Goal: Task Accomplishment & Management: Manage account settings

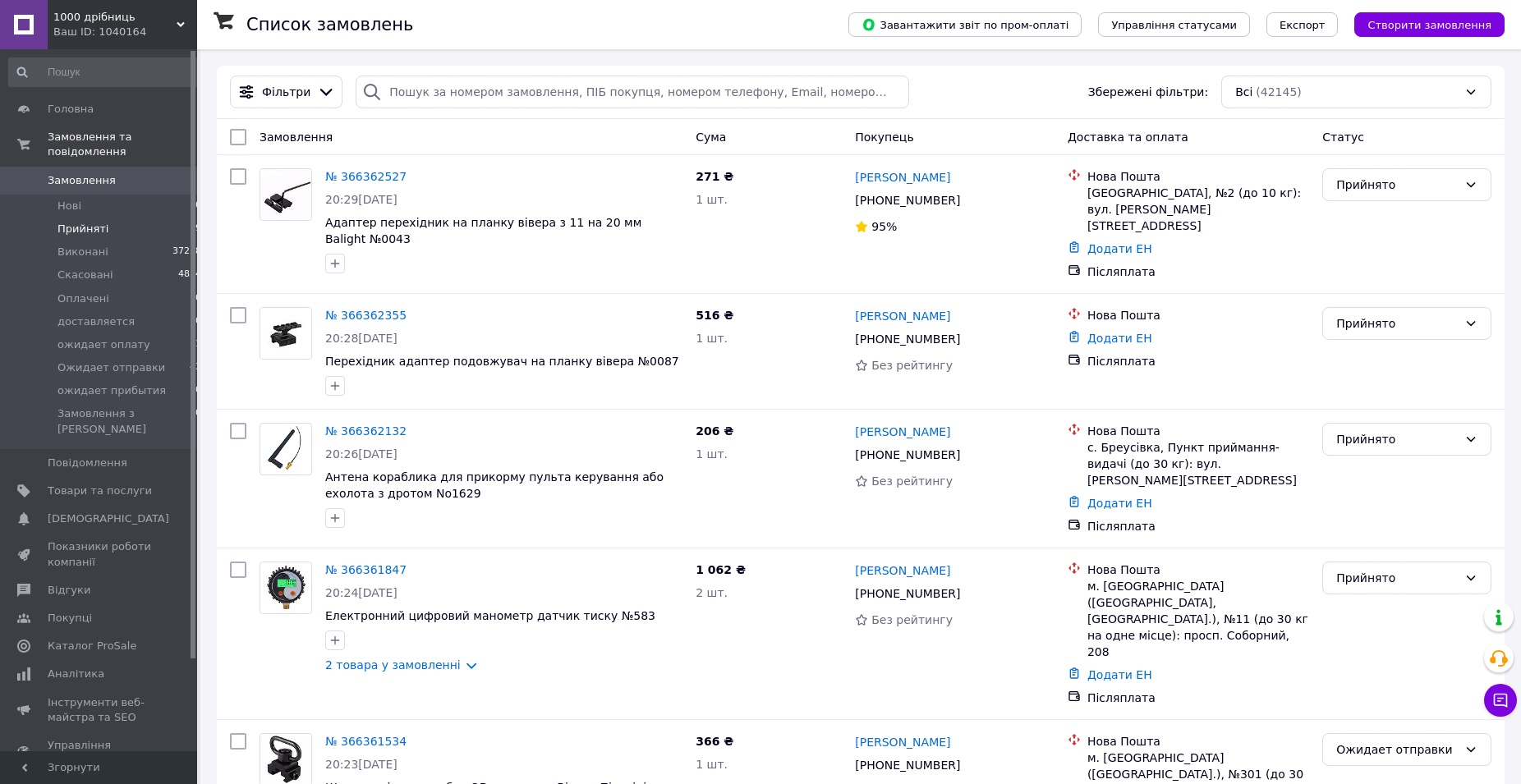
click at [66, 222] on span "Прийняті" at bounding box center [82, 229] width 51 height 15
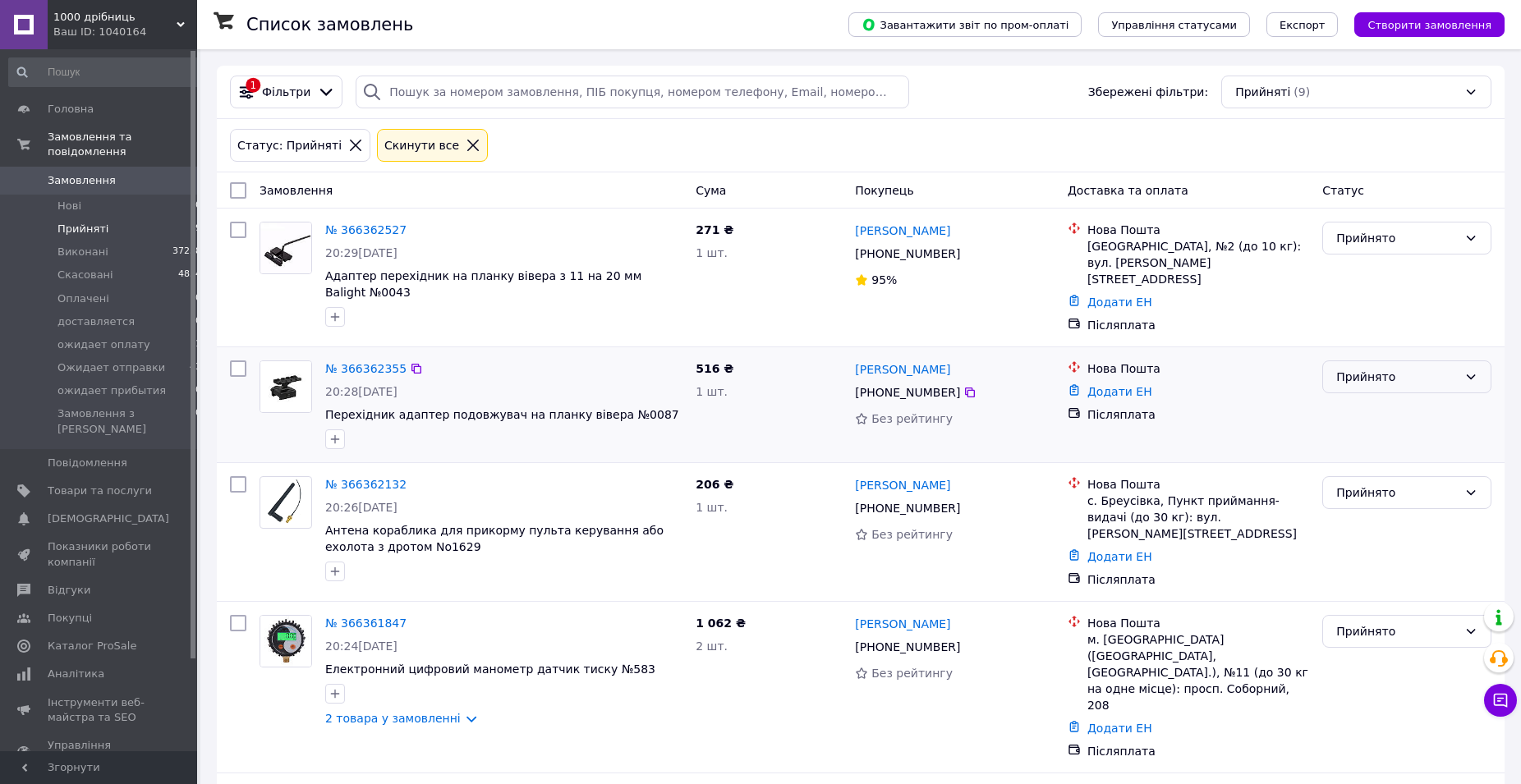
click at [1464, 360] on div "Прийнято" at bounding box center [1407, 377] width 169 height 33
click at [1437, 483] on li "Ожидает отправки" at bounding box center [1407, 479] width 168 height 30
click at [1381, 239] on div "Прийнято" at bounding box center [1397, 238] width 121 height 18
click at [1429, 352] on li "Ожидает отправки" at bounding box center [1407, 356] width 168 height 30
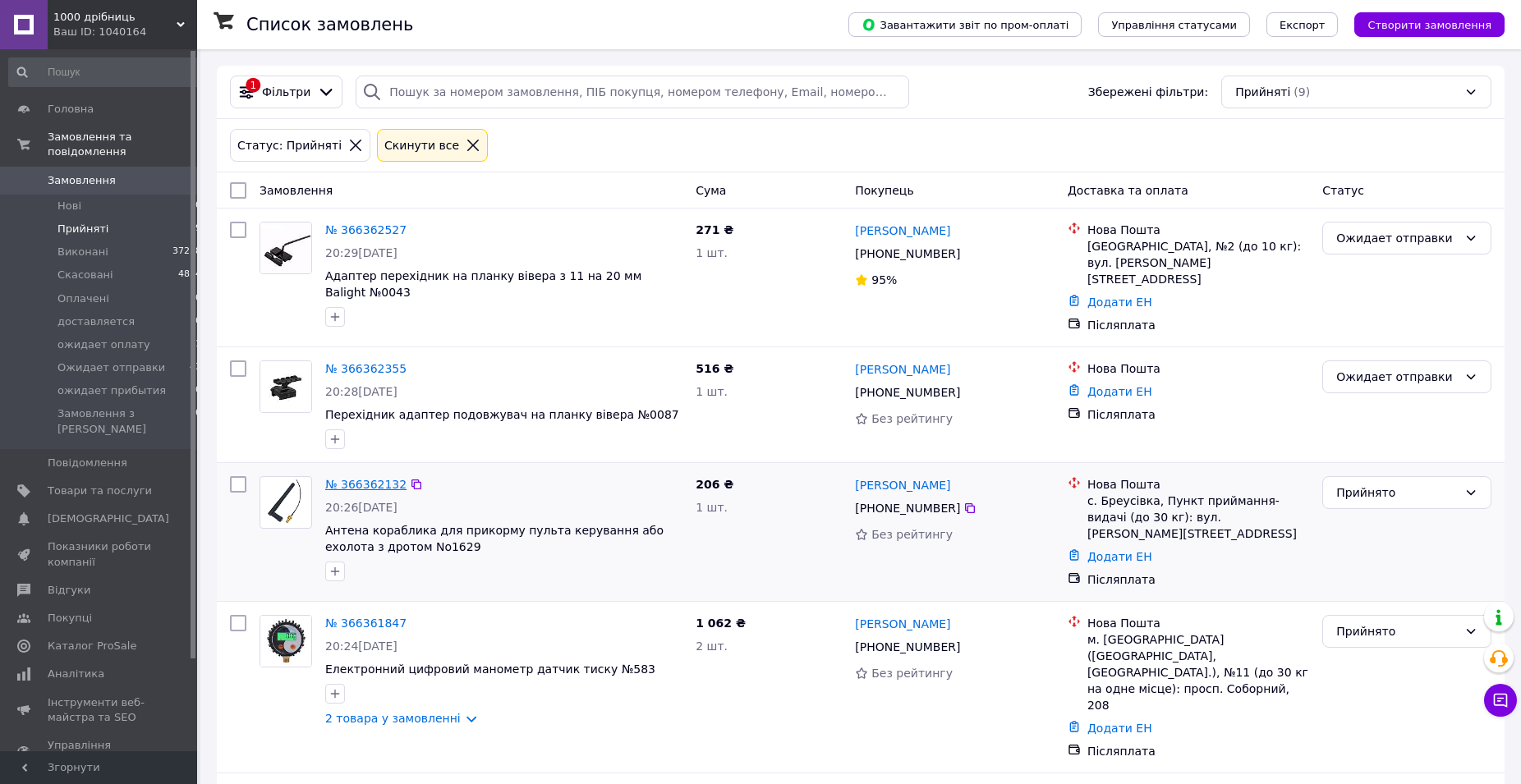
click at [372, 478] on link "№ 366362132" at bounding box center [366, 484] width 81 height 13
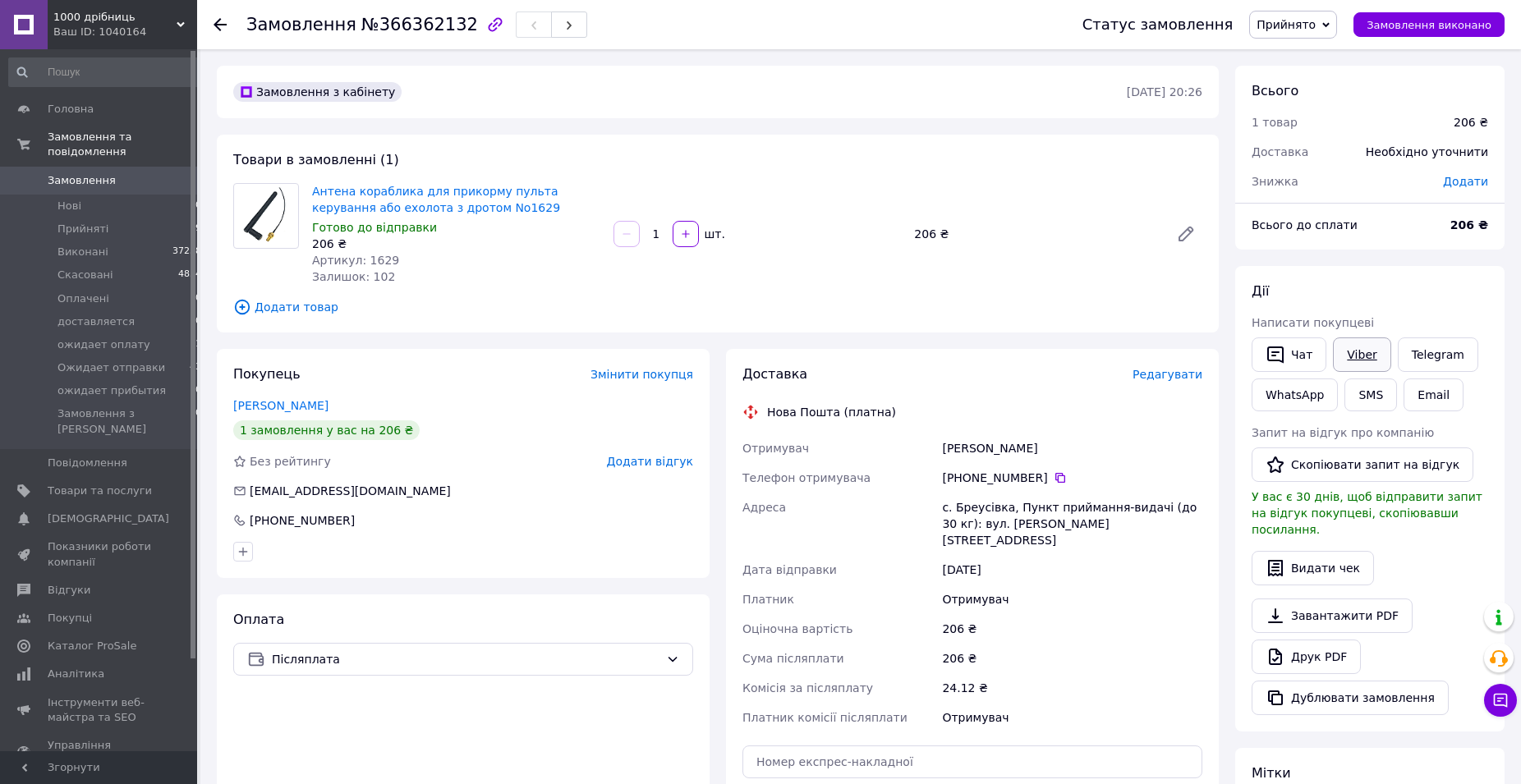
click at [1347, 353] on link "Viber" at bounding box center [1362, 355] width 57 height 35
click at [1291, 391] on link "WhatsApp" at bounding box center [1295, 395] width 86 height 33
click at [77, 222] on span "Прийняті" at bounding box center [82, 229] width 51 height 15
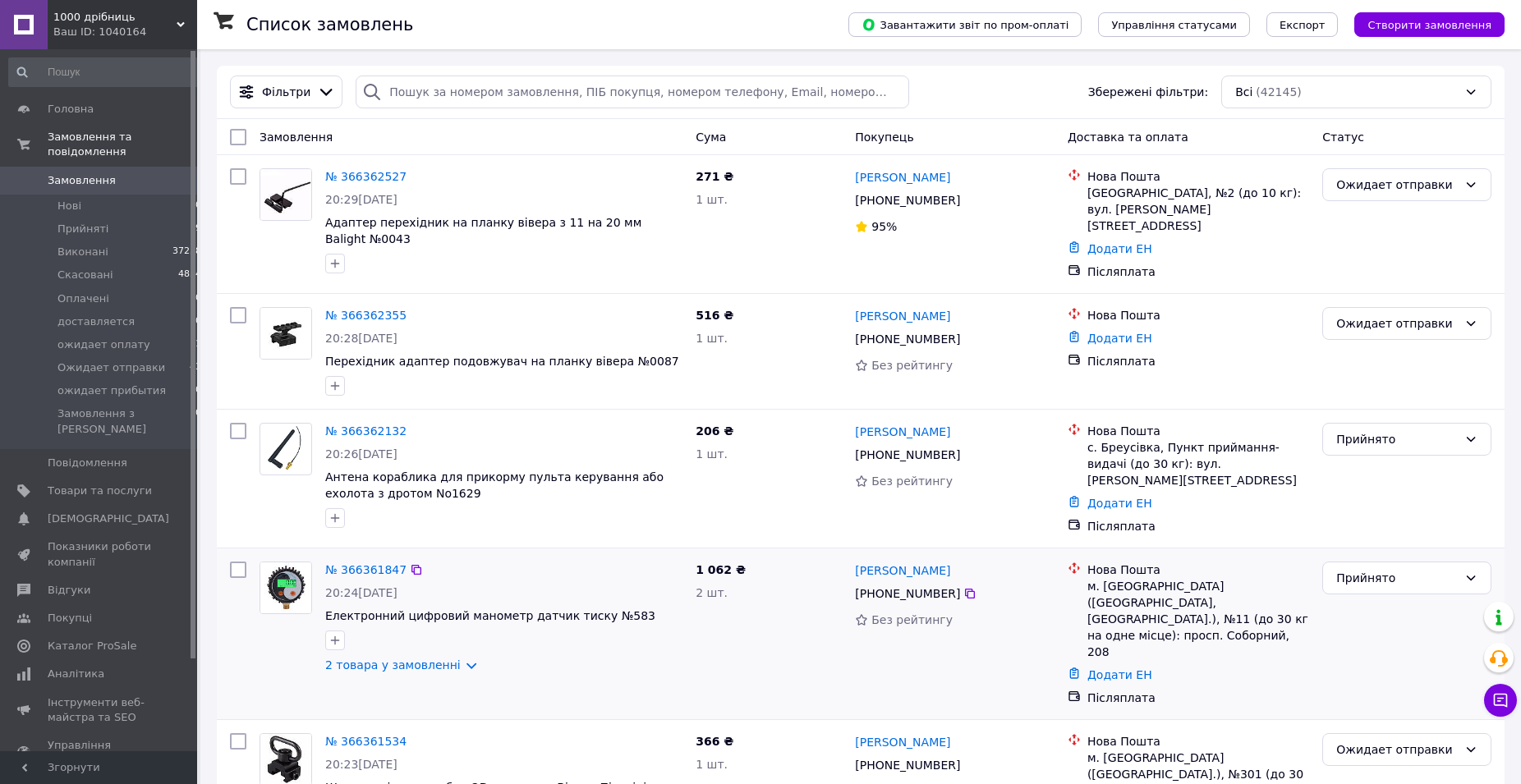
scroll to position [252, 0]
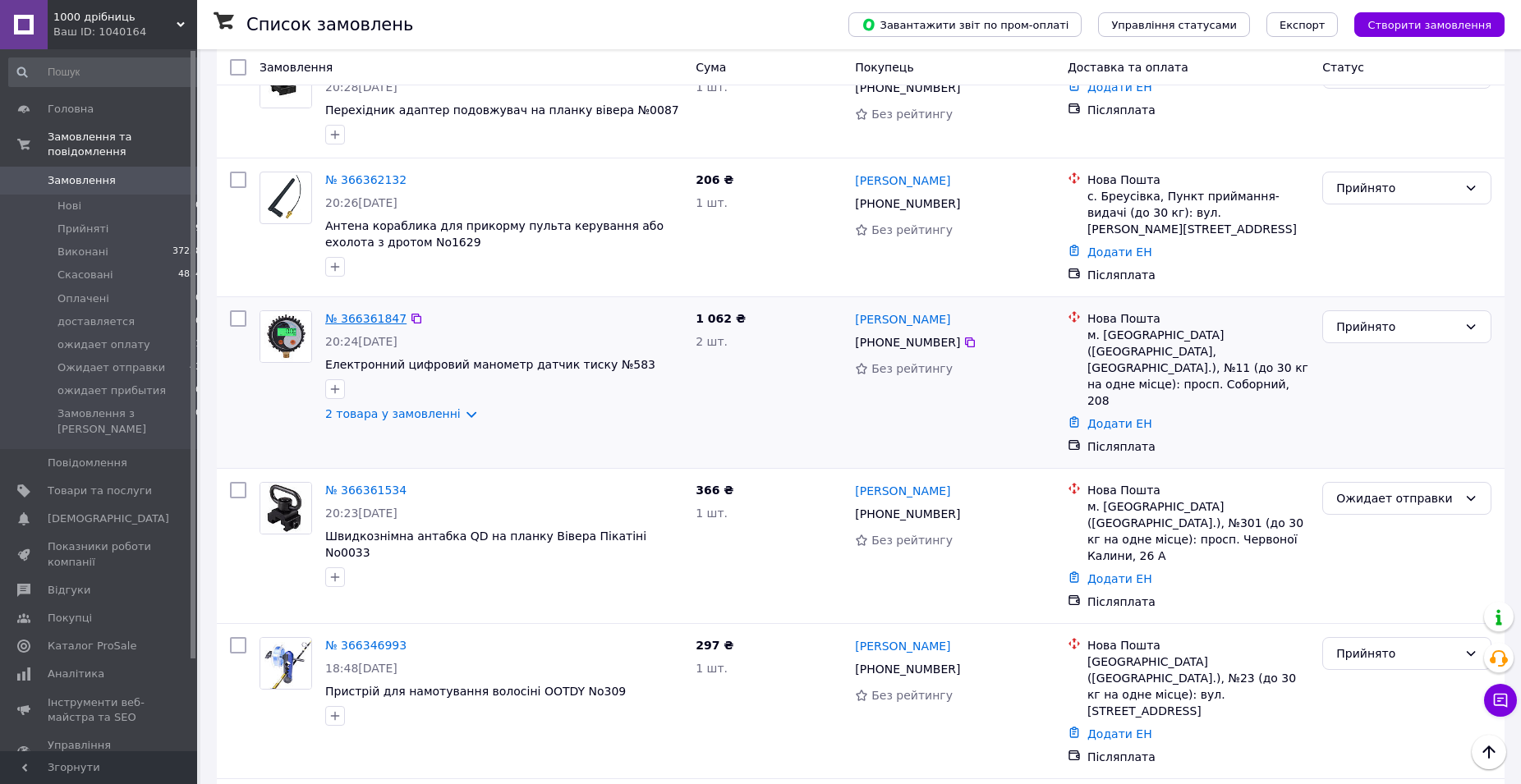
click at [370, 312] on link "№ 366361847" at bounding box center [366, 319] width 81 height 13
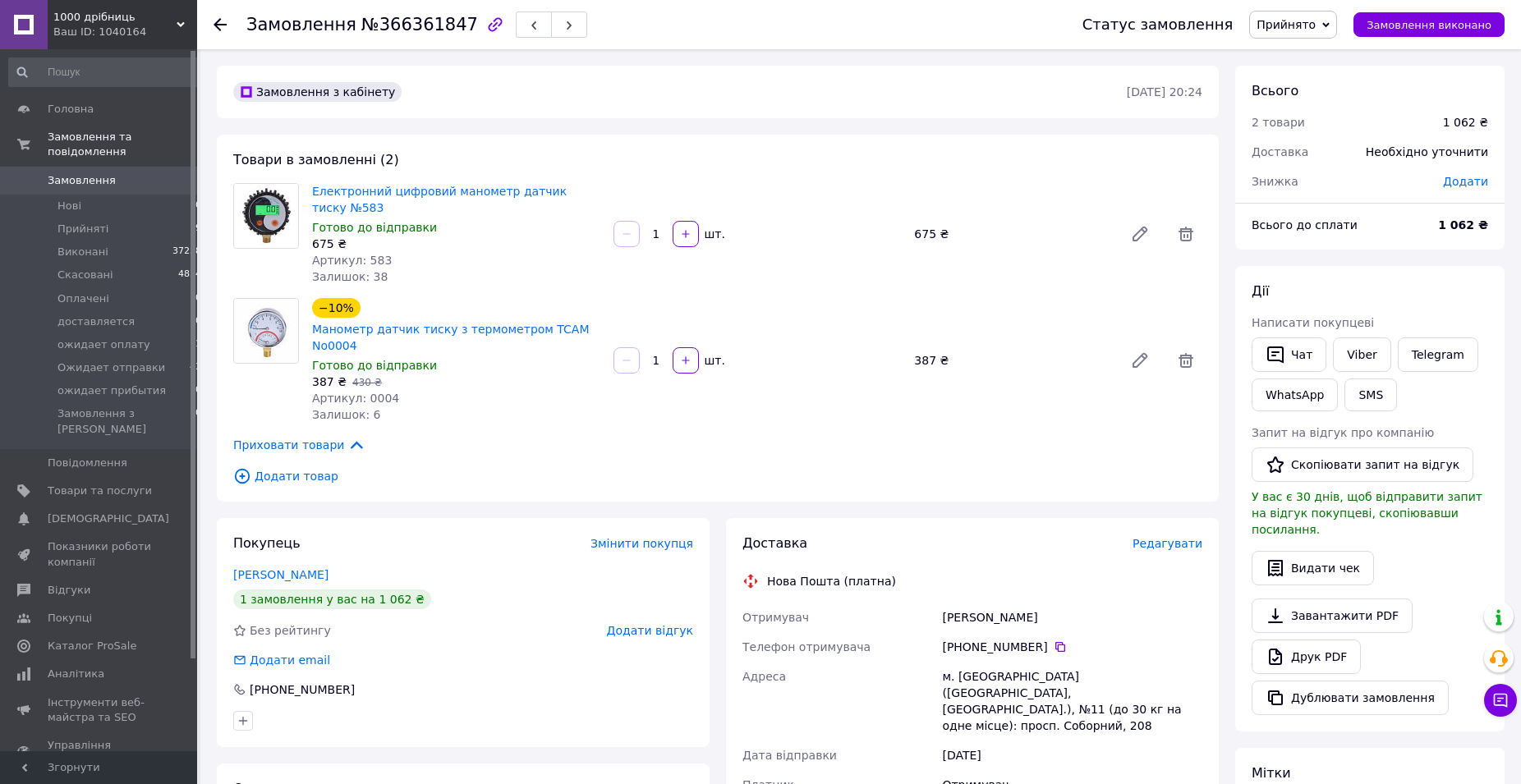
click at [1337, 36] on span "Прийнято" at bounding box center [1293, 25] width 88 height 28
click at [1345, 150] on li "Ожидает отправки" at bounding box center [1312, 163] width 125 height 25
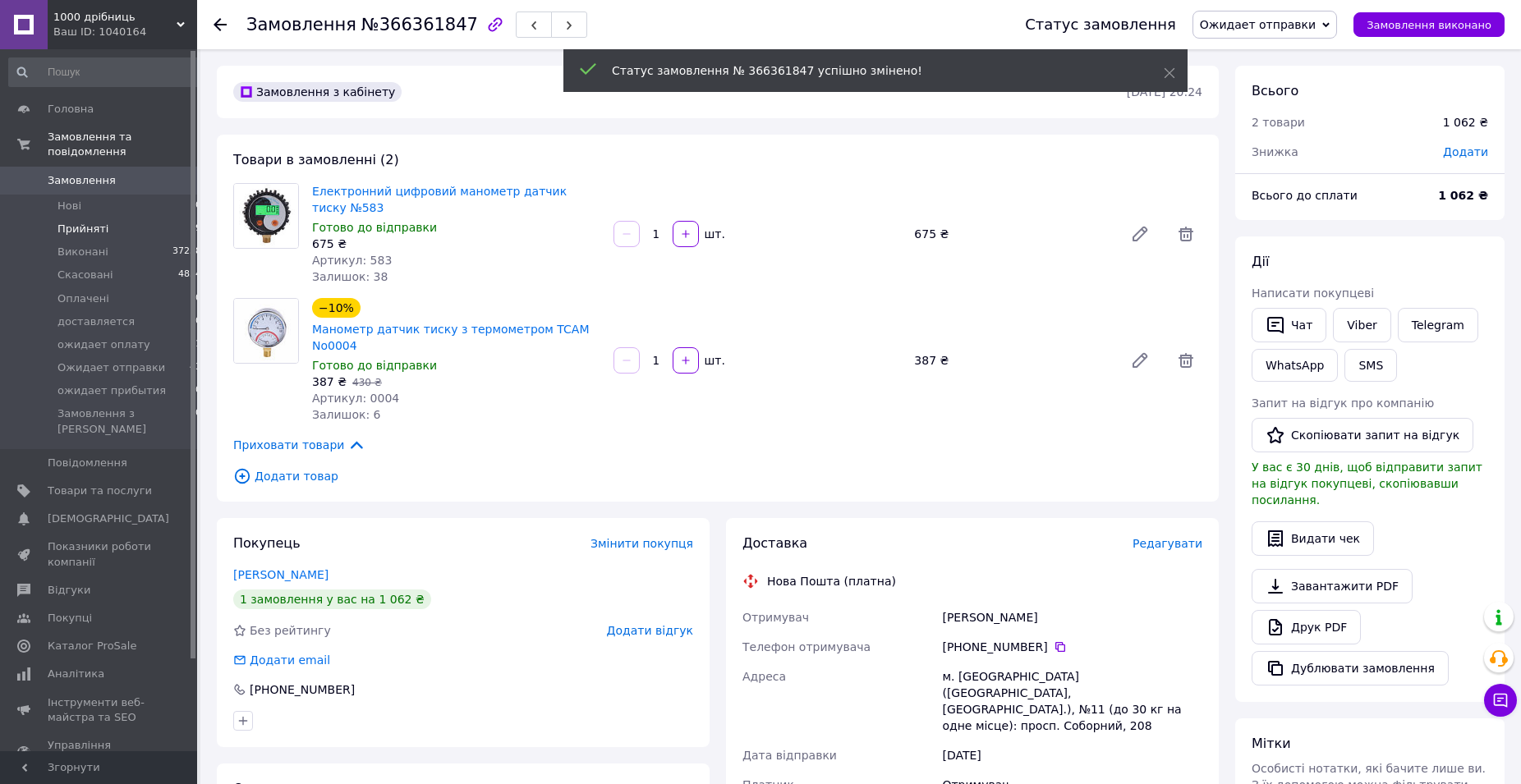
click at [85, 222] on span "Прийняті" at bounding box center [82, 229] width 51 height 15
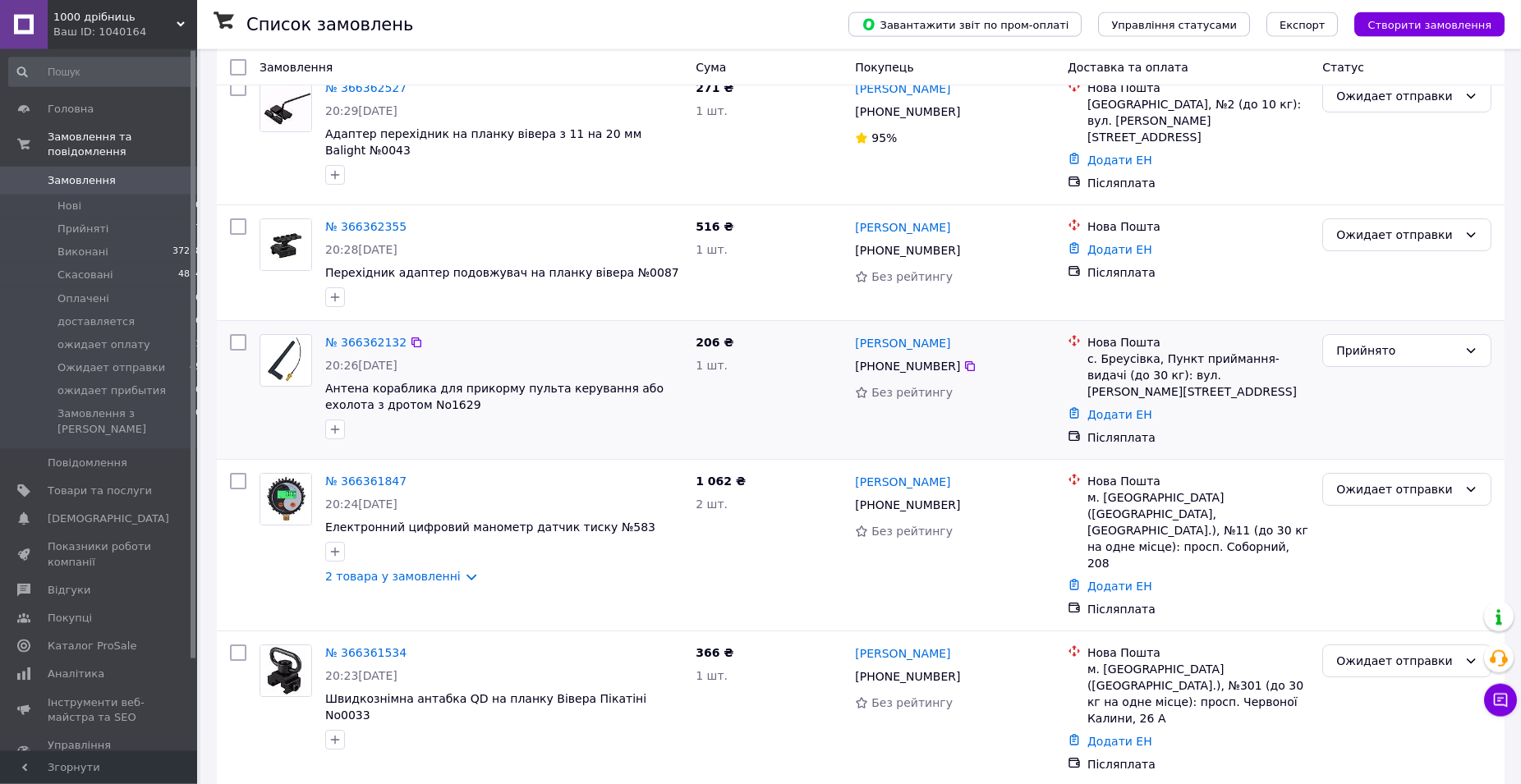
scroll to position [252, 0]
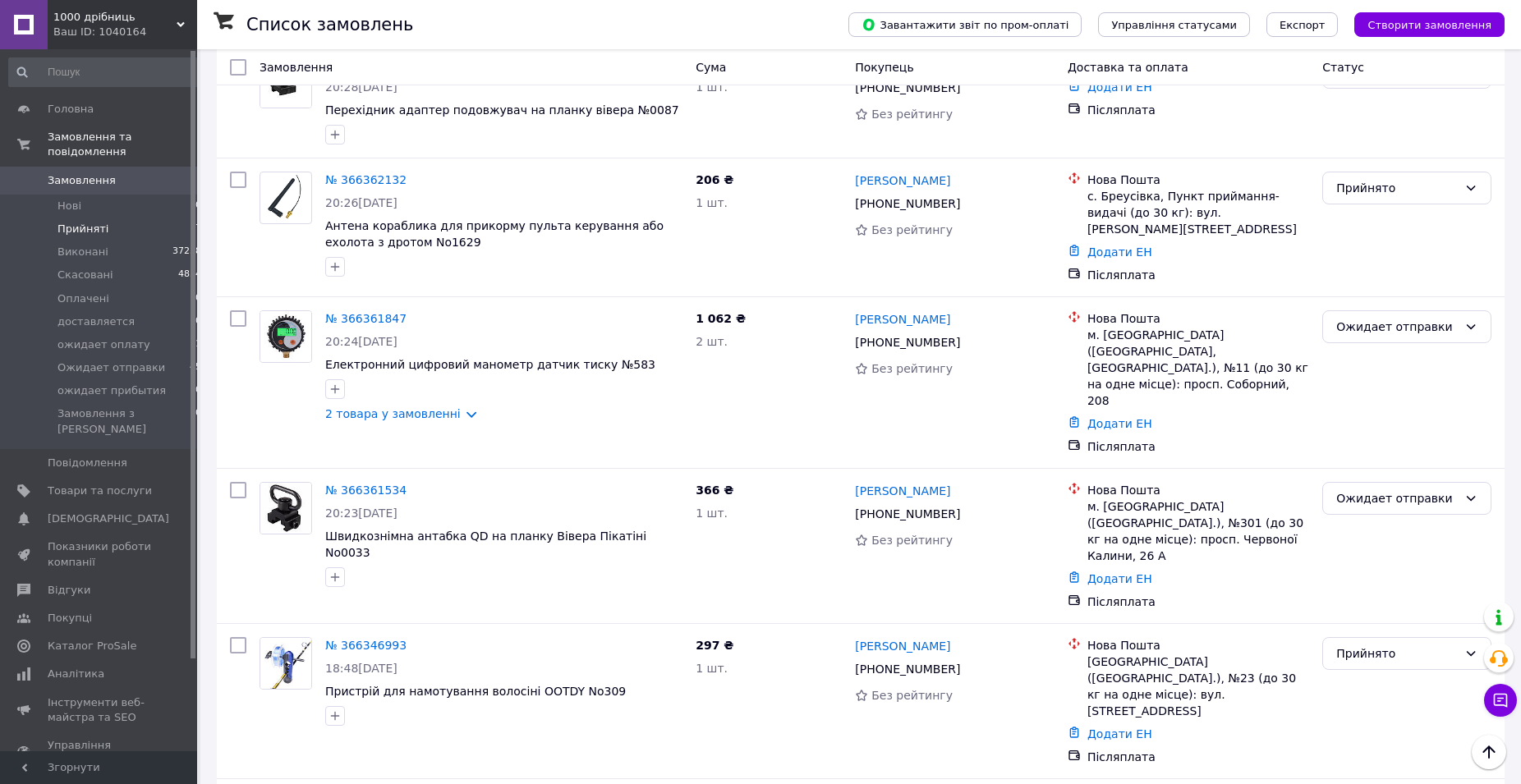
click at [94, 222] on span "Прийняті" at bounding box center [82, 229] width 51 height 15
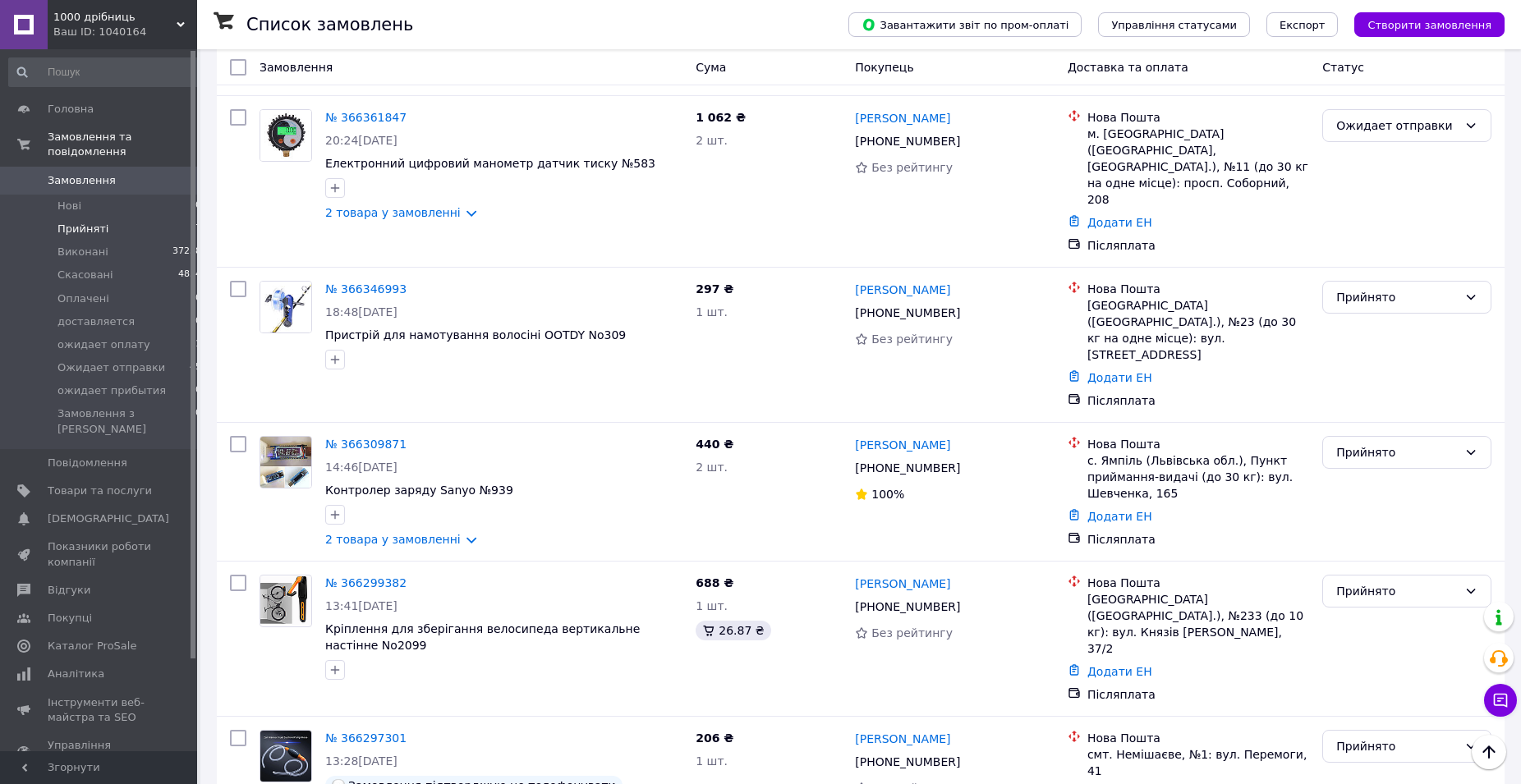
scroll to position [388, 0]
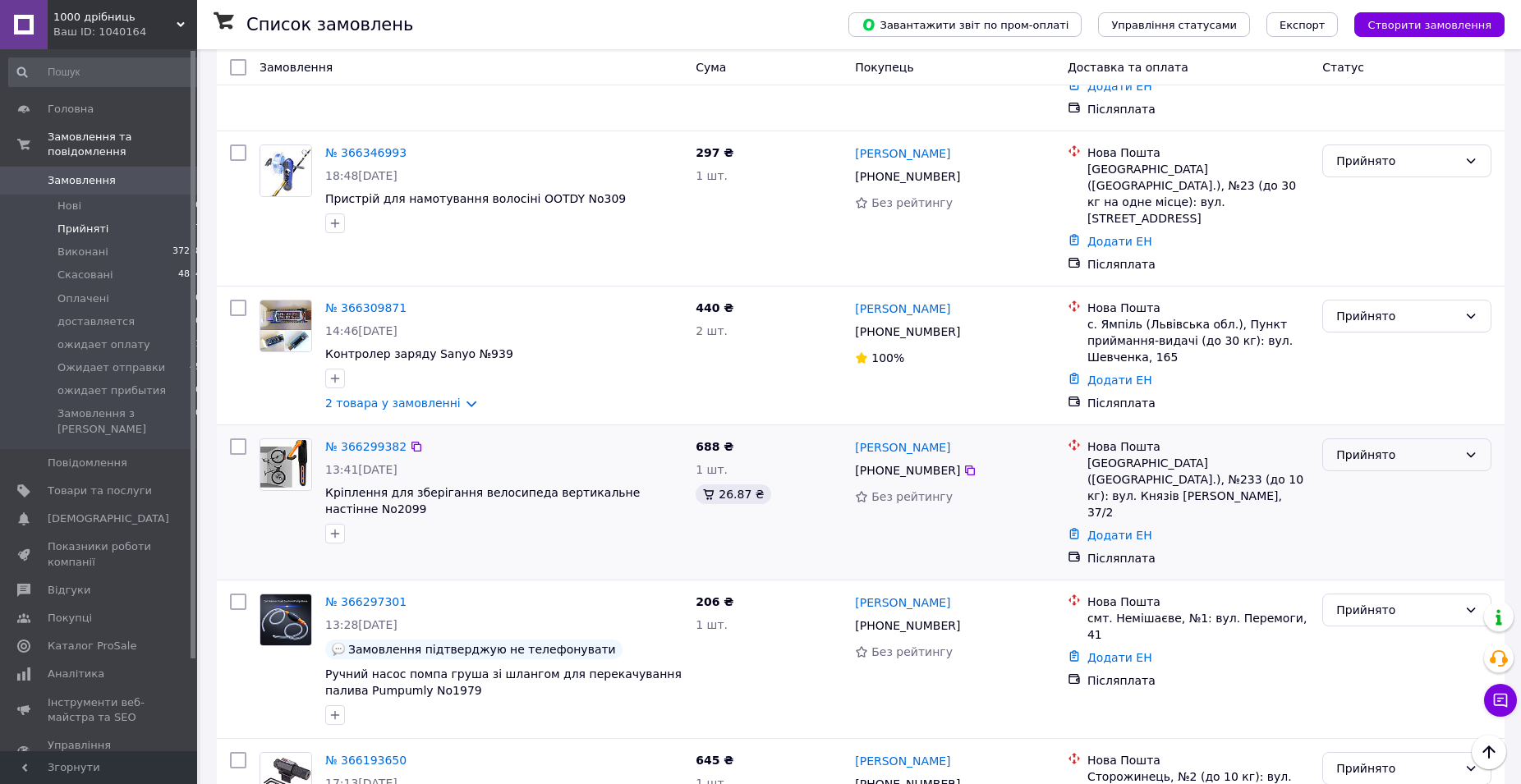
click at [1401, 446] on div "Прийнято" at bounding box center [1397, 455] width 121 height 18
click at [1381, 446] on li "Скасовано" at bounding box center [1407, 450] width 168 height 30
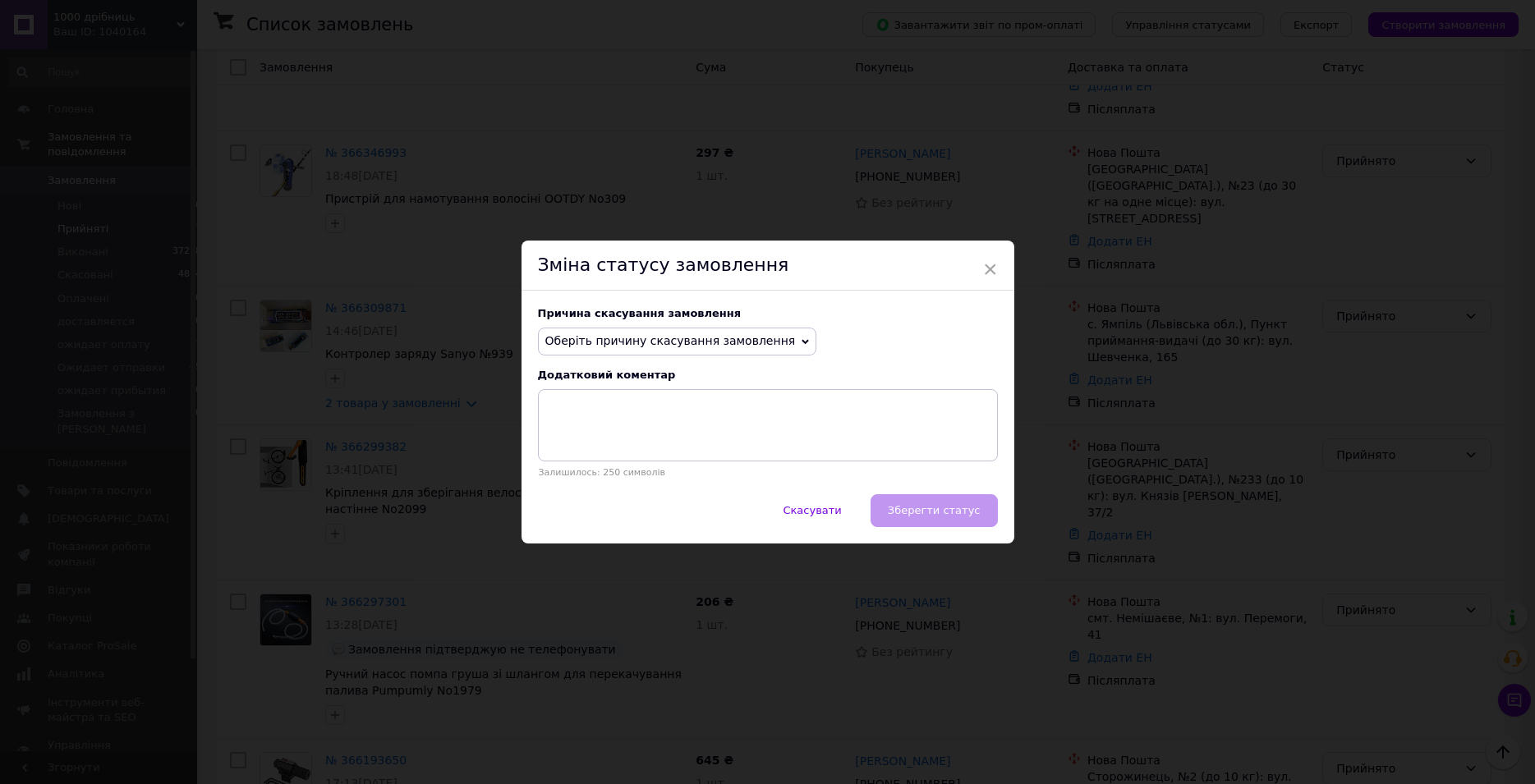
drag, startPoint x: 644, startPoint y: 342, endPoint x: 655, endPoint y: 341, distance: 11.0
click at [645, 342] on span "Оберіть причину скасування замовлення" at bounding box center [671, 341] width 251 height 13
click at [651, 482] on li "Не вдається додзвонитися" at bounding box center [678, 489] width 277 height 23
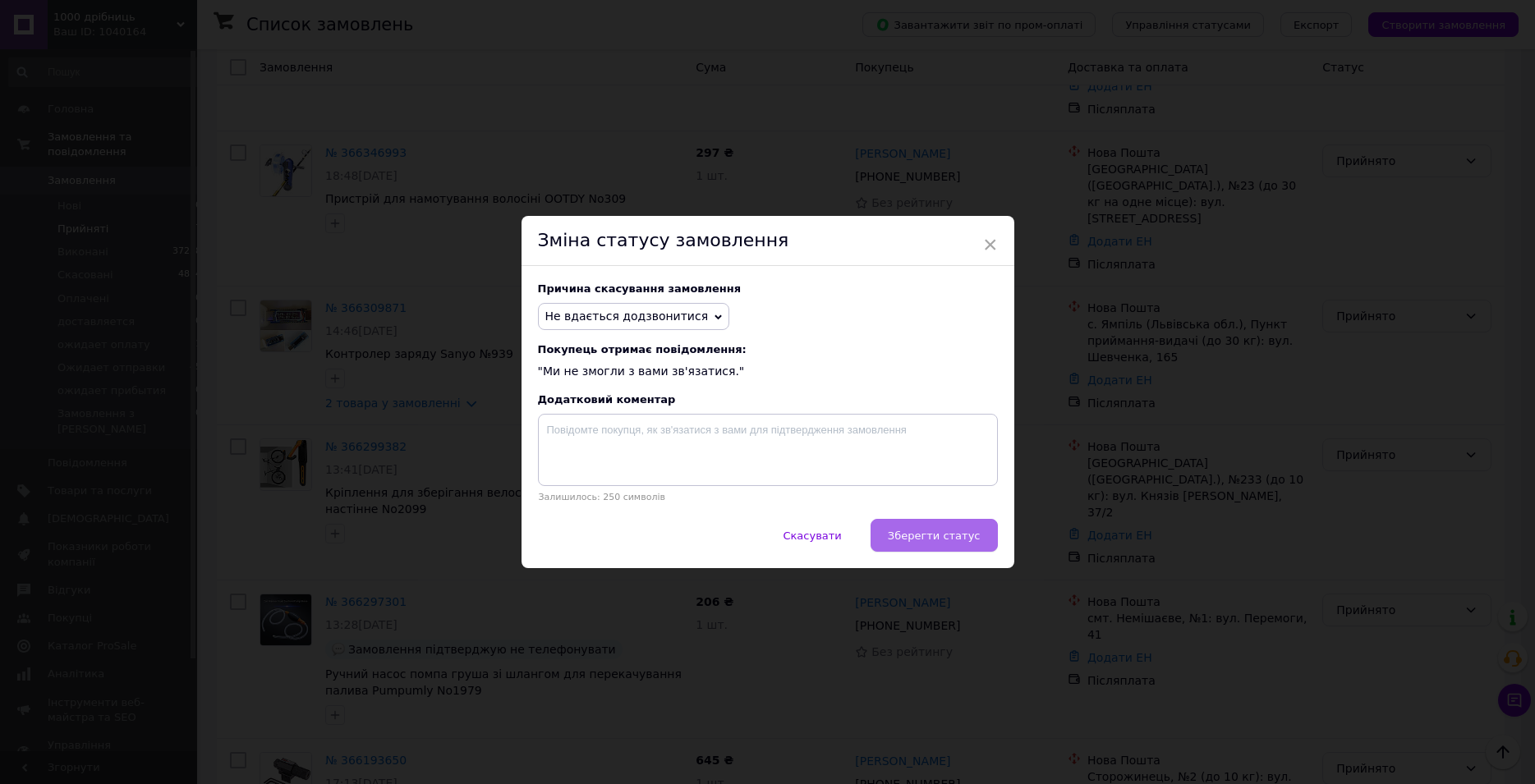
click at [946, 541] on span "Зберегти статус" at bounding box center [934, 536] width 93 height 12
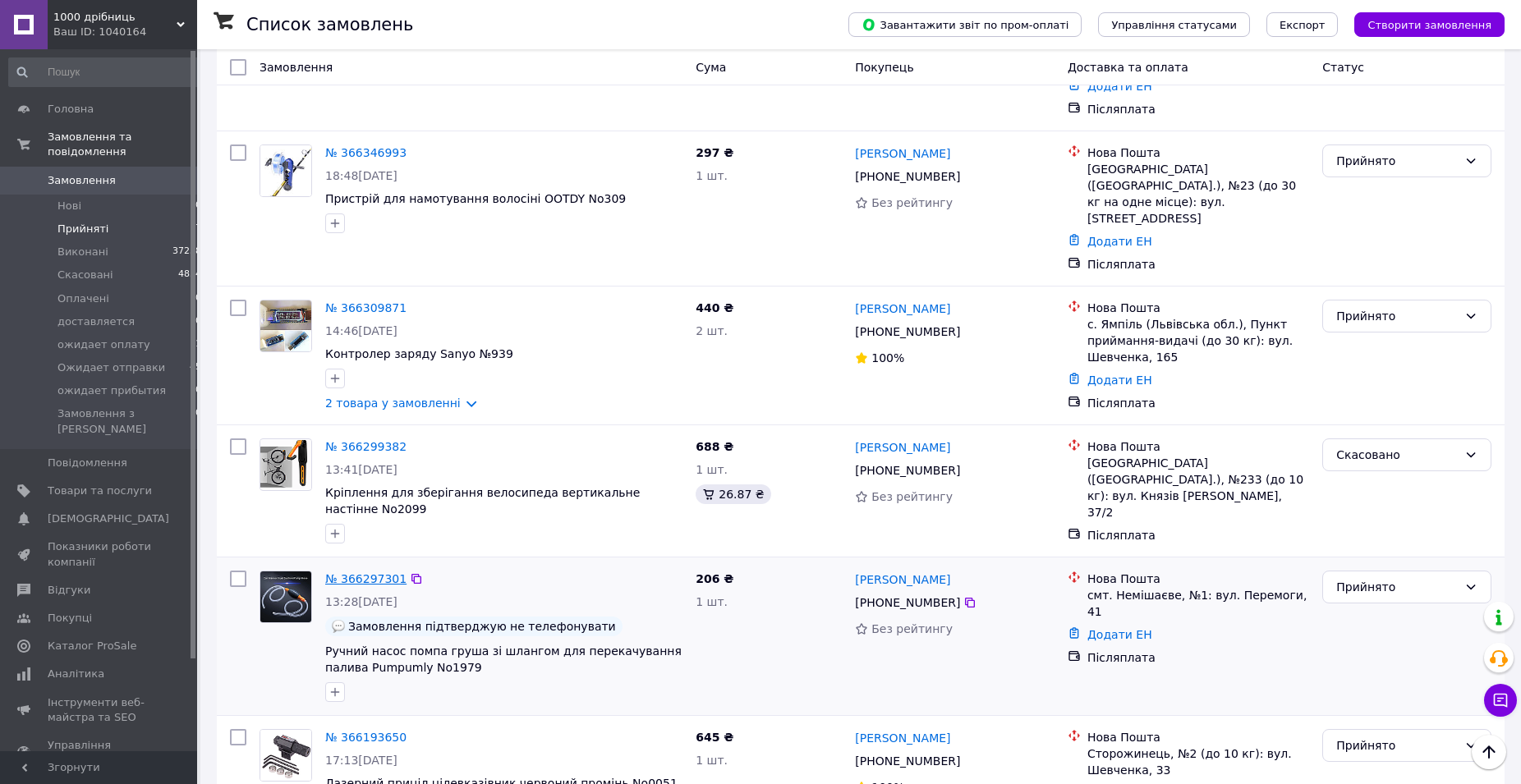
click at [350, 572] on link "№ 366297301" at bounding box center [366, 579] width 81 height 13
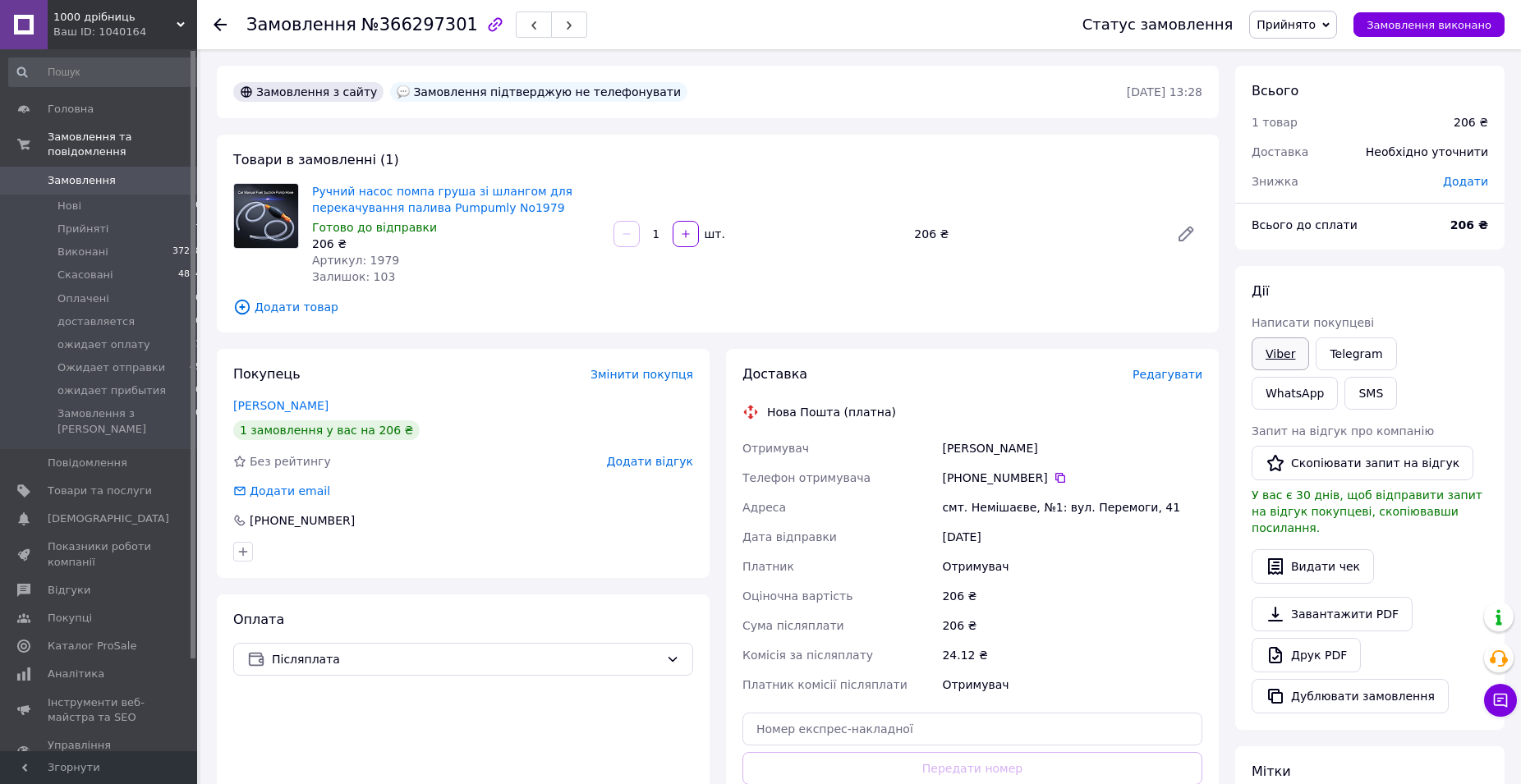
click at [1268, 352] on link "Viber" at bounding box center [1280, 354] width 57 height 33
click at [1317, 264] on div "Всього 1 товар 206 ₴ Доставка Необхідно уточнити Знижка Додати Всього до сплати…" at bounding box center [1370, 593] width 269 height 1056
click at [92, 222] on span "Прийняті" at bounding box center [82, 229] width 51 height 15
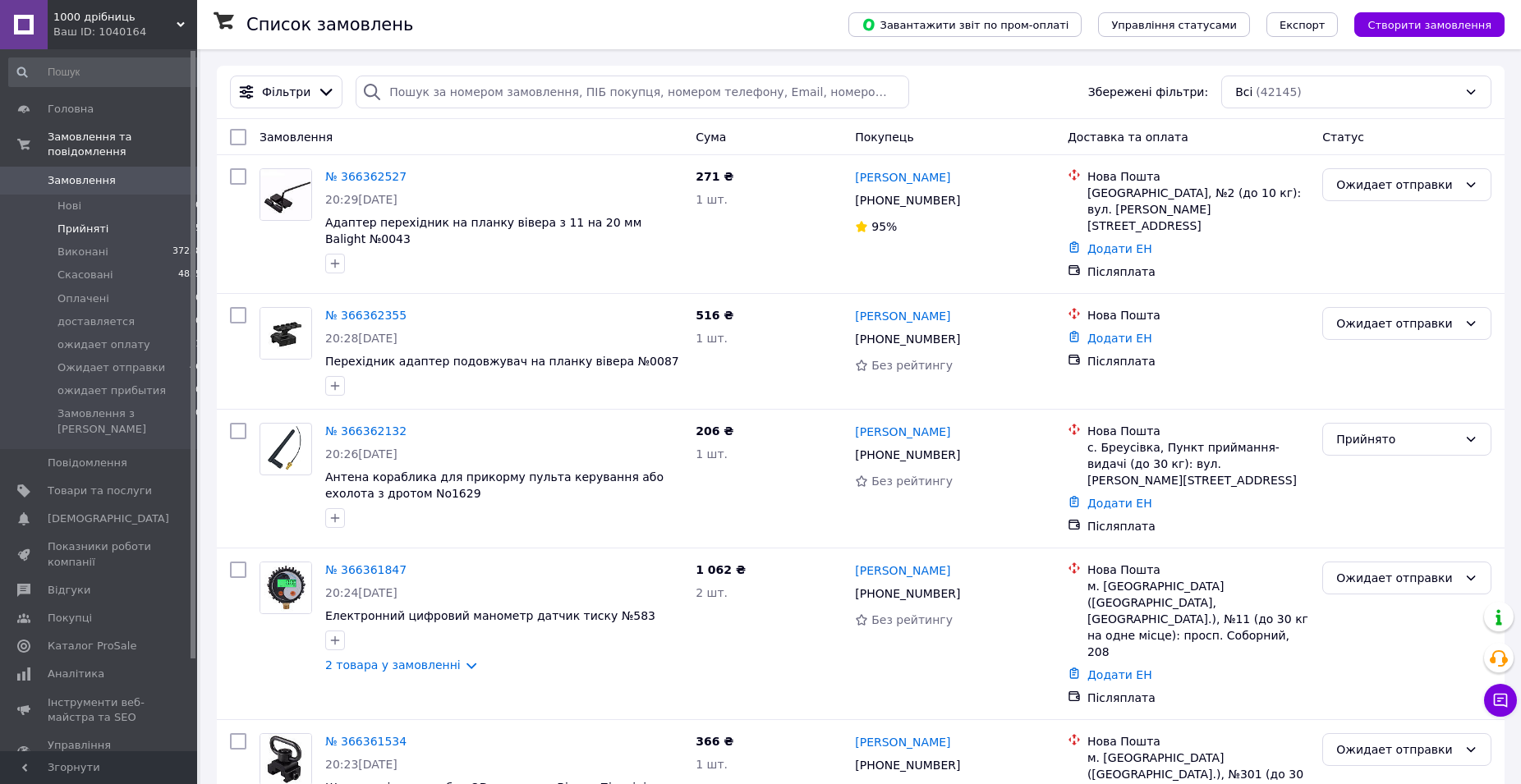
click at [57, 222] on span "Прийняті" at bounding box center [82, 229] width 51 height 15
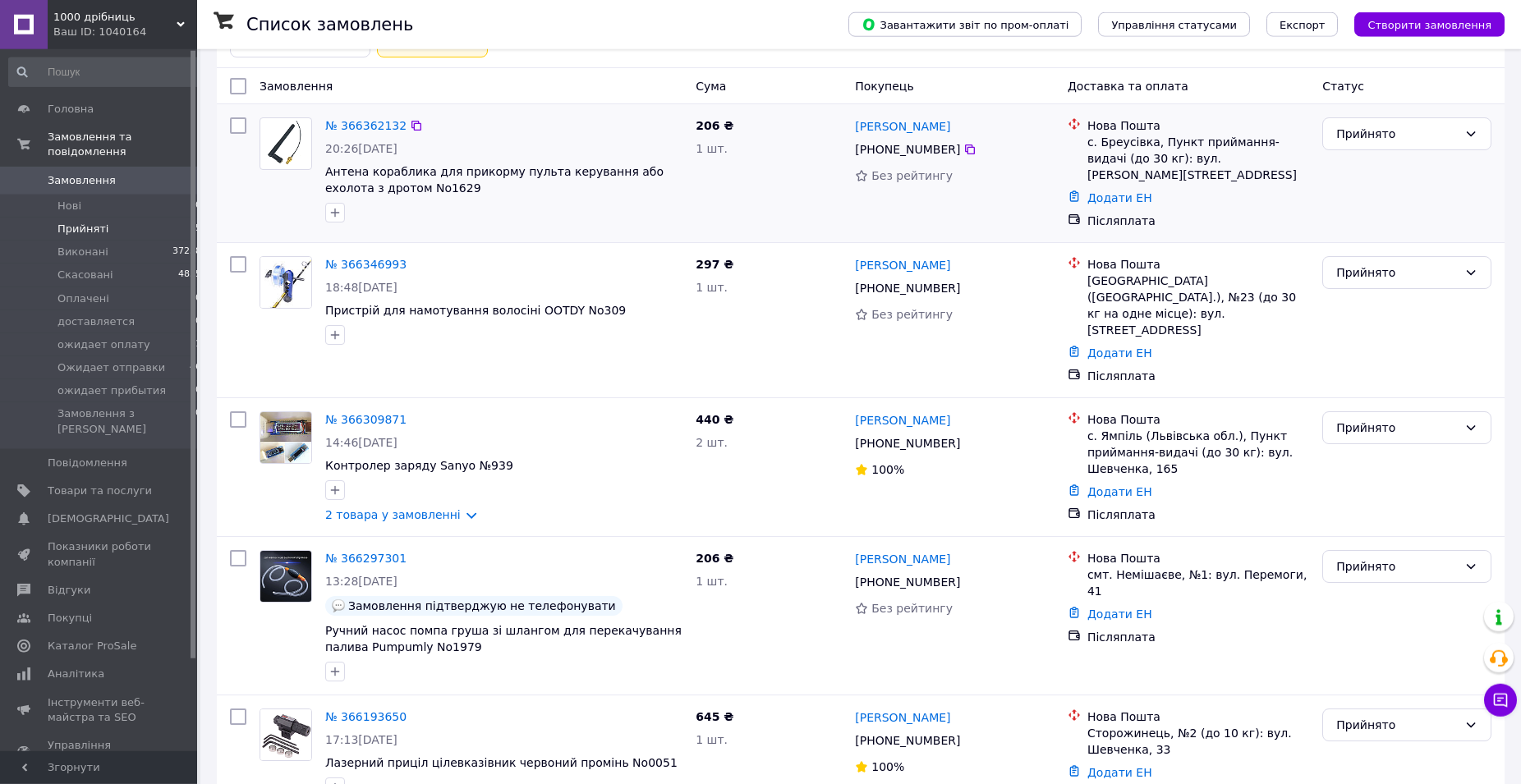
scroll to position [115, 0]
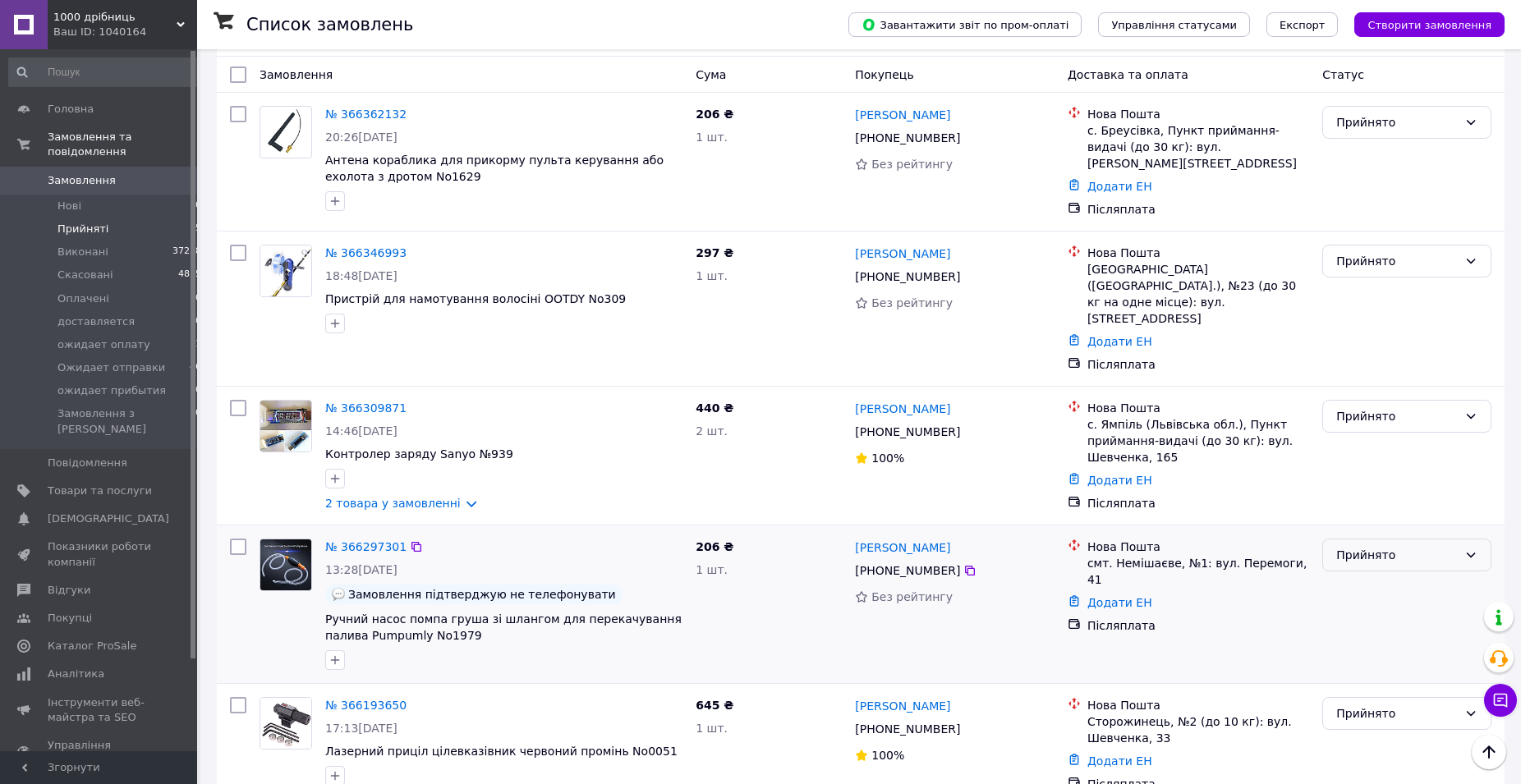
click at [1376, 546] on div "Прийнято" at bounding box center [1397, 556] width 121 height 18
click at [1382, 581] on li "Скасовано" at bounding box center [1407, 582] width 168 height 30
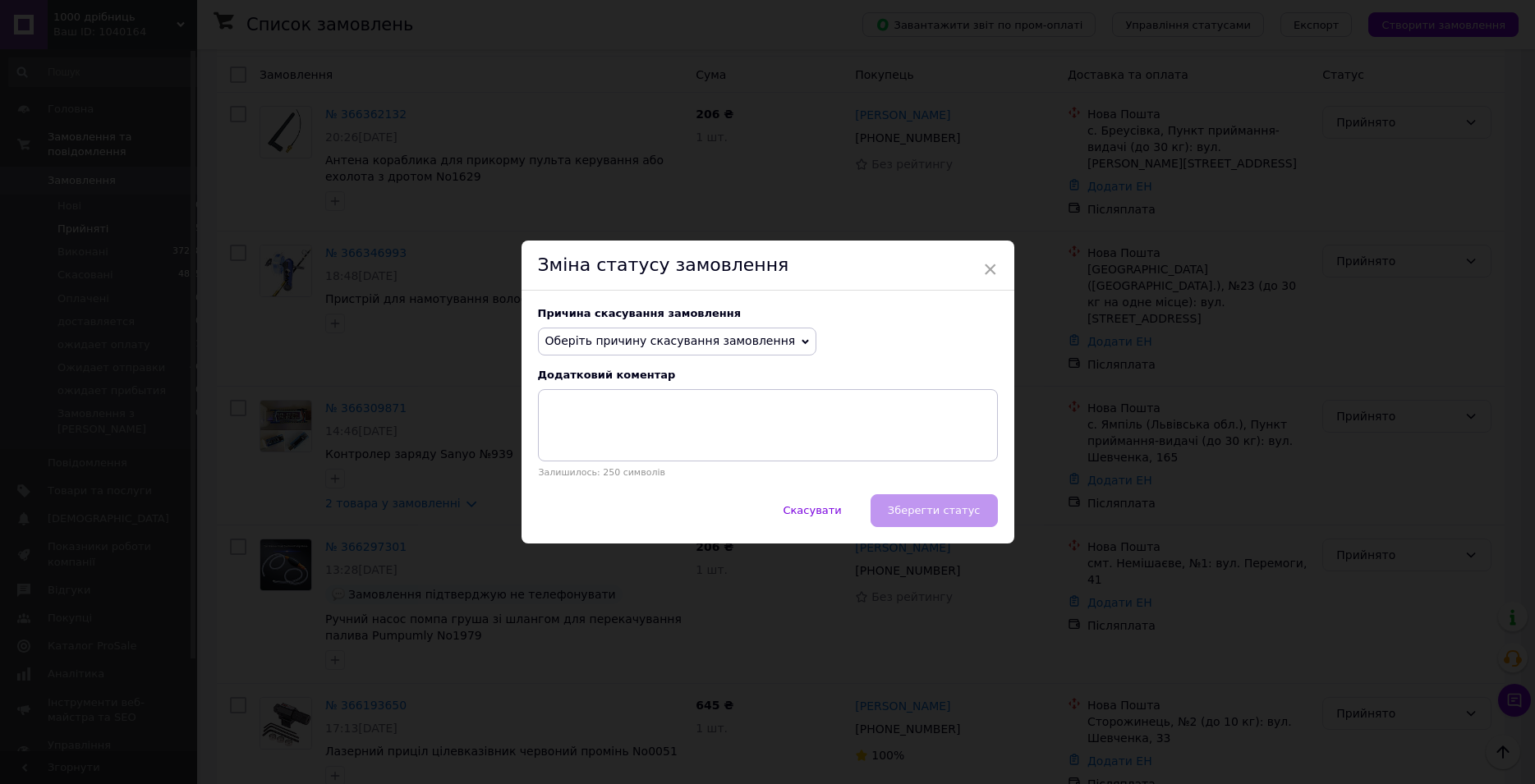
click at [670, 344] on span "Оберіть причину скасування замовлення" at bounding box center [671, 341] width 251 height 13
click at [616, 415] on li "Оплата не надійшла" at bounding box center [678, 419] width 277 height 23
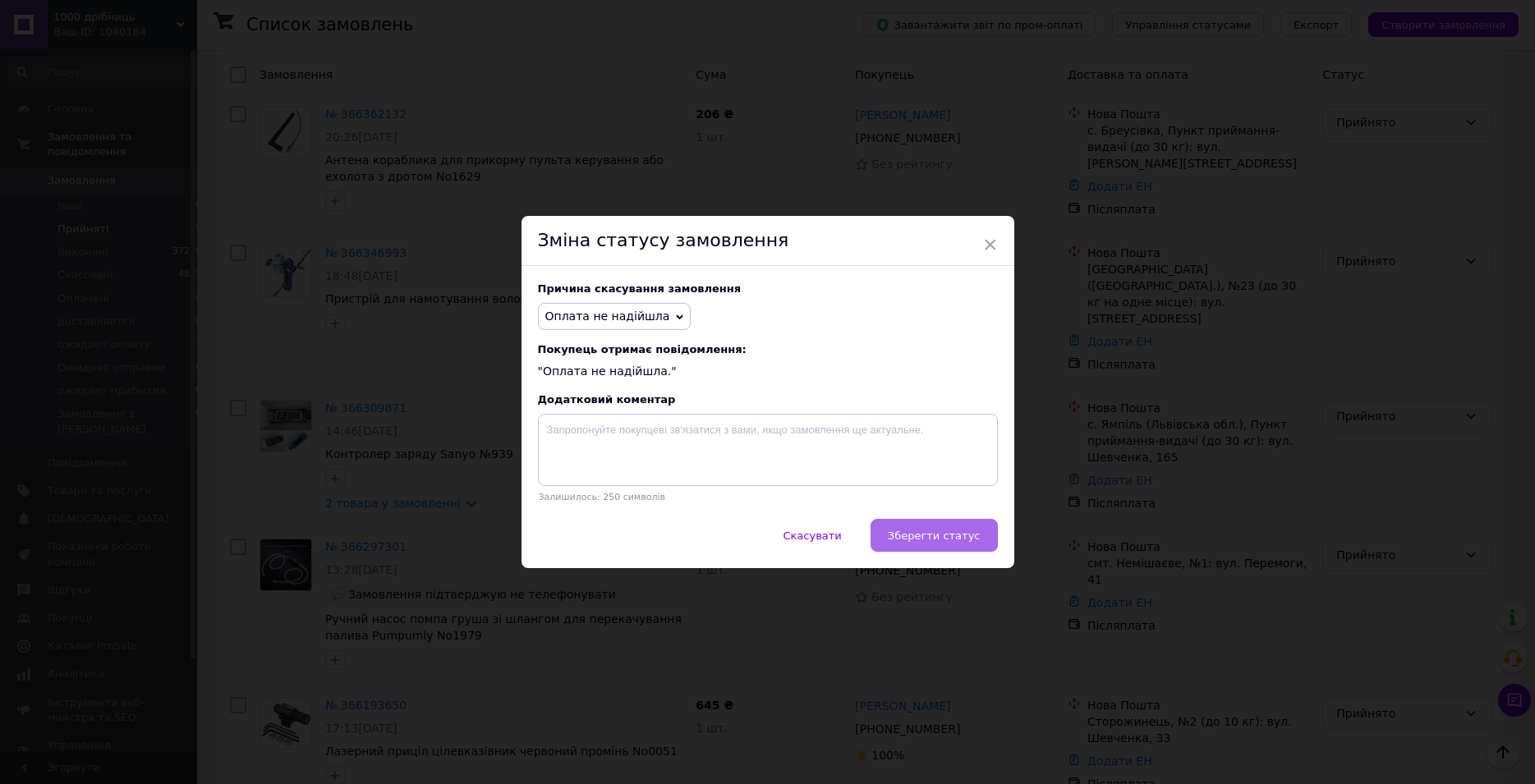
click at [939, 541] on span "Зберегти статус" at bounding box center [934, 536] width 93 height 12
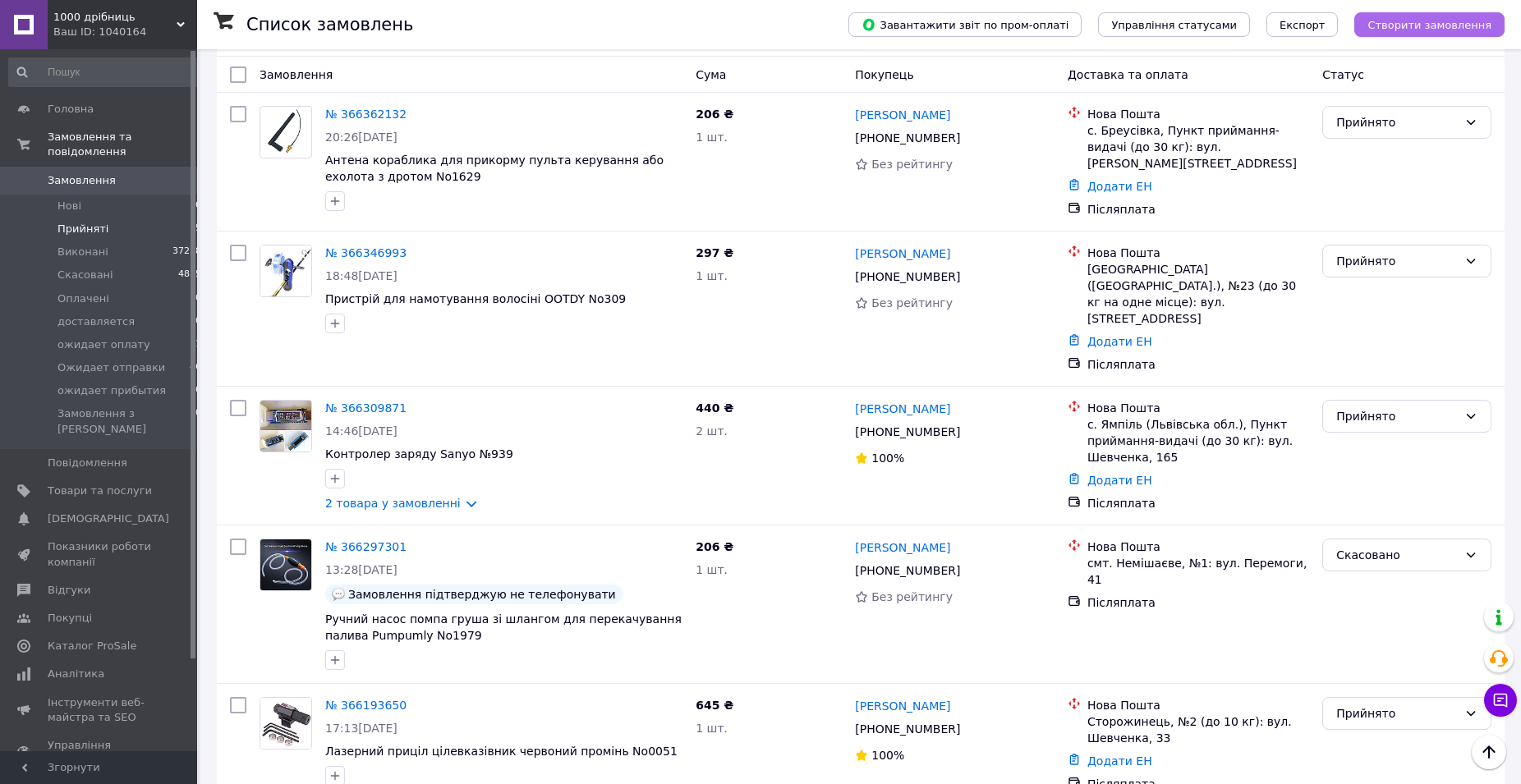
click at [1411, 32] on span "Створити замовлення" at bounding box center [1429, 25] width 124 height 12
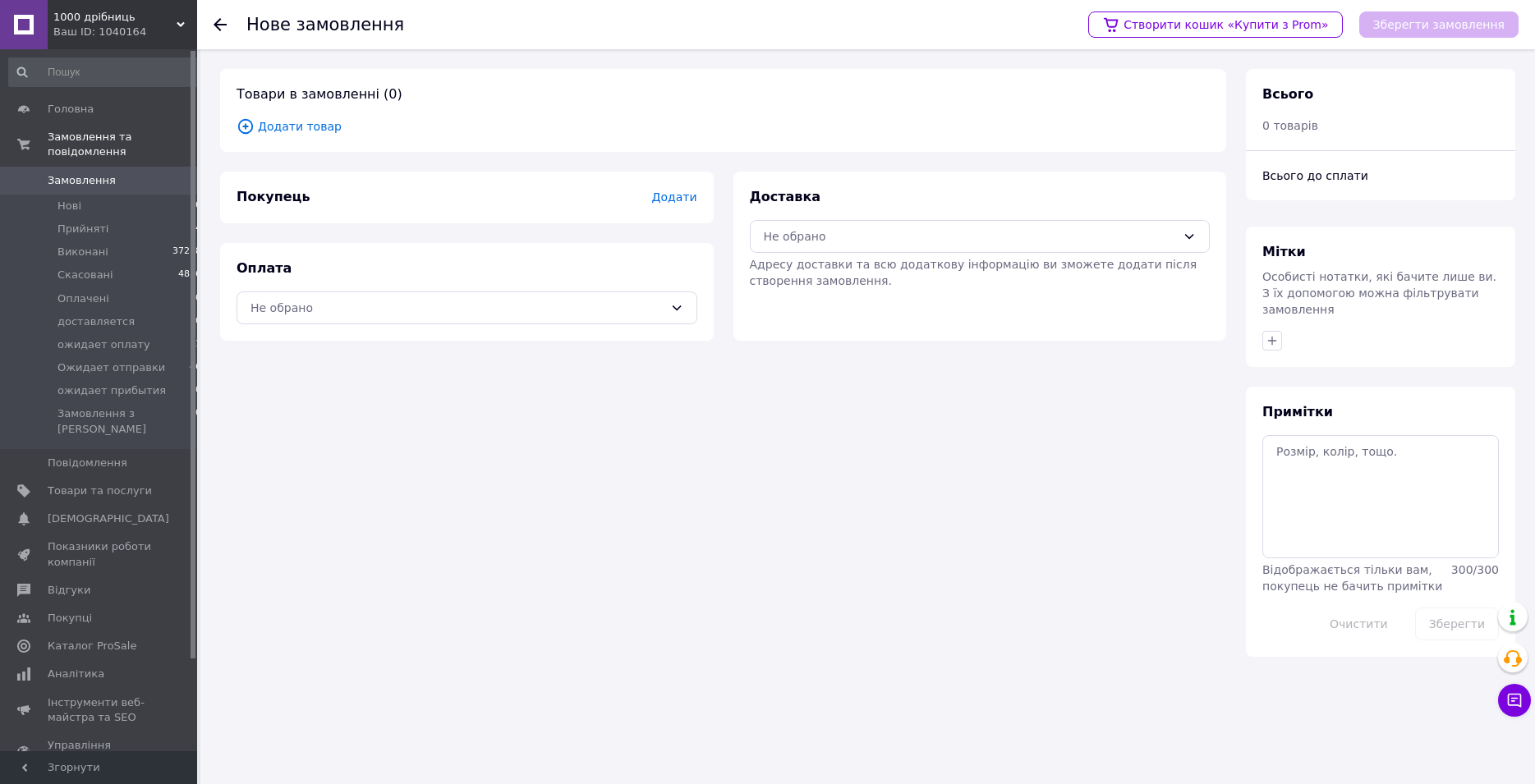
click at [302, 125] on span "Додати товар" at bounding box center [723, 126] width 973 height 18
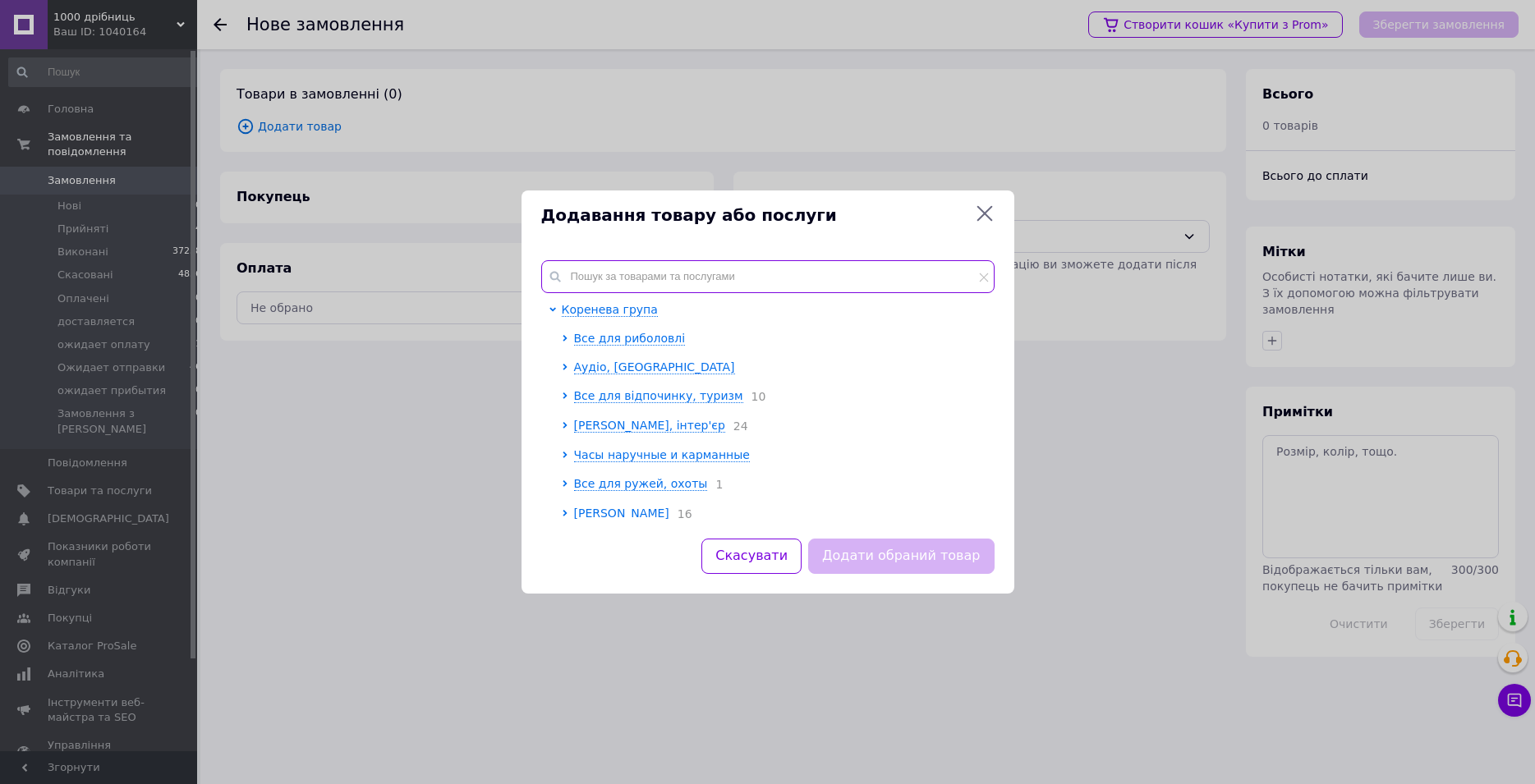
paste input "[PERSON_NAME]"
type input "[PERSON_NAME]"
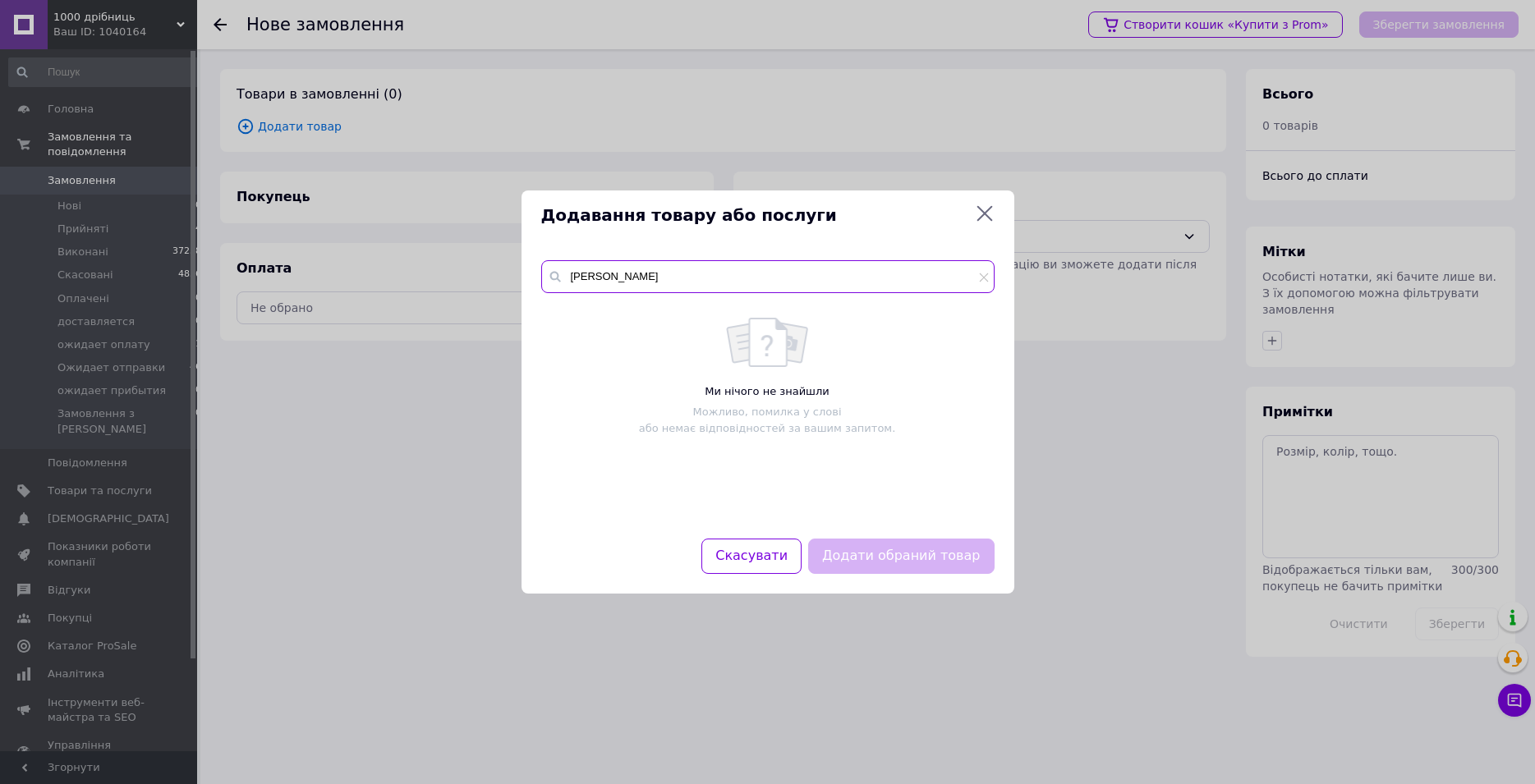
drag, startPoint x: 701, startPoint y: 272, endPoint x: 458, endPoint y: 263, distance: 243.2
click at [542, 268] on input "[PERSON_NAME]" at bounding box center [768, 277] width 454 height 33
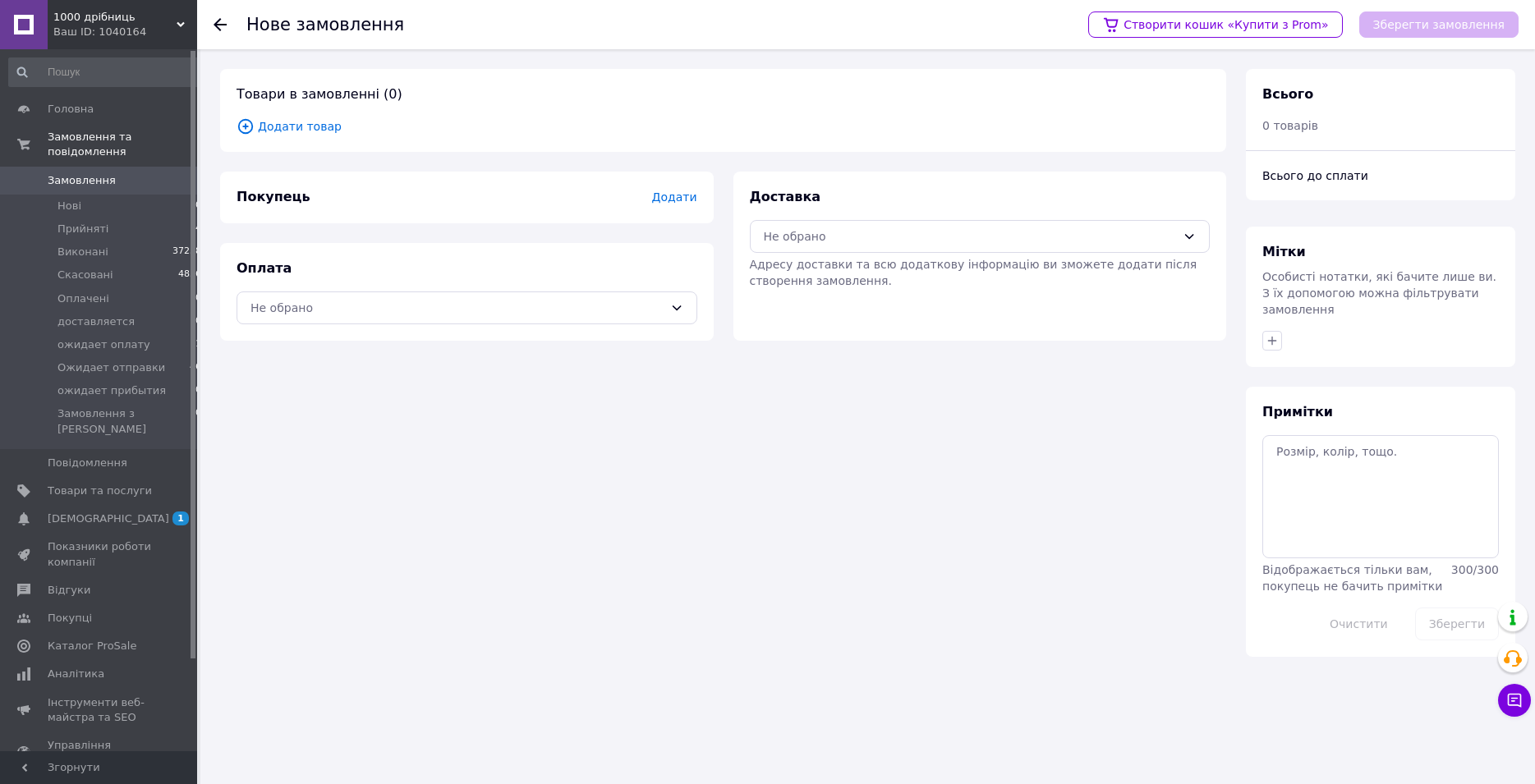
click at [289, 131] on span "Додати товар" at bounding box center [723, 126] width 973 height 18
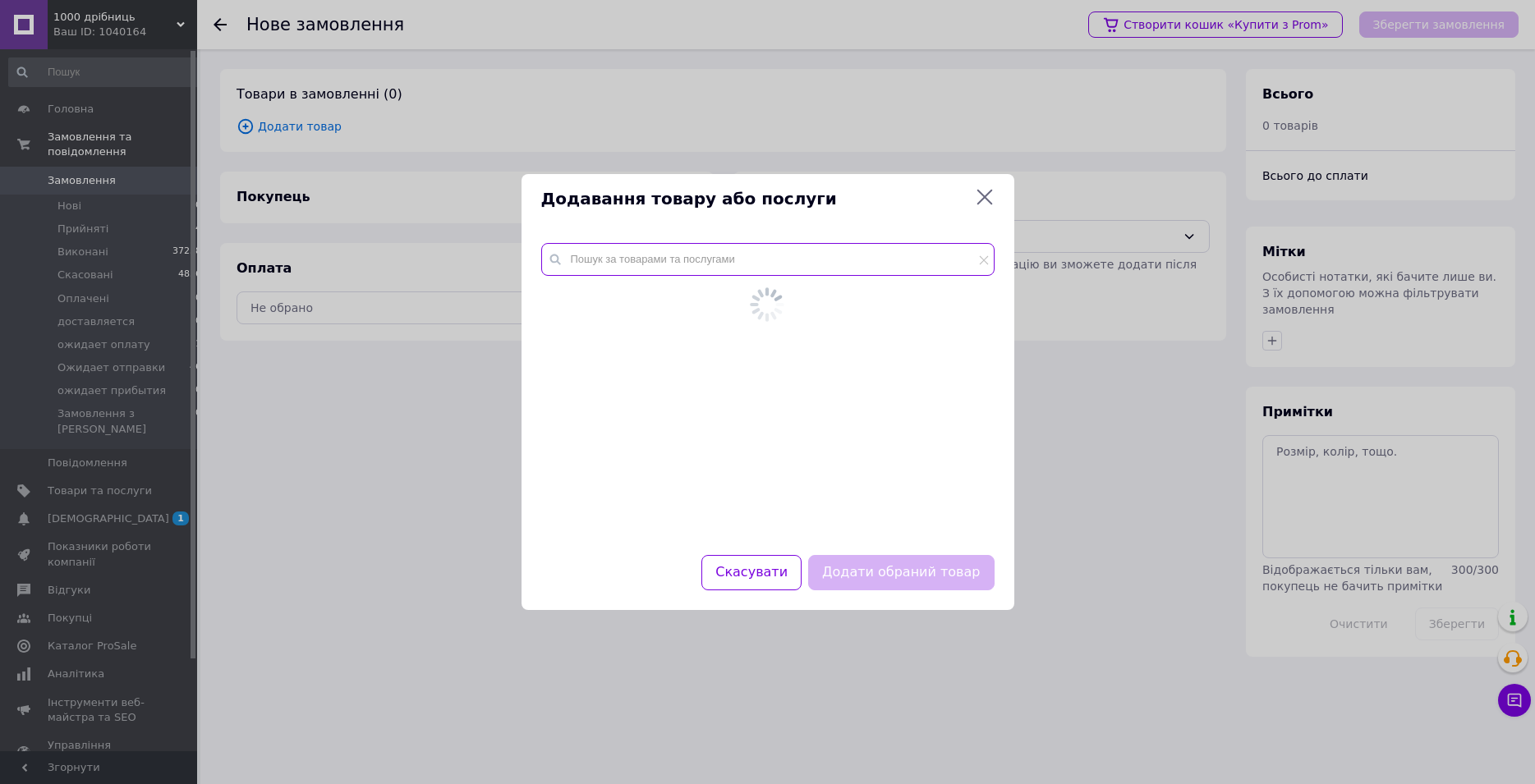
click at [596, 265] on input "text" at bounding box center [768, 260] width 454 height 33
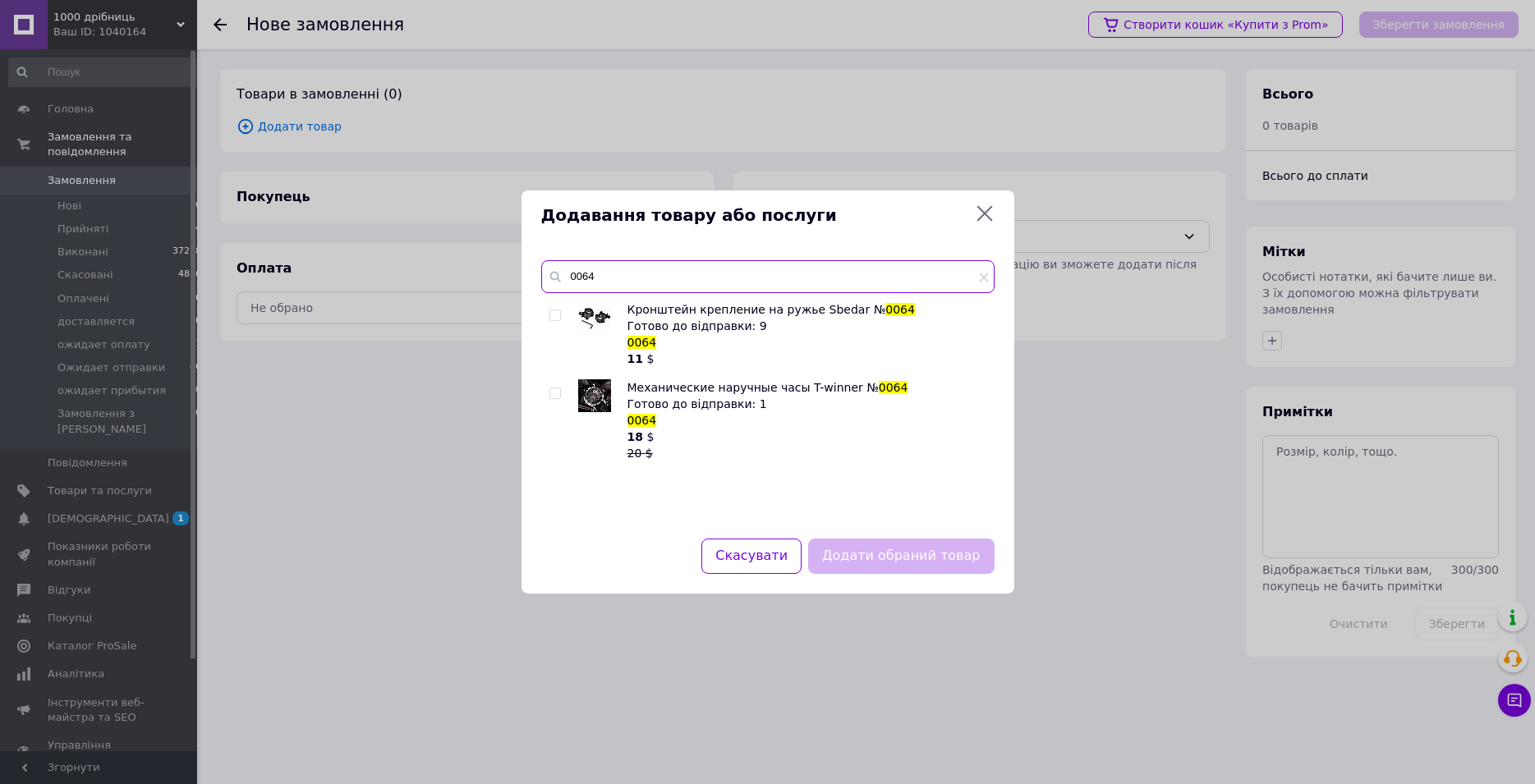
type input "0064"
click at [555, 391] on input "checkbox" at bounding box center [554, 394] width 11 height 11
checkbox input "true"
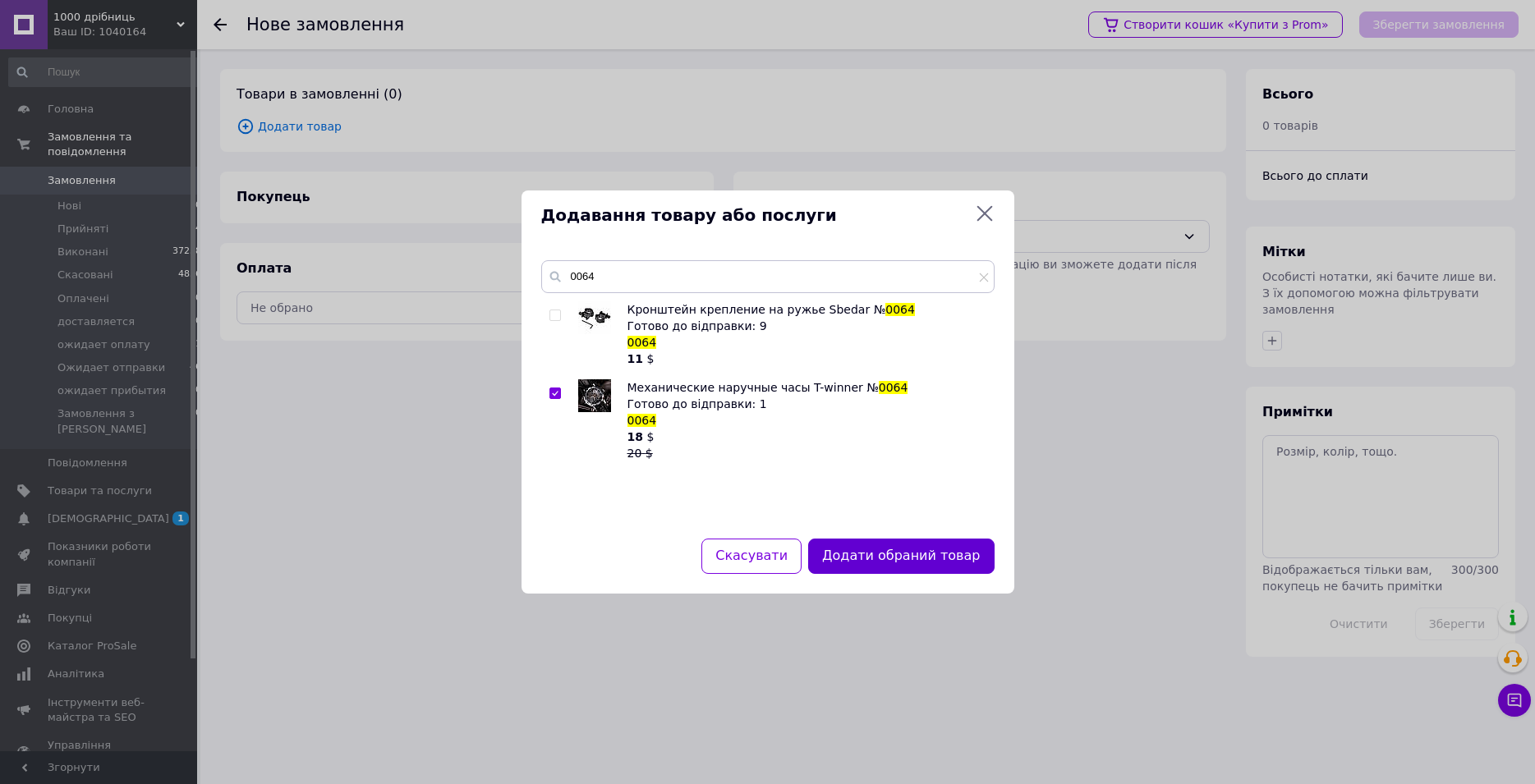
drag, startPoint x: 867, startPoint y: 542, endPoint x: 880, endPoint y: 552, distance: 16.4
click at [880, 552] on button "Додати обраний товар" at bounding box center [900, 556] width 185 height 36
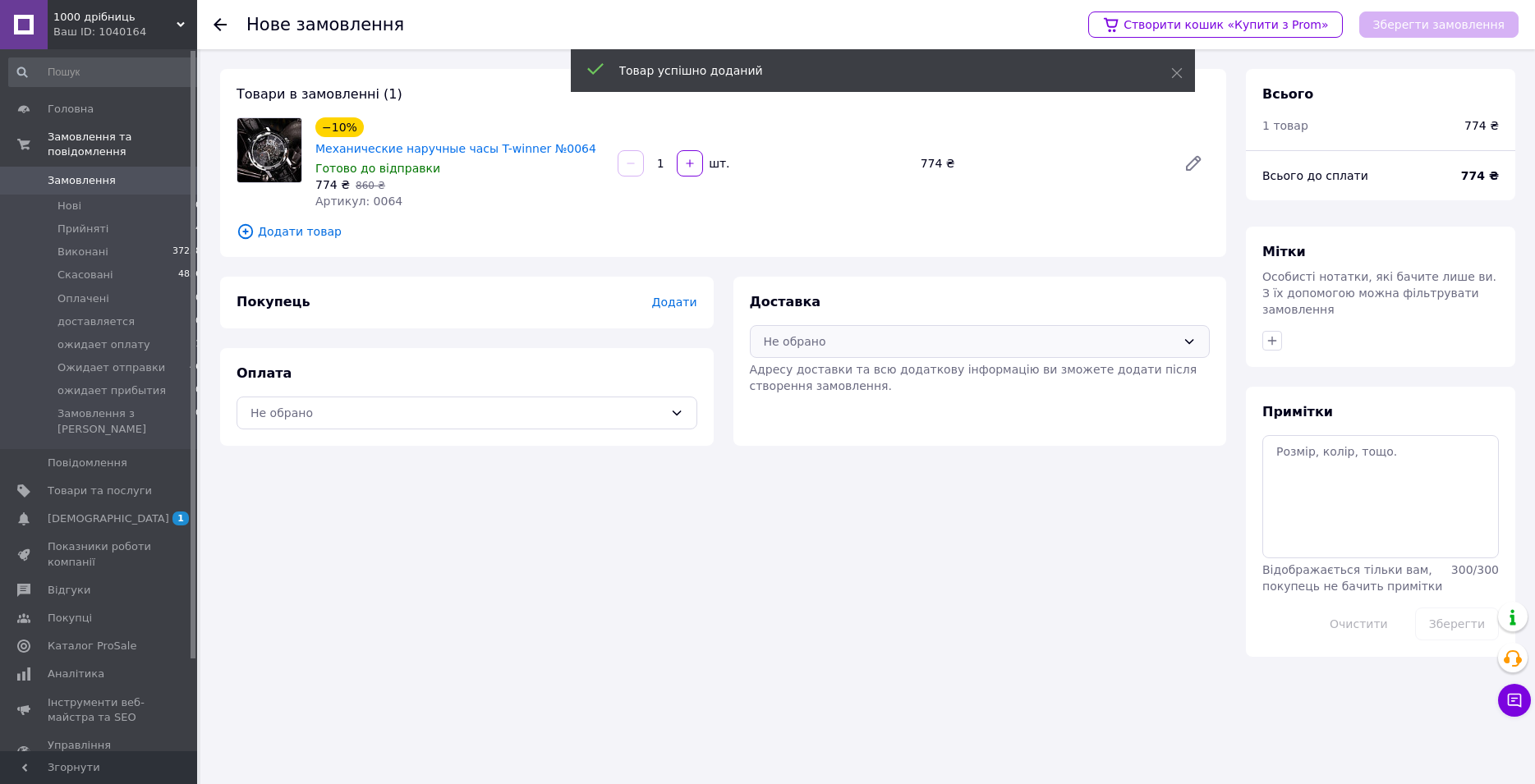
click at [800, 334] on div "Не обрано" at bounding box center [970, 341] width 413 height 18
click at [809, 376] on span "Нова Пошта (платна)" at bounding box center [992, 378] width 408 height 17
click at [679, 409] on icon at bounding box center [677, 413] width 13 height 13
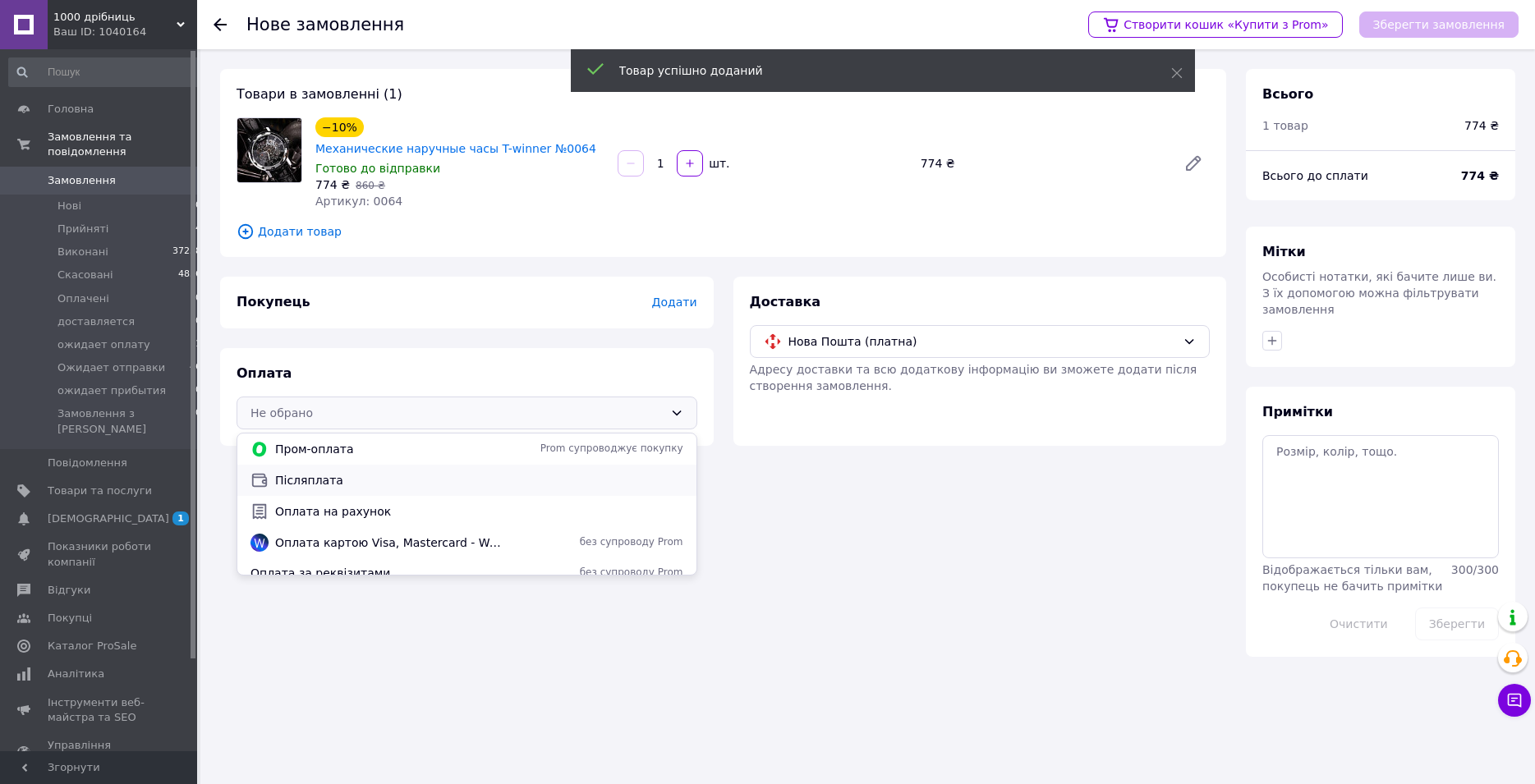
click at [311, 478] on span "Післяплата" at bounding box center [478, 481] width 408 height 17
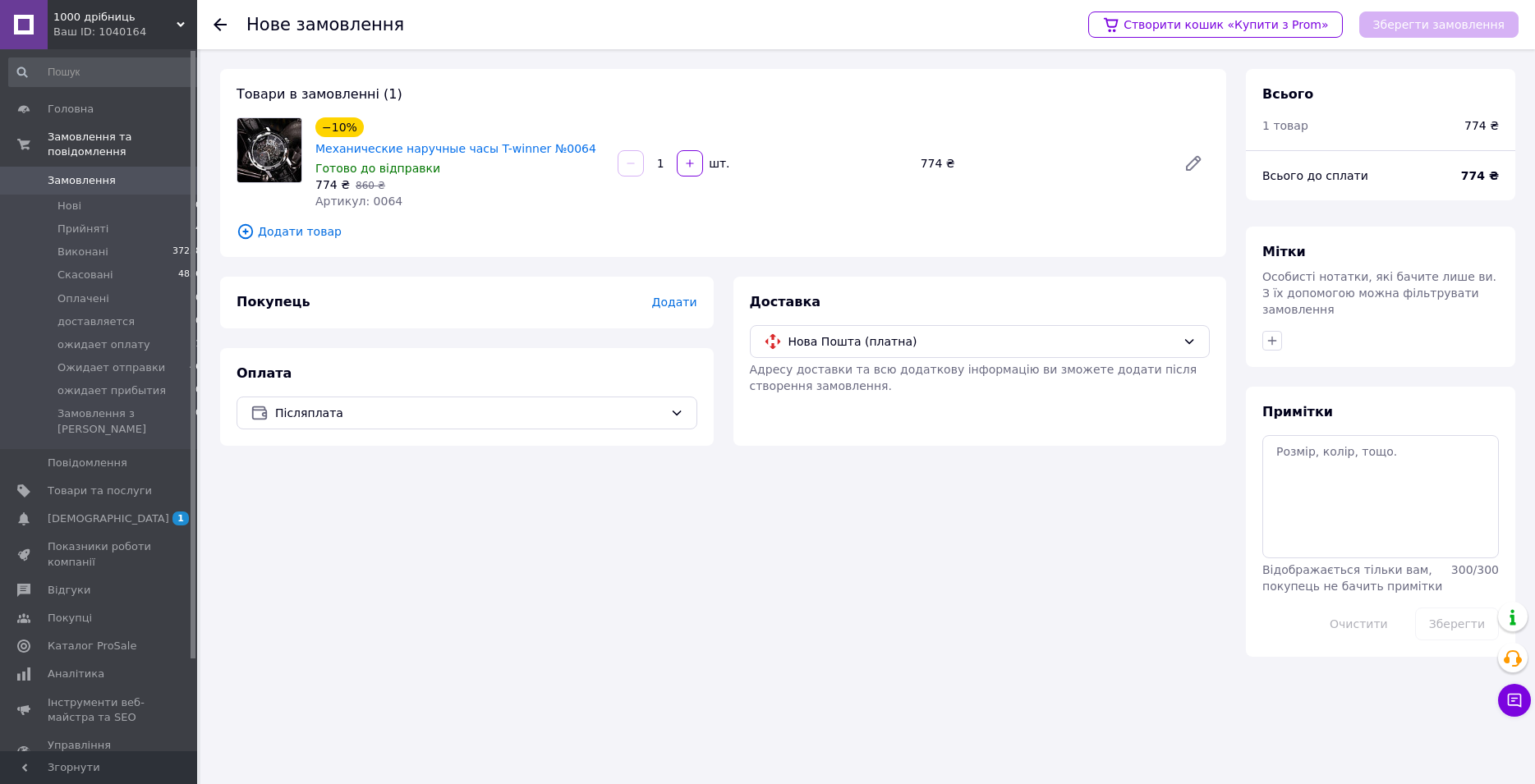
click at [689, 302] on span "Додати" at bounding box center [674, 302] width 45 height 13
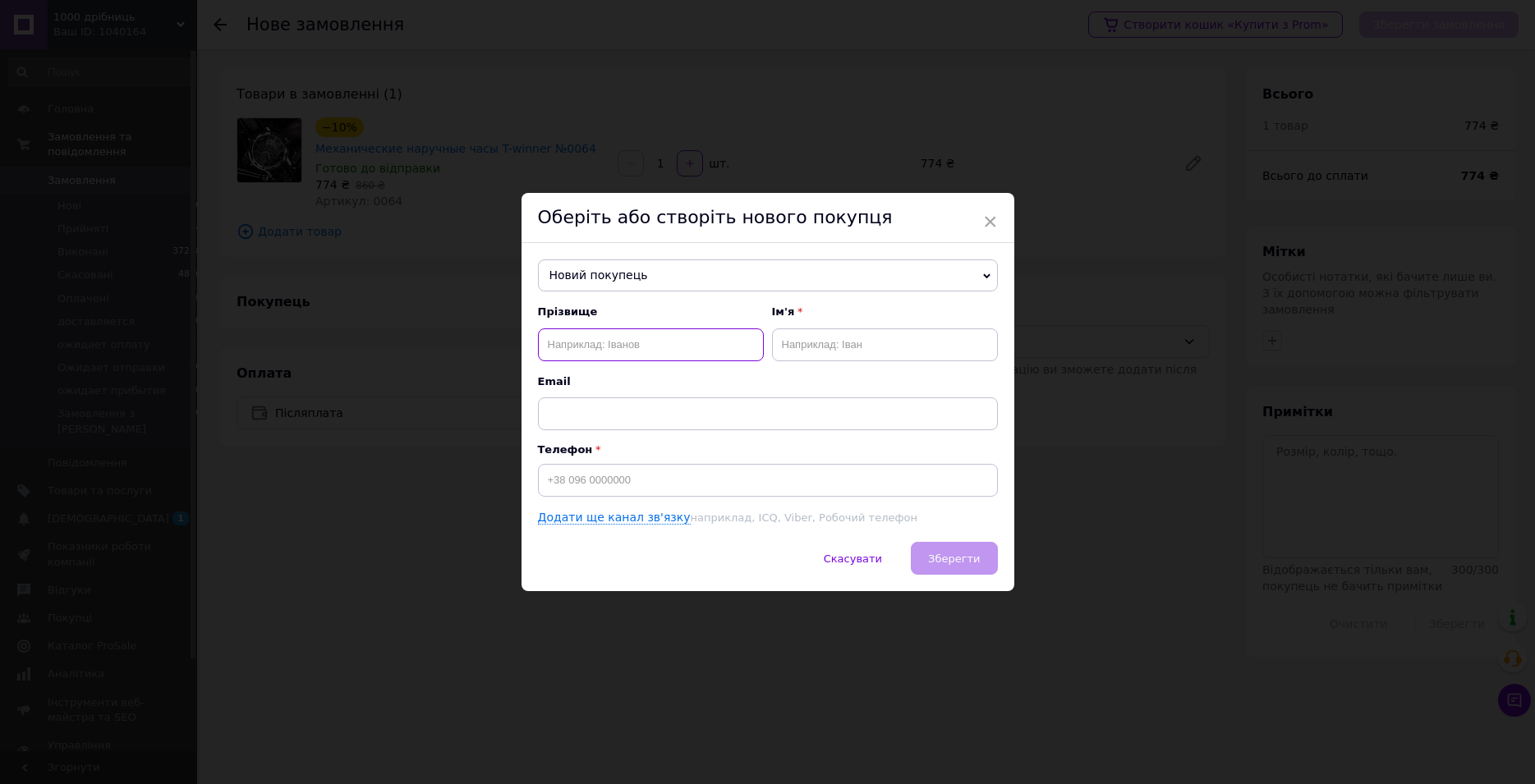
paste input "[PERSON_NAME]"
type input "Фурдиконь"
paste input "[PERSON_NAME]"
click at [828, 344] on input "[PERSON_NAME]" at bounding box center [885, 345] width 226 height 33
type input "[PERSON_NAME]"
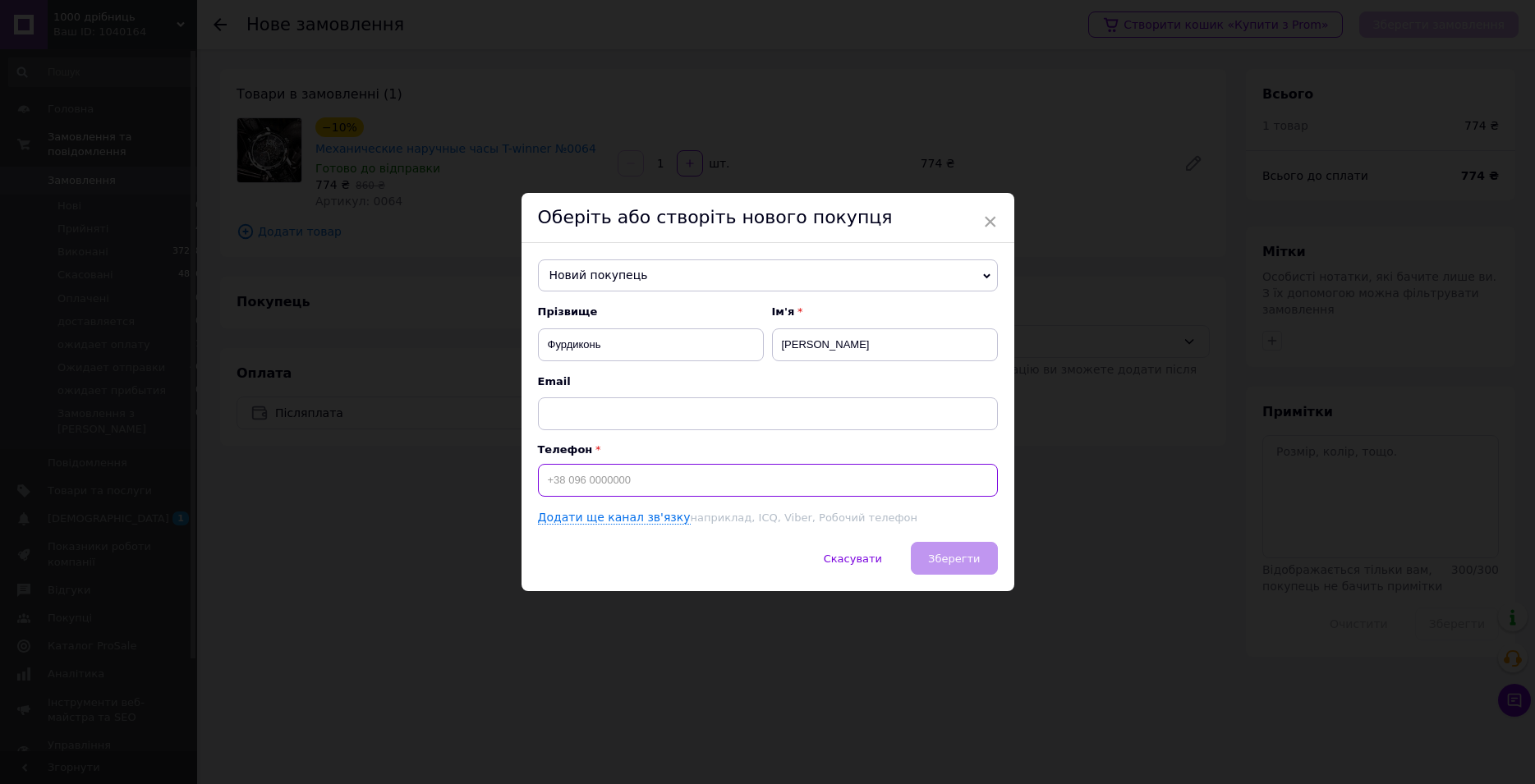
paste input "[PHONE_NUMBER]"
type input "[PHONE_NUMBER]"
click at [975, 569] on button "Зберегти" at bounding box center [954, 559] width 86 height 33
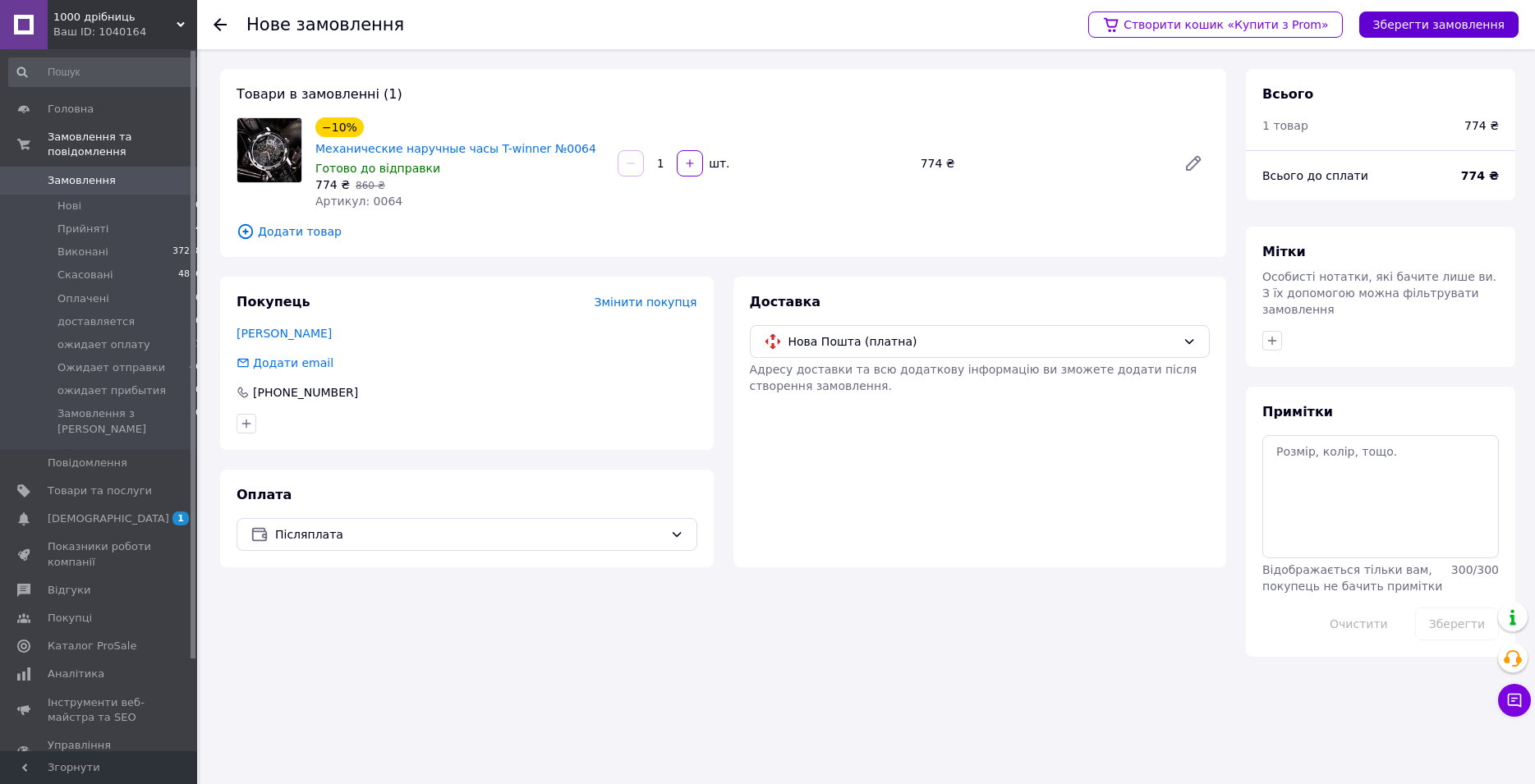
click at [1439, 35] on button "Зберегти замовлення" at bounding box center [1439, 25] width 159 height 27
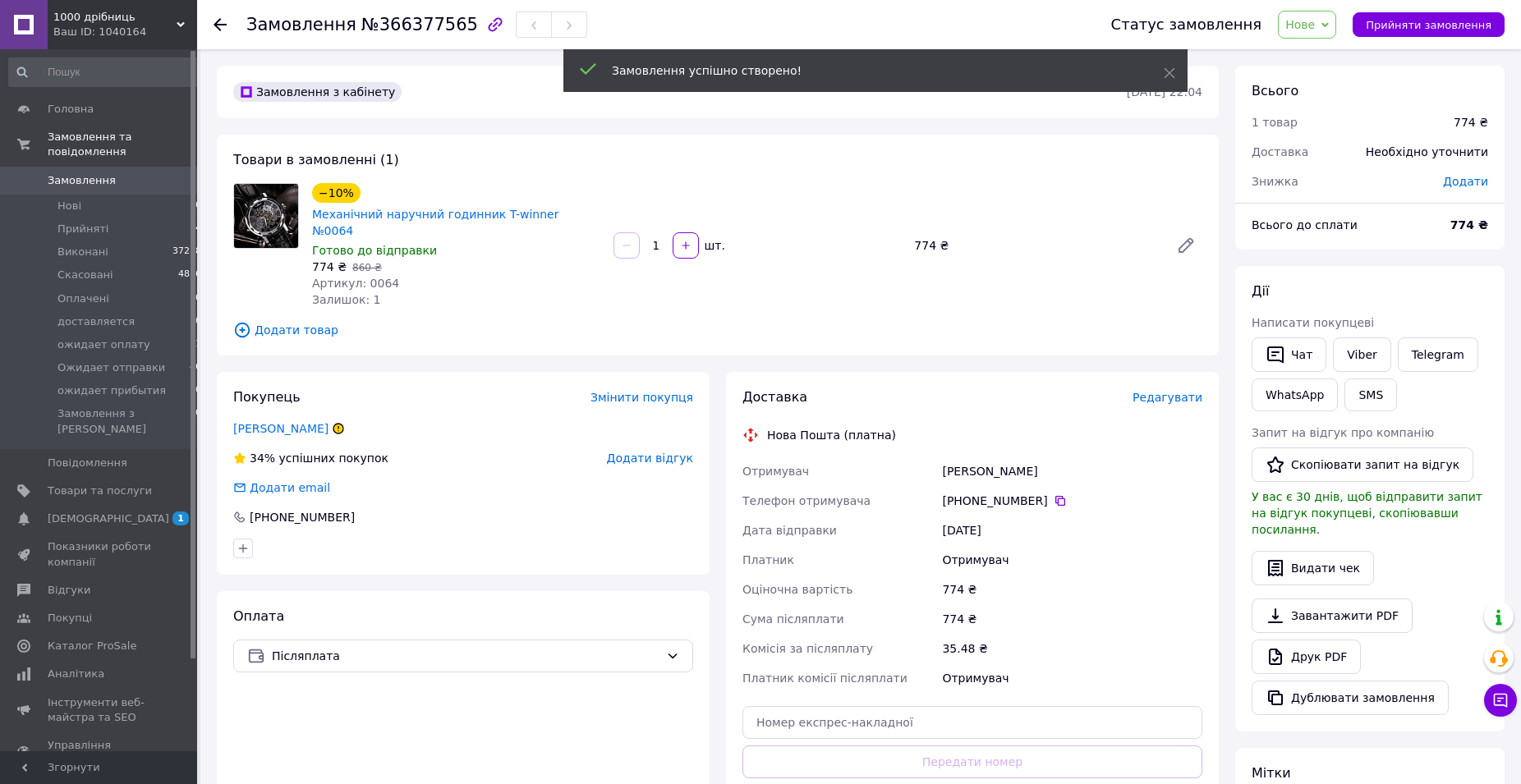
click at [1175, 391] on span "Редагувати" at bounding box center [1167, 398] width 70 height 13
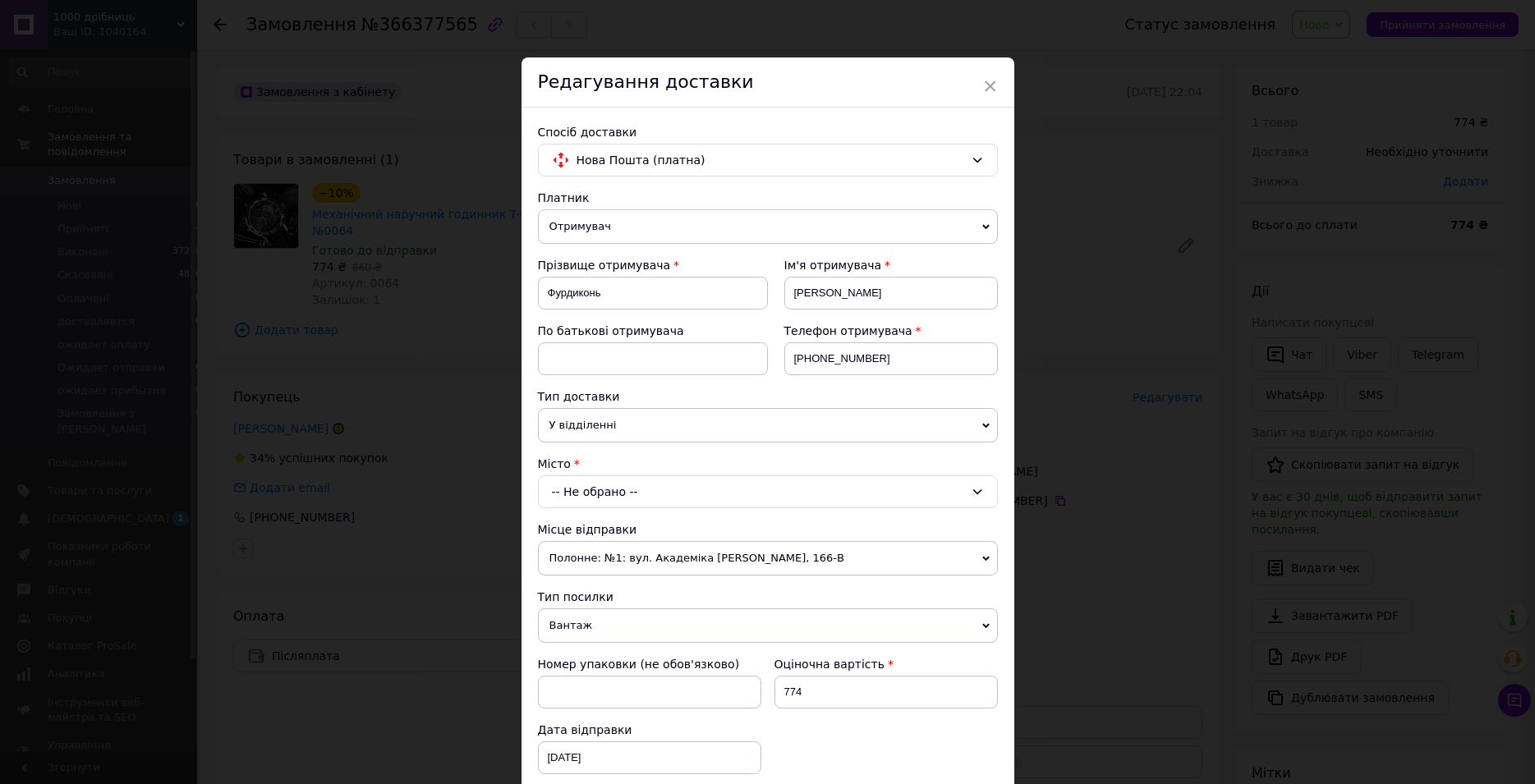
click at [671, 492] on div "-- Не обрано --" at bounding box center [768, 492] width 460 height 33
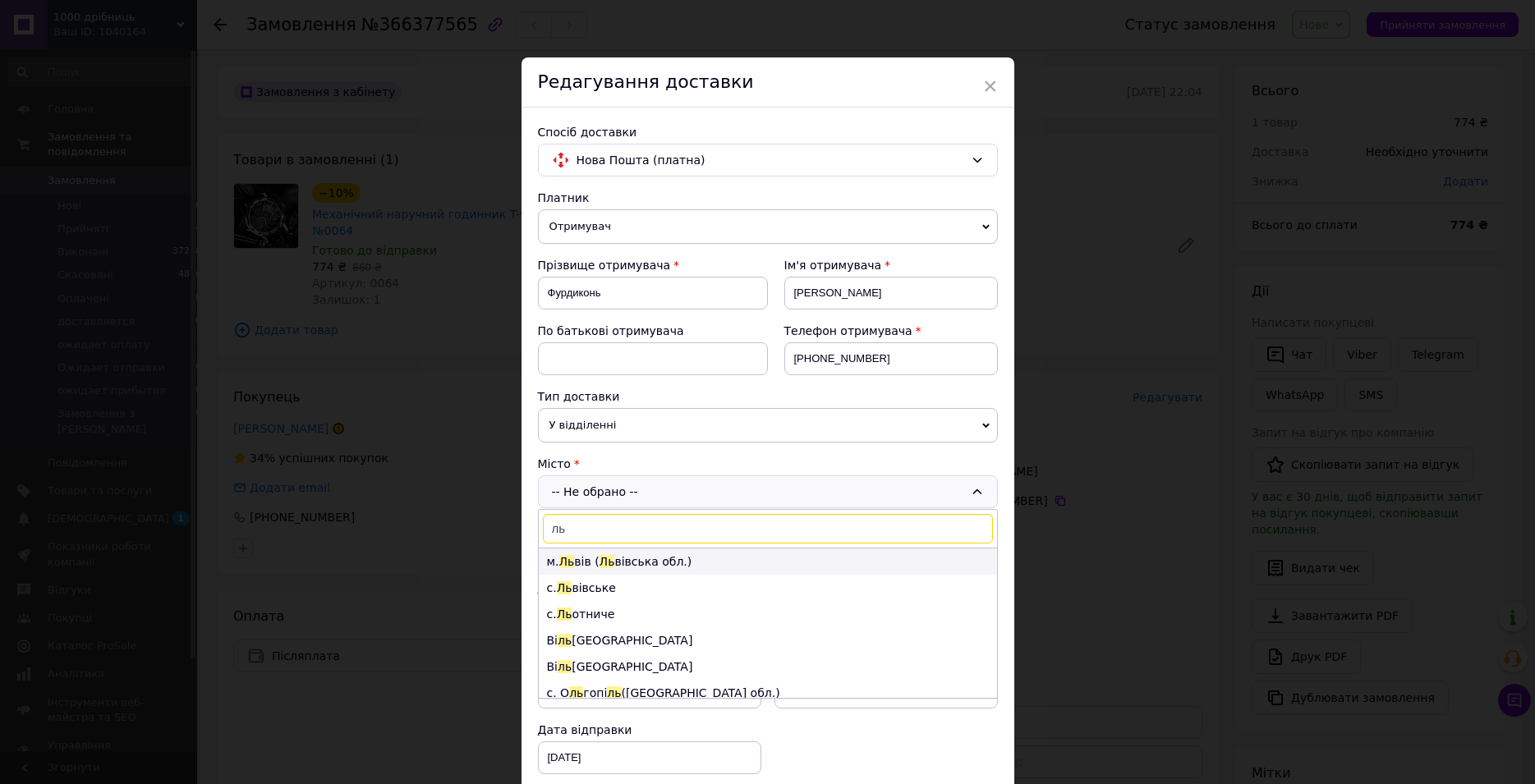
type input "ль"
click at [629, 561] on li "м. Ль вів ( Ль вівська обл.)" at bounding box center [768, 561] width 459 height 27
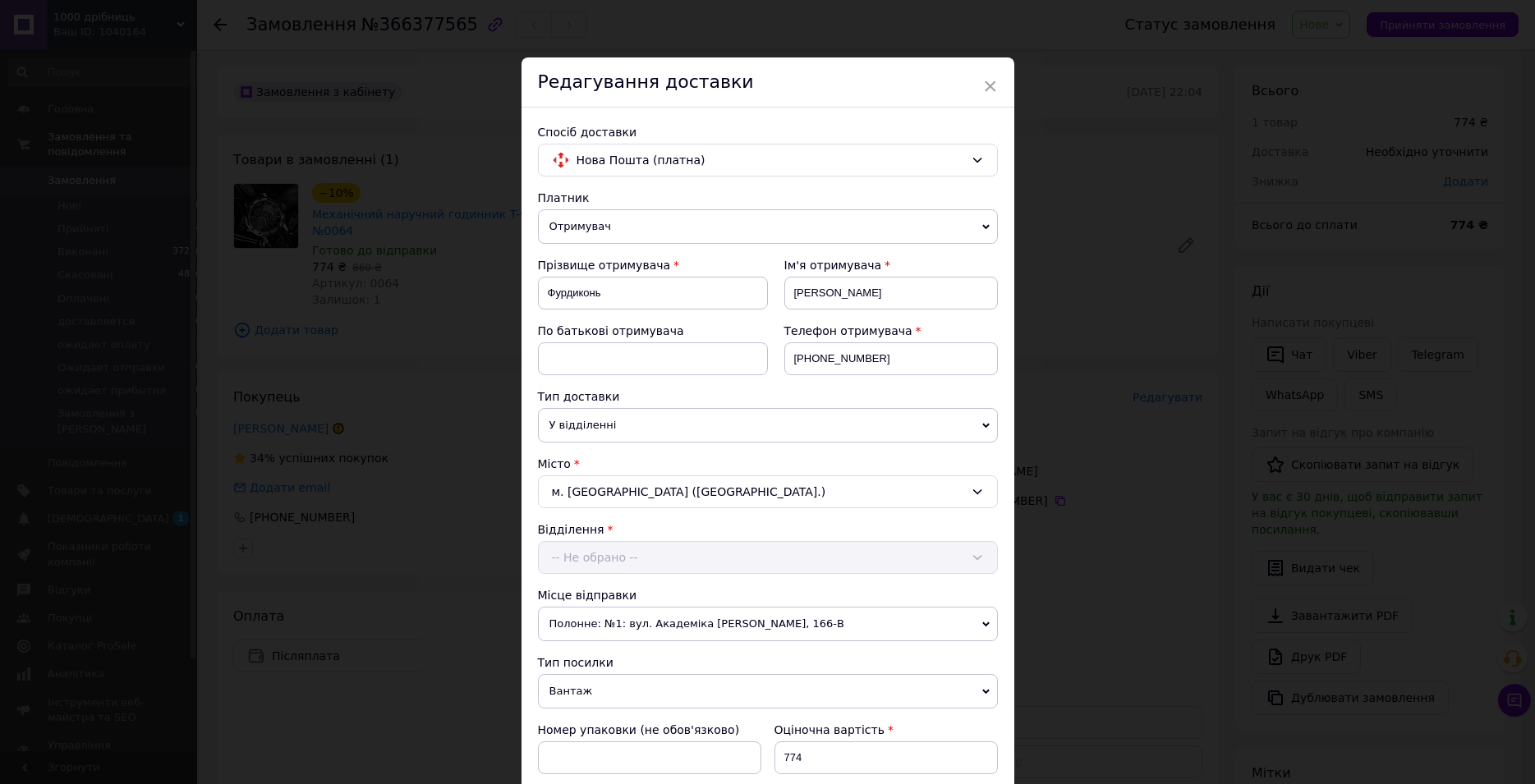
click at [608, 546] on div "Відділення -- Не обрано --" at bounding box center [768, 547] width 460 height 52
click at [609, 554] on div "-- Не обрано --" at bounding box center [768, 558] width 460 height 33
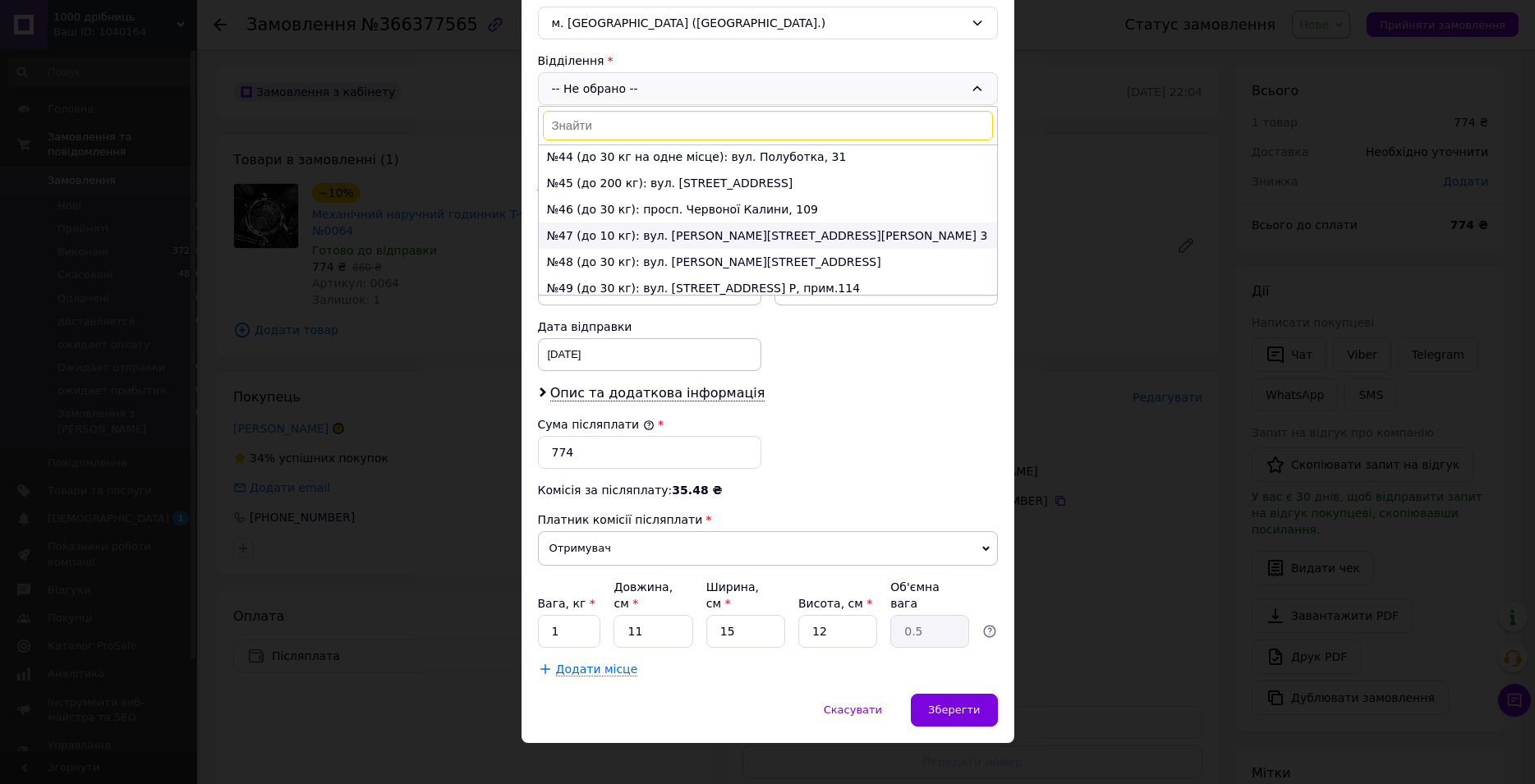
scroll to position [1030, 0]
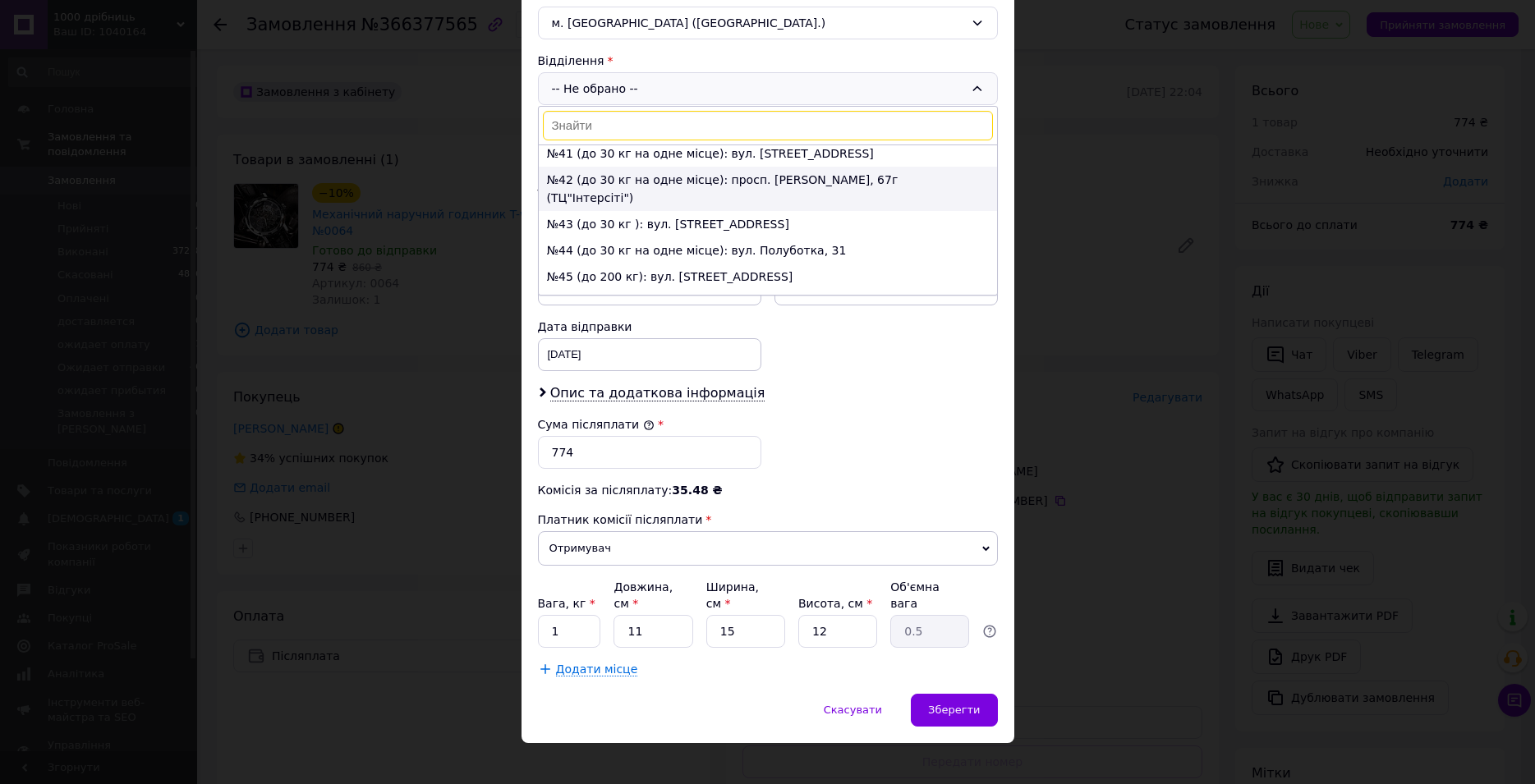
click at [630, 174] on li "№42 (до 30 кг на одне місце): просп. [PERSON_NAME], 67г (ТЦ"Інтерсіті")" at bounding box center [768, 189] width 459 height 44
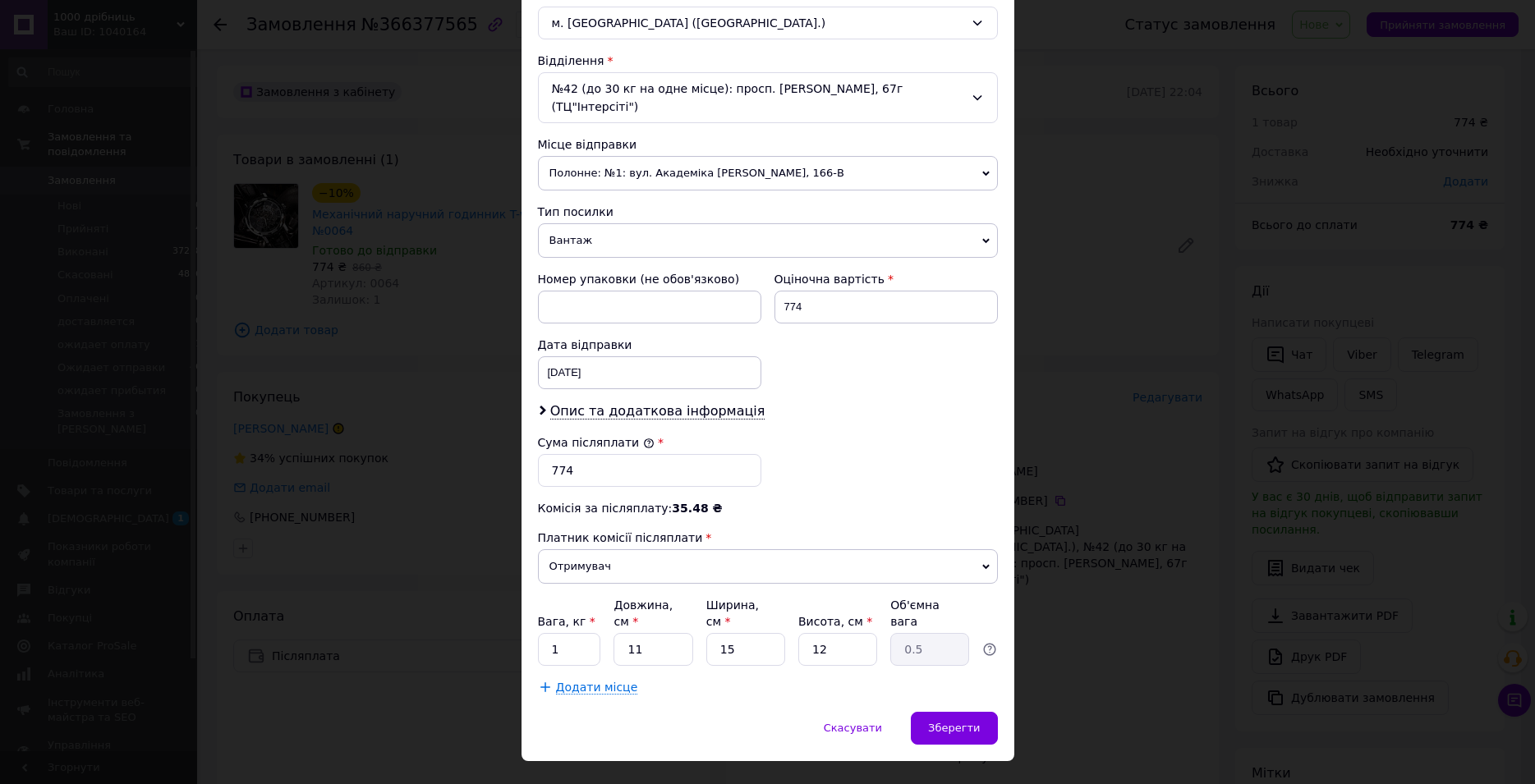
scroll to position [487, 0]
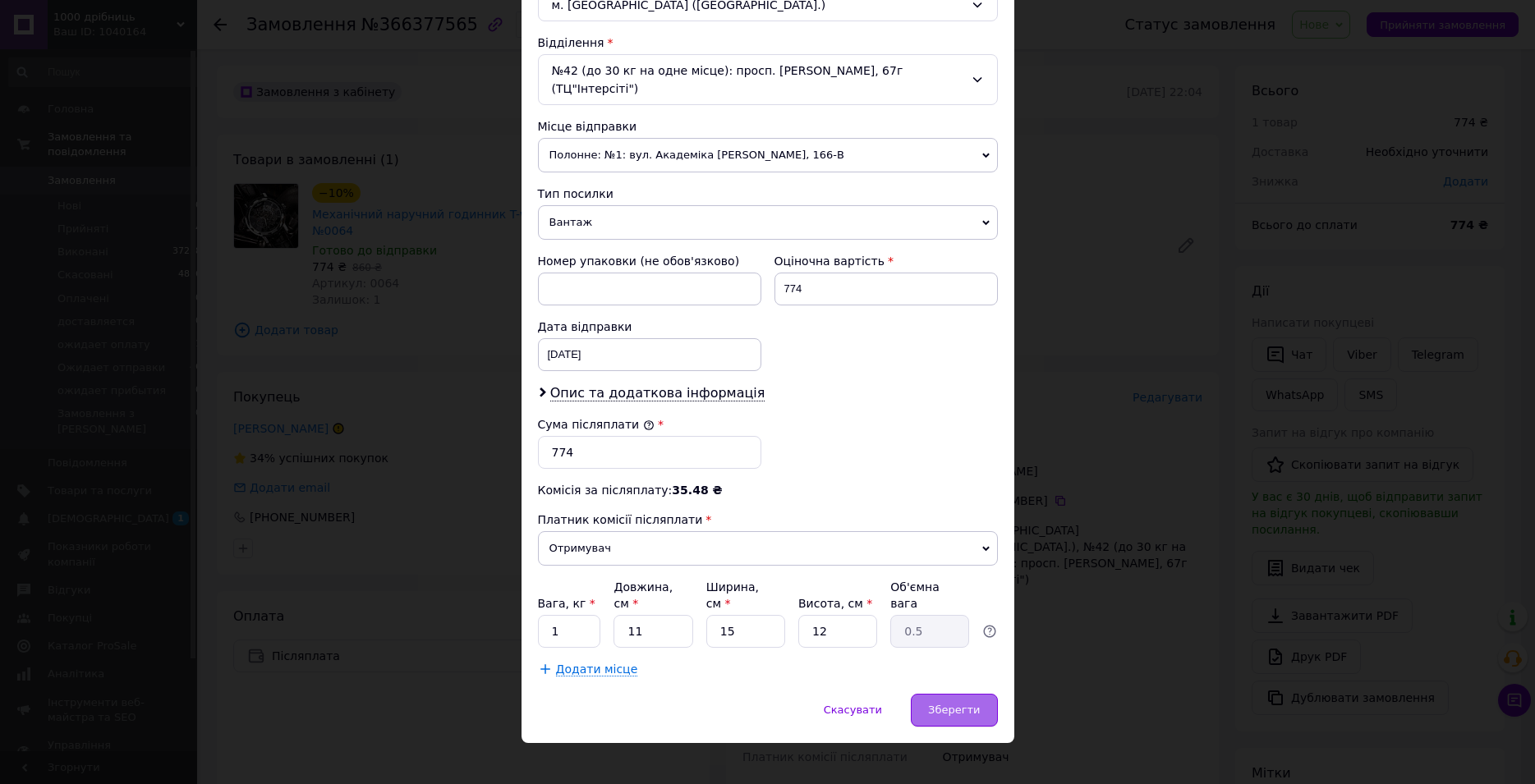
click at [968, 703] on span "Зберегти" at bounding box center [954, 709] width 51 height 12
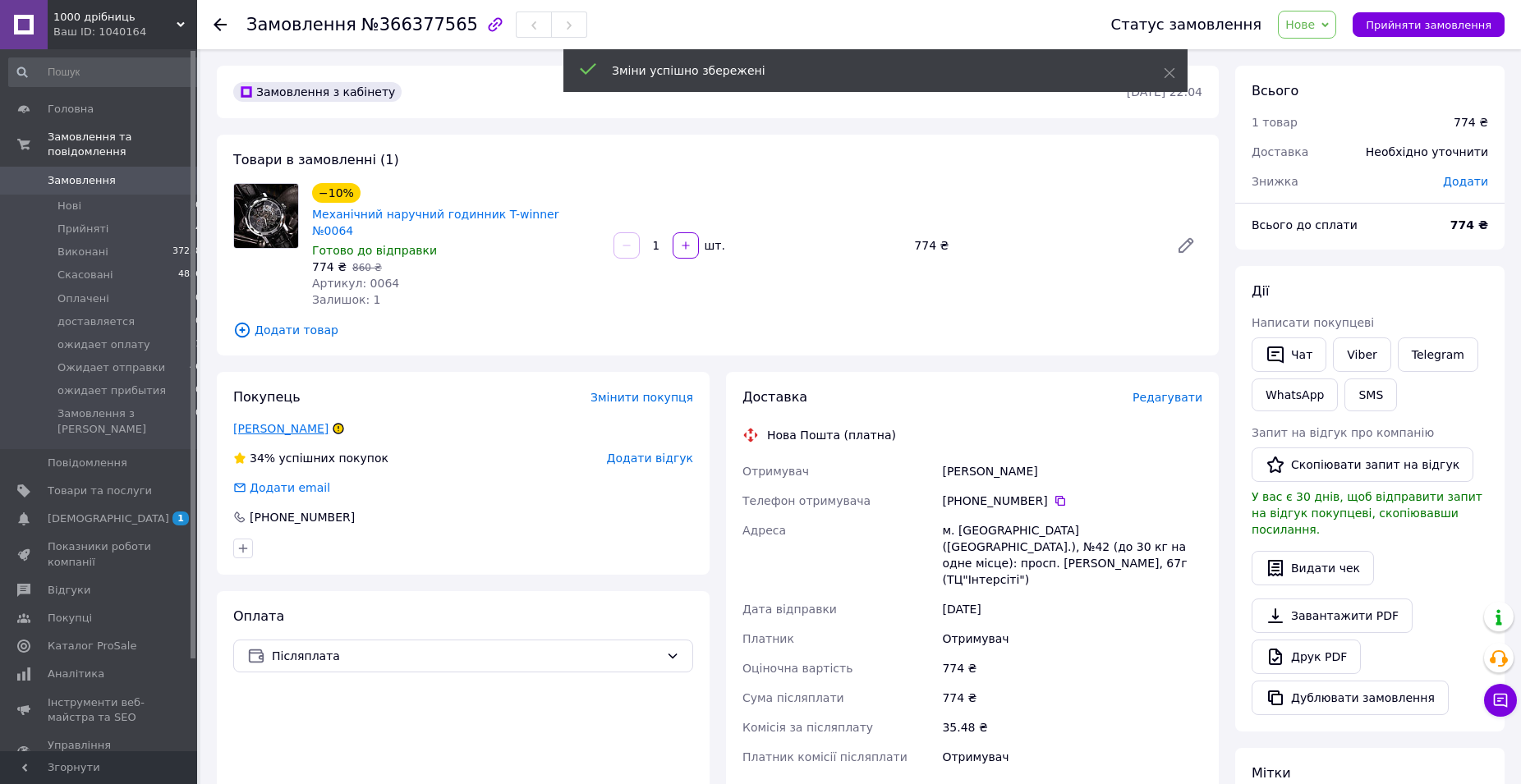
click at [311, 422] on link "[PERSON_NAME]" at bounding box center [281, 429] width 96 height 13
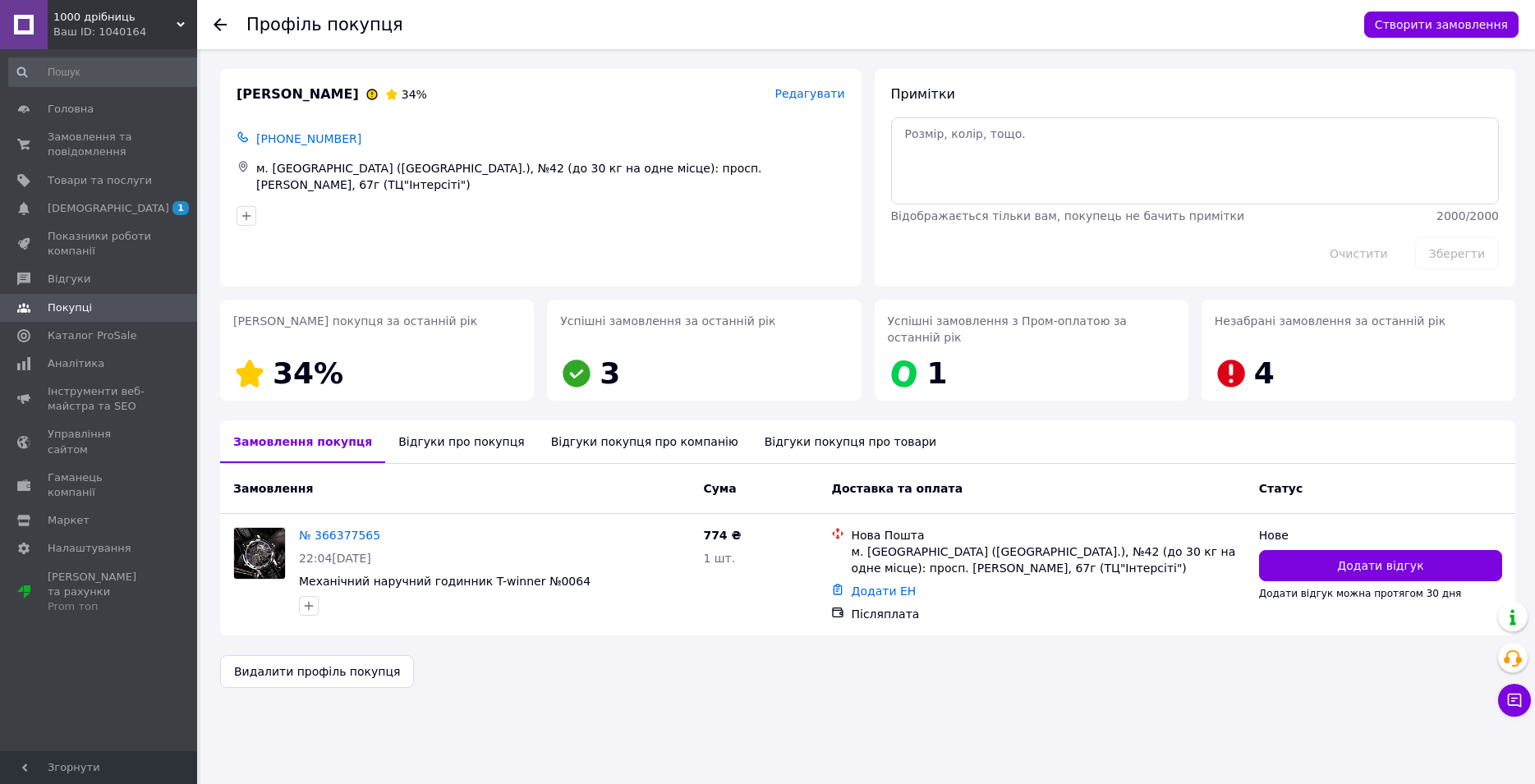
click at [428, 427] on div "Відгуки про покупця" at bounding box center [461, 441] width 152 height 42
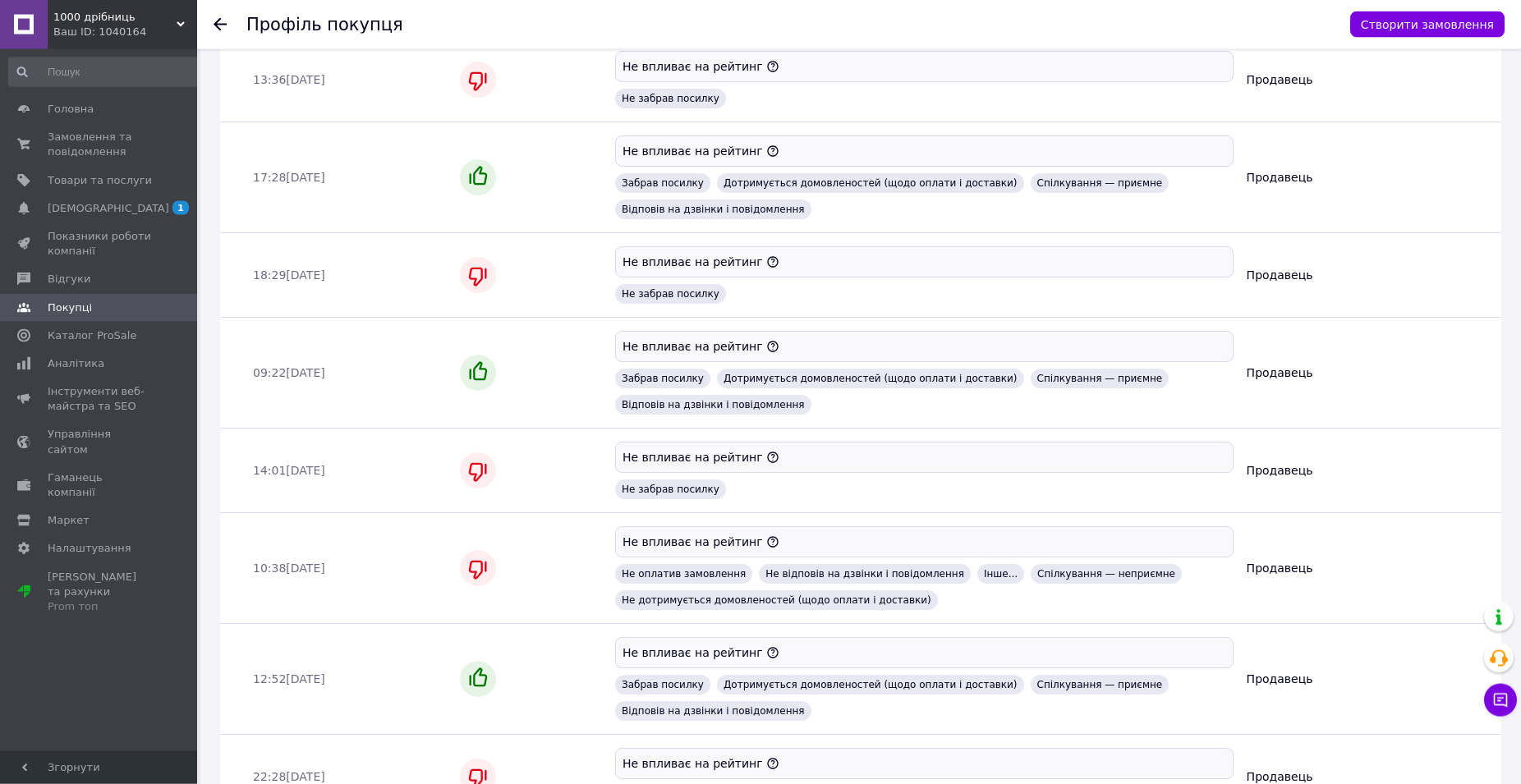
scroll to position [659, 0]
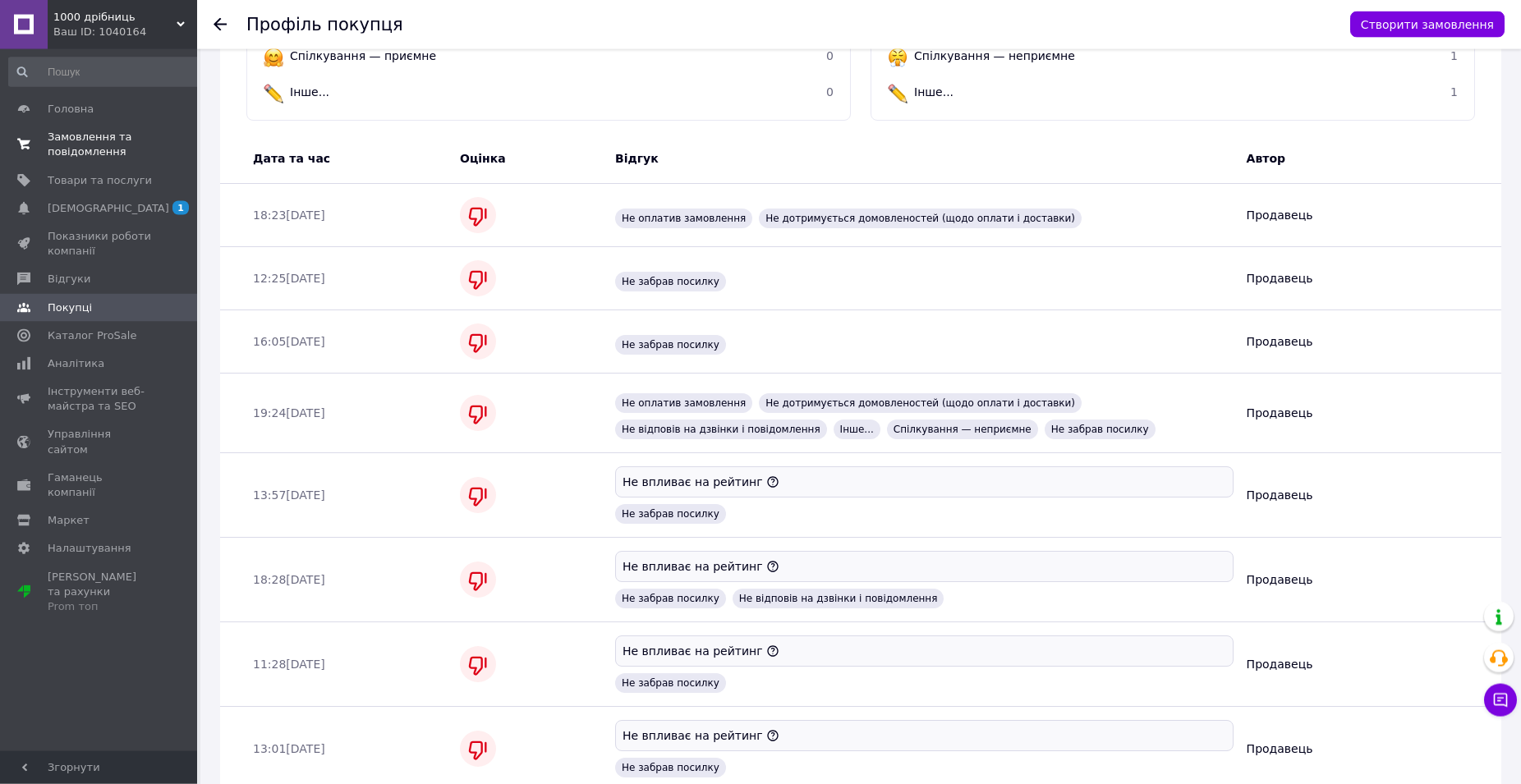
click at [74, 121] on link "Головна" at bounding box center [105, 110] width 211 height 28
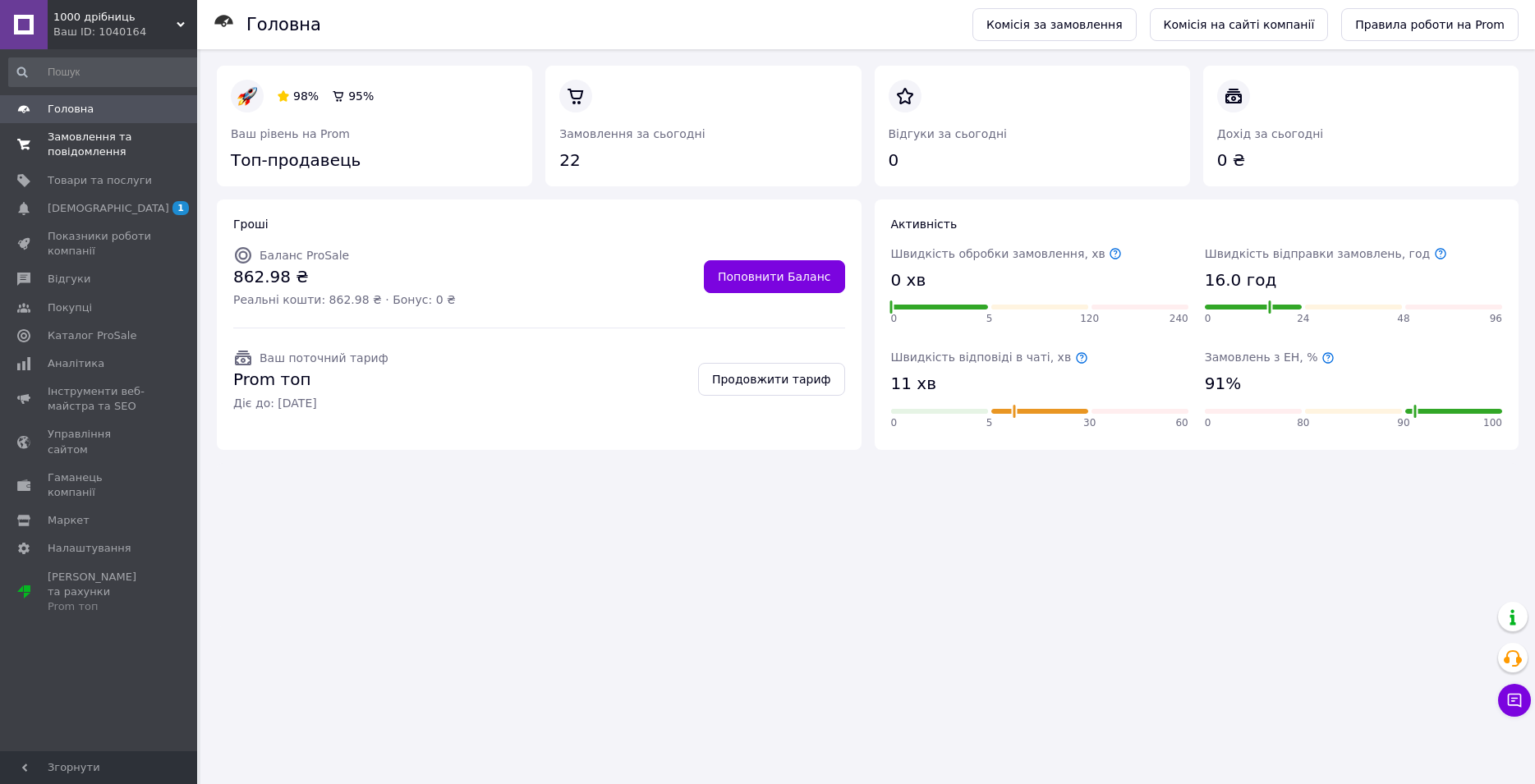
click at [77, 154] on span "Замовлення та повідомлення" at bounding box center [100, 145] width 105 height 30
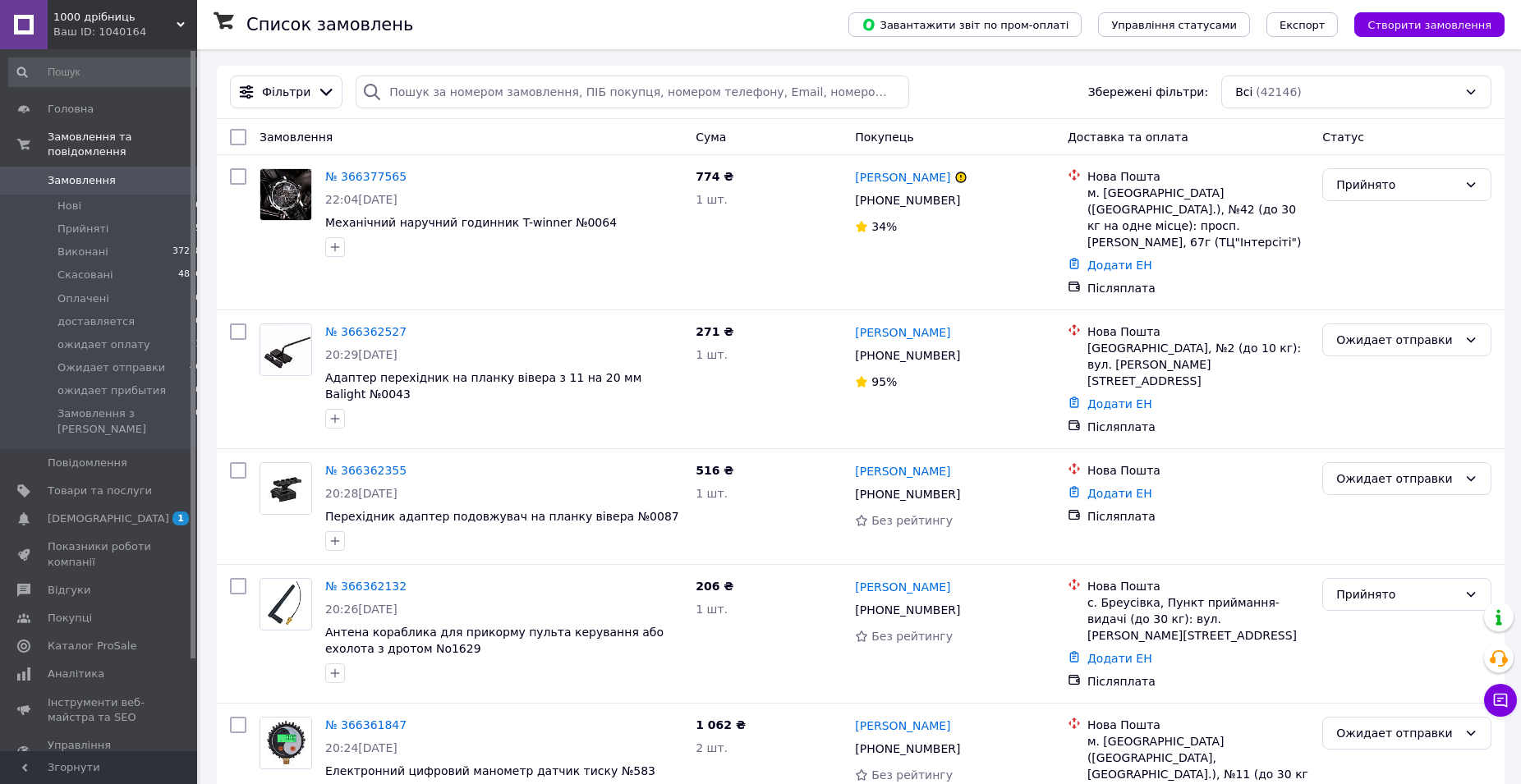
click at [1467, 21] on span "Створити замовлення" at bounding box center [1429, 25] width 124 height 12
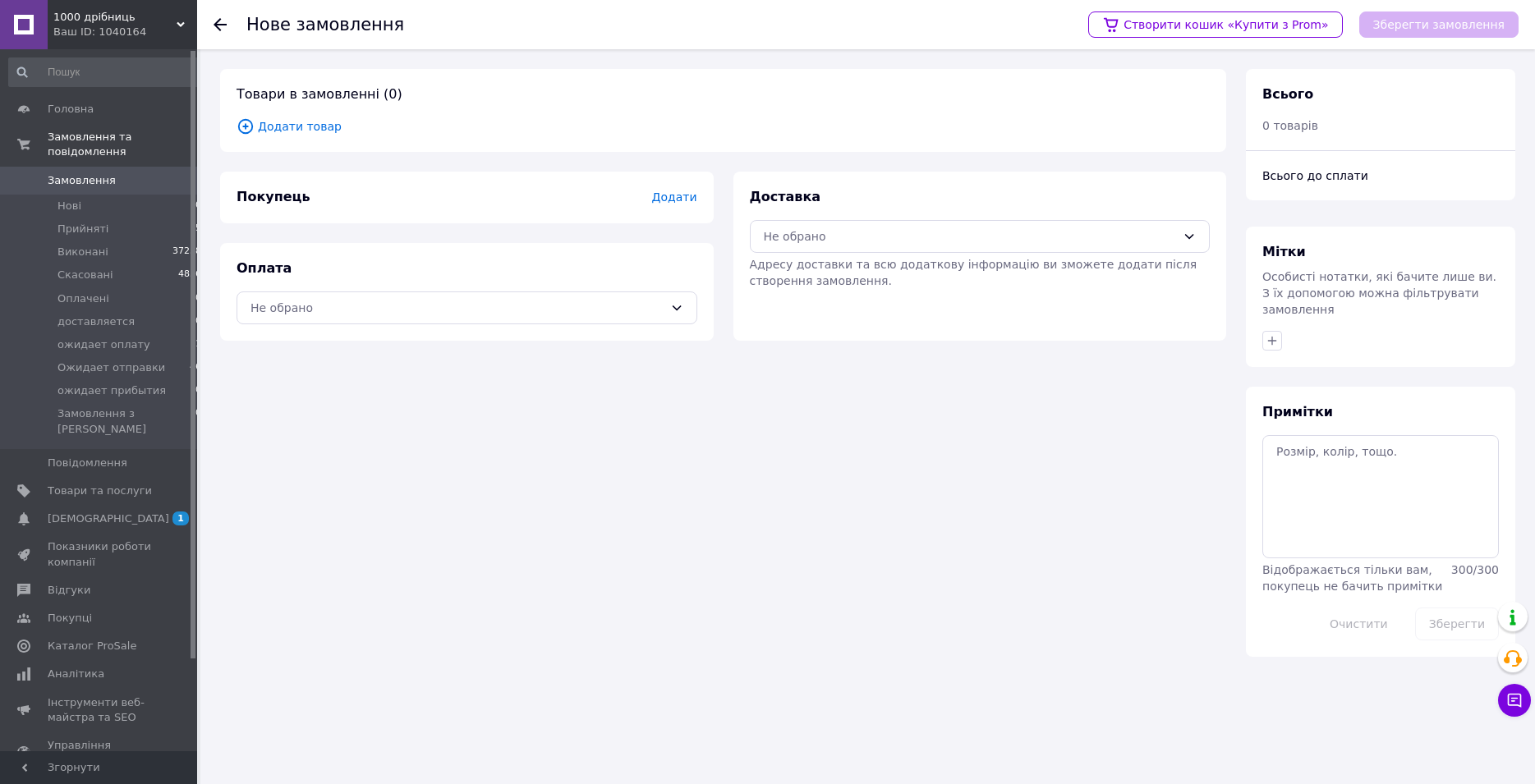
click at [299, 126] on span "Додати товар" at bounding box center [723, 126] width 973 height 18
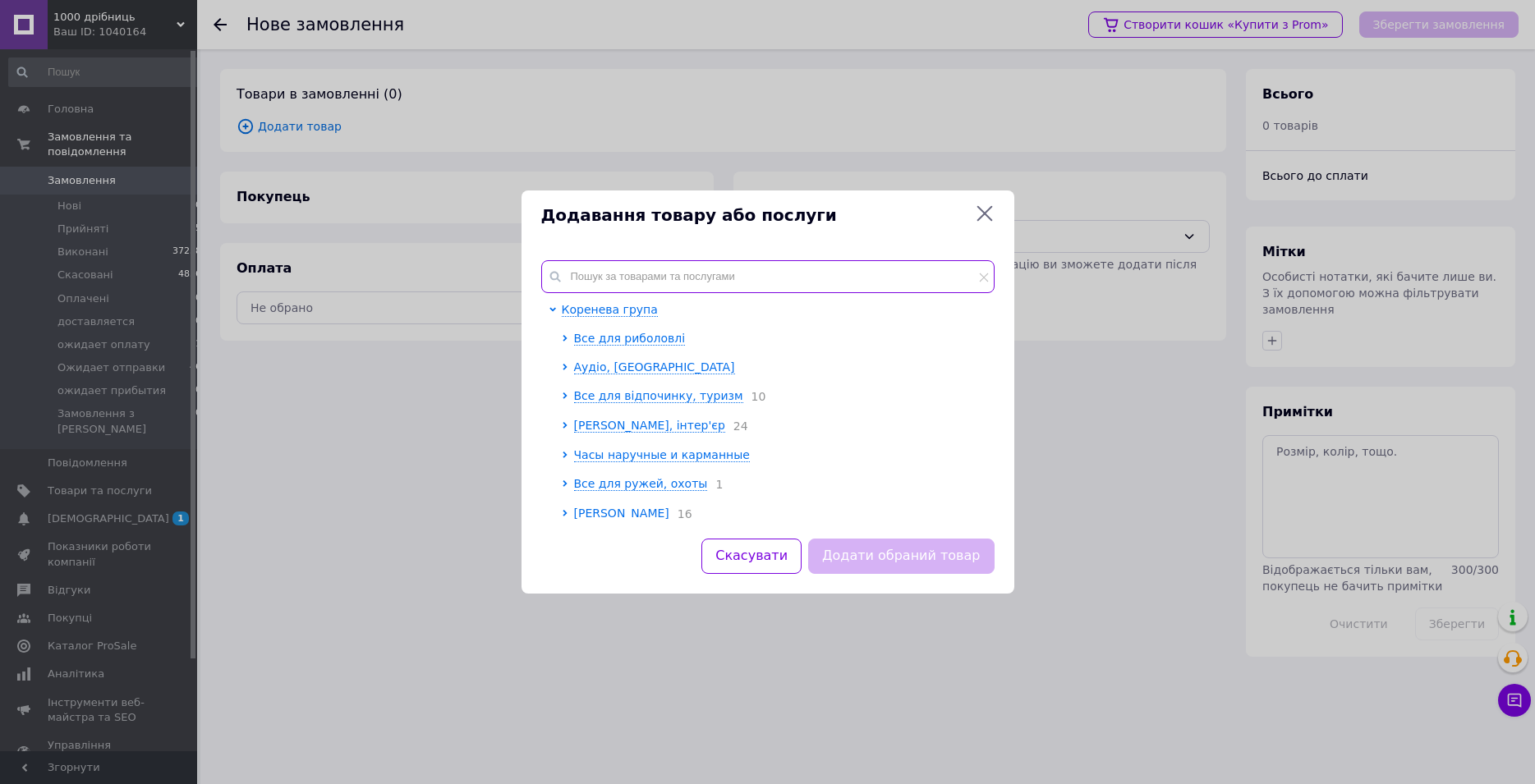
click at [582, 269] on input "text" at bounding box center [768, 277] width 454 height 33
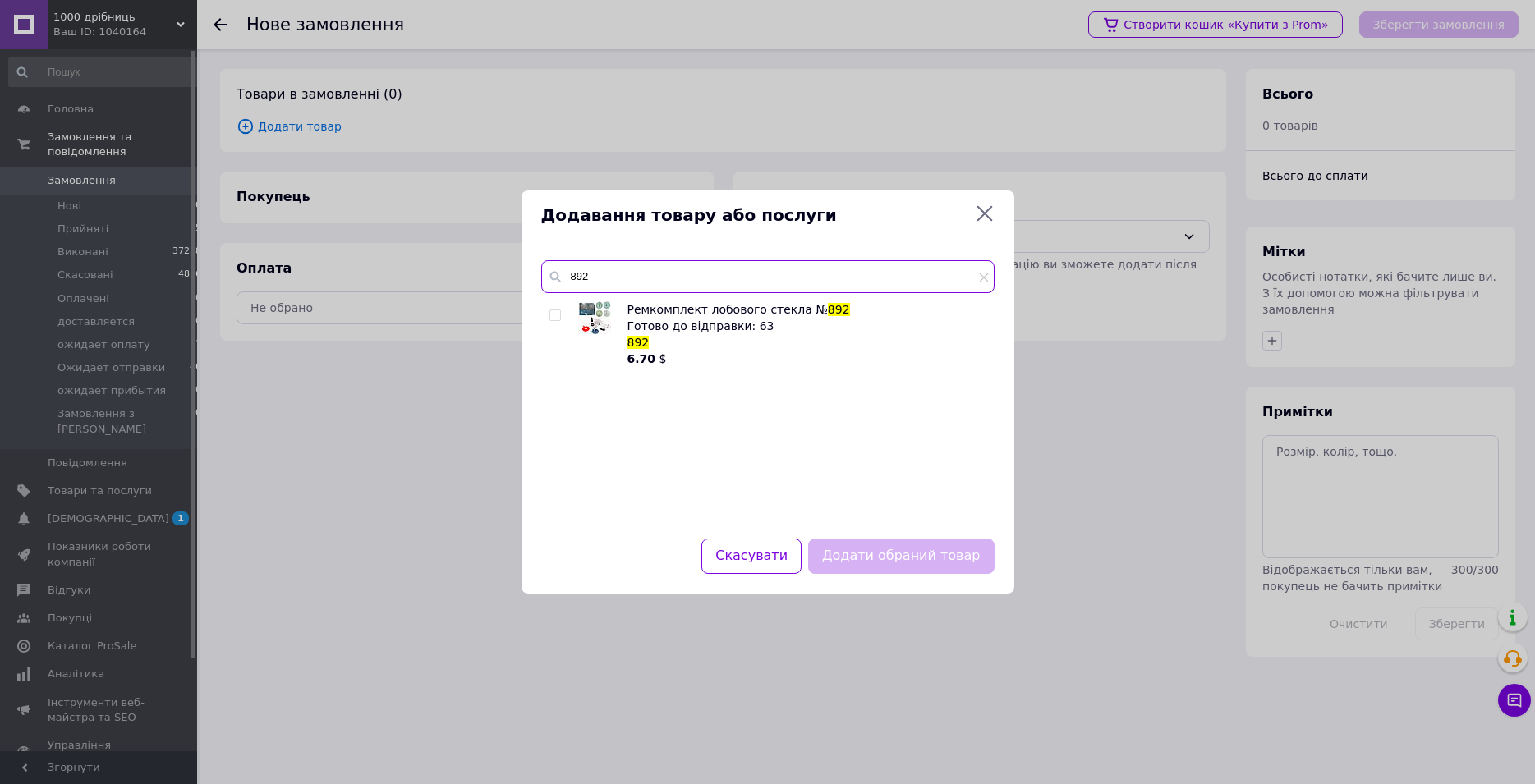
type input "892"
click at [549, 312] on div "Ремкомплект лобового стекла № 892 Готово до відправки: 63 892 6.70 $" at bounding box center [768, 410] width 453 height 218
click at [555, 316] on input "checkbox" at bounding box center [554, 316] width 11 height 11
checkbox input "true"
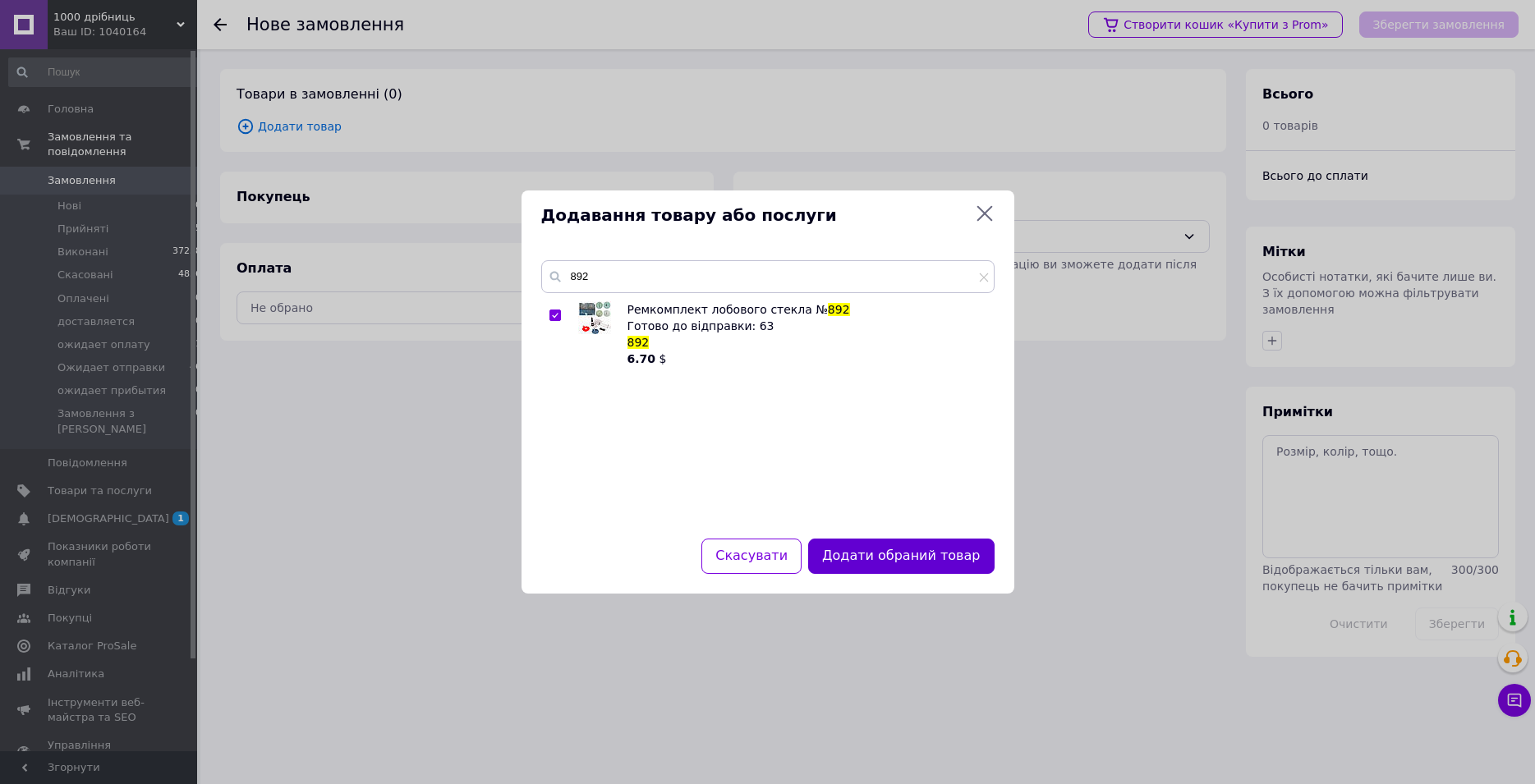
click at [923, 564] on button "Додати обраний товар" at bounding box center [900, 556] width 185 height 36
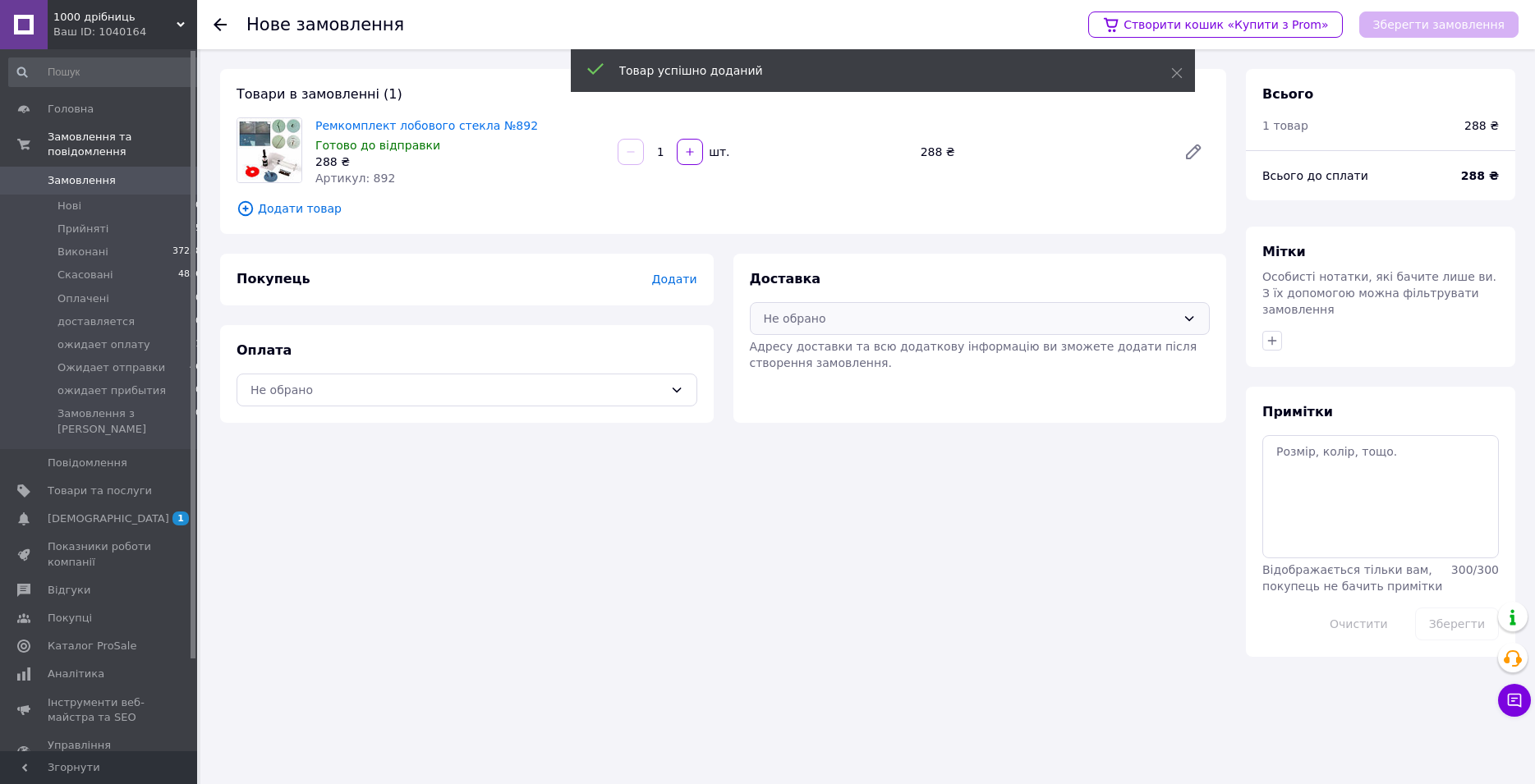
click at [888, 309] on div "Не обрано" at bounding box center [980, 319] width 461 height 33
click at [870, 356] on span "Нова Пошта (платна)" at bounding box center [992, 355] width 408 height 17
click at [630, 384] on div "Не обрано" at bounding box center [457, 390] width 413 height 18
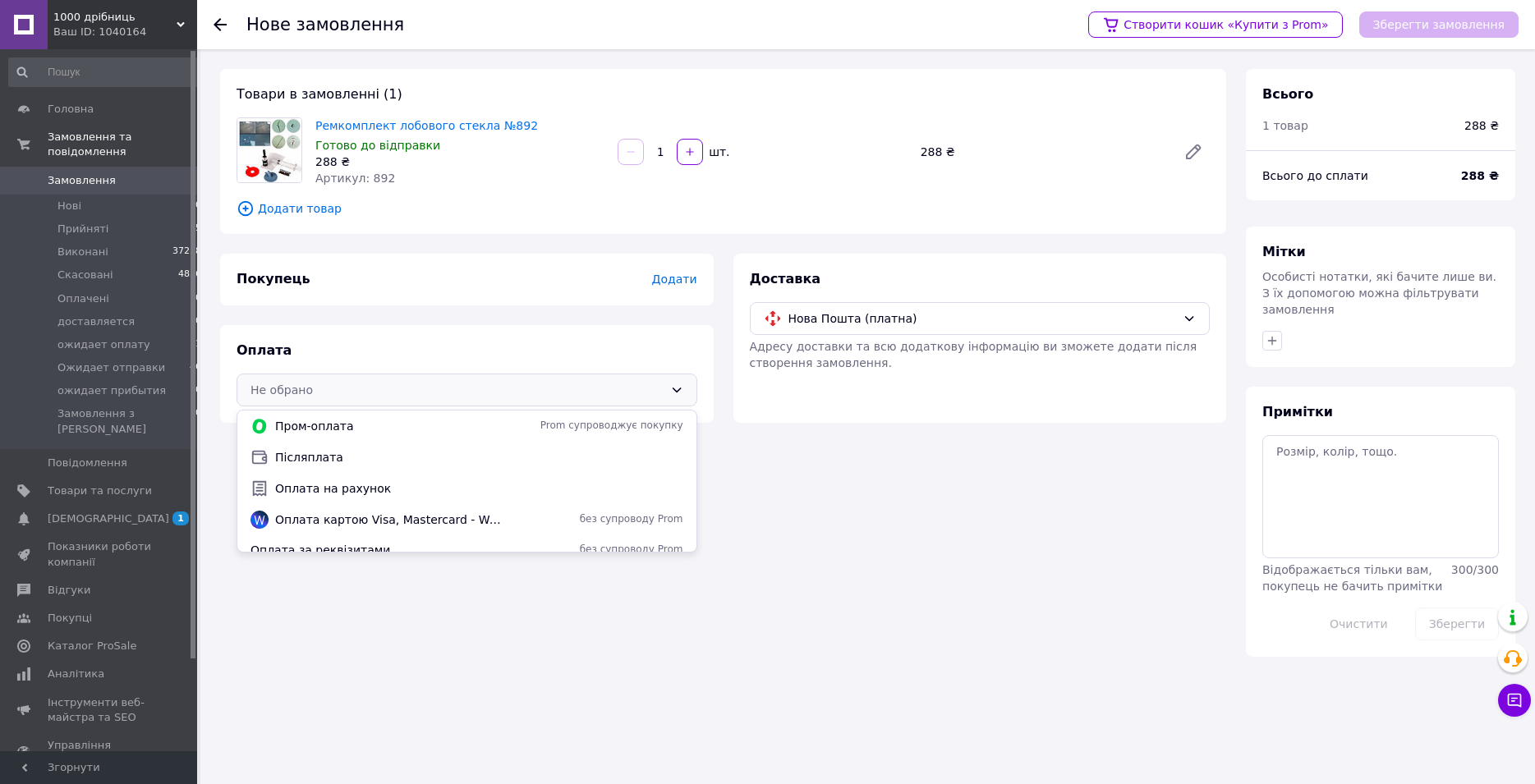
click at [319, 449] on span "Післяплата" at bounding box center [478, 458] width 408 height 17
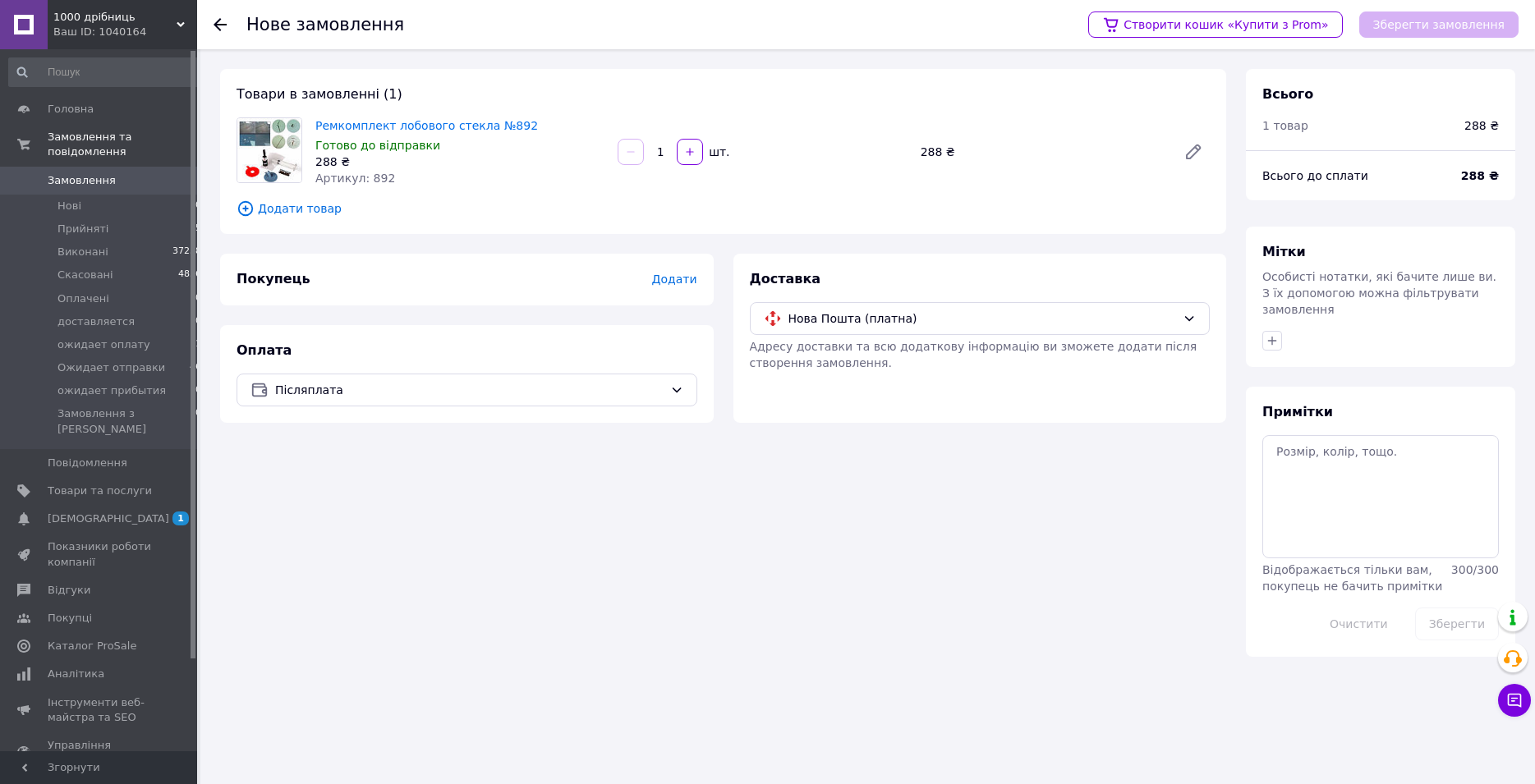
click at [692, 285] on span "Додати" at bounding box center [674, 279] width 45 height 13
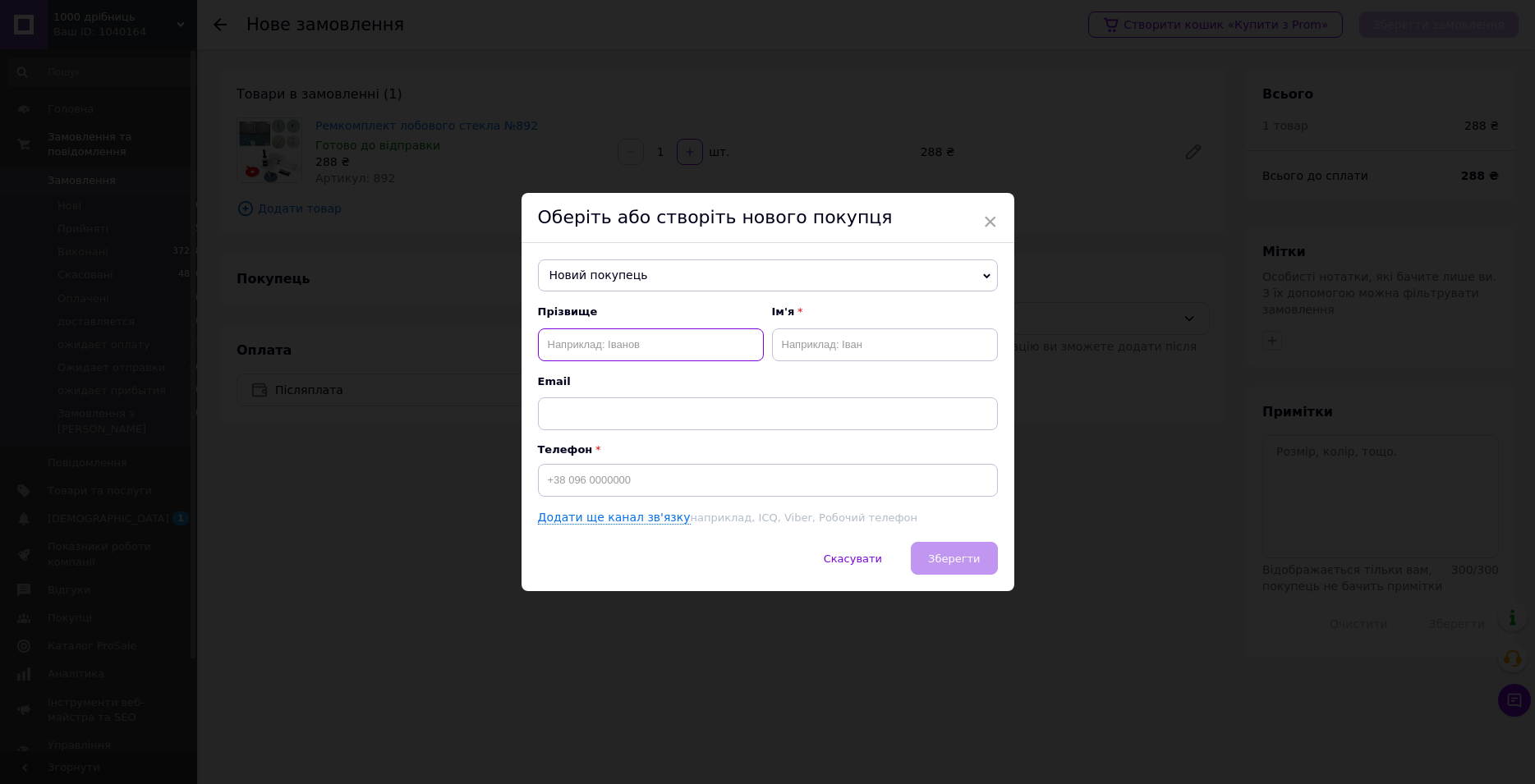
paste input "[PERSON_NAME]"
type input "[PERSON_NAME]"
paste input "[PERSON_NAME]"
click at [838, 345] on input "[PERSON_NAME]" at bounding box center [885, 345] width 226 height 33
type input "[PERSON_NAME]"
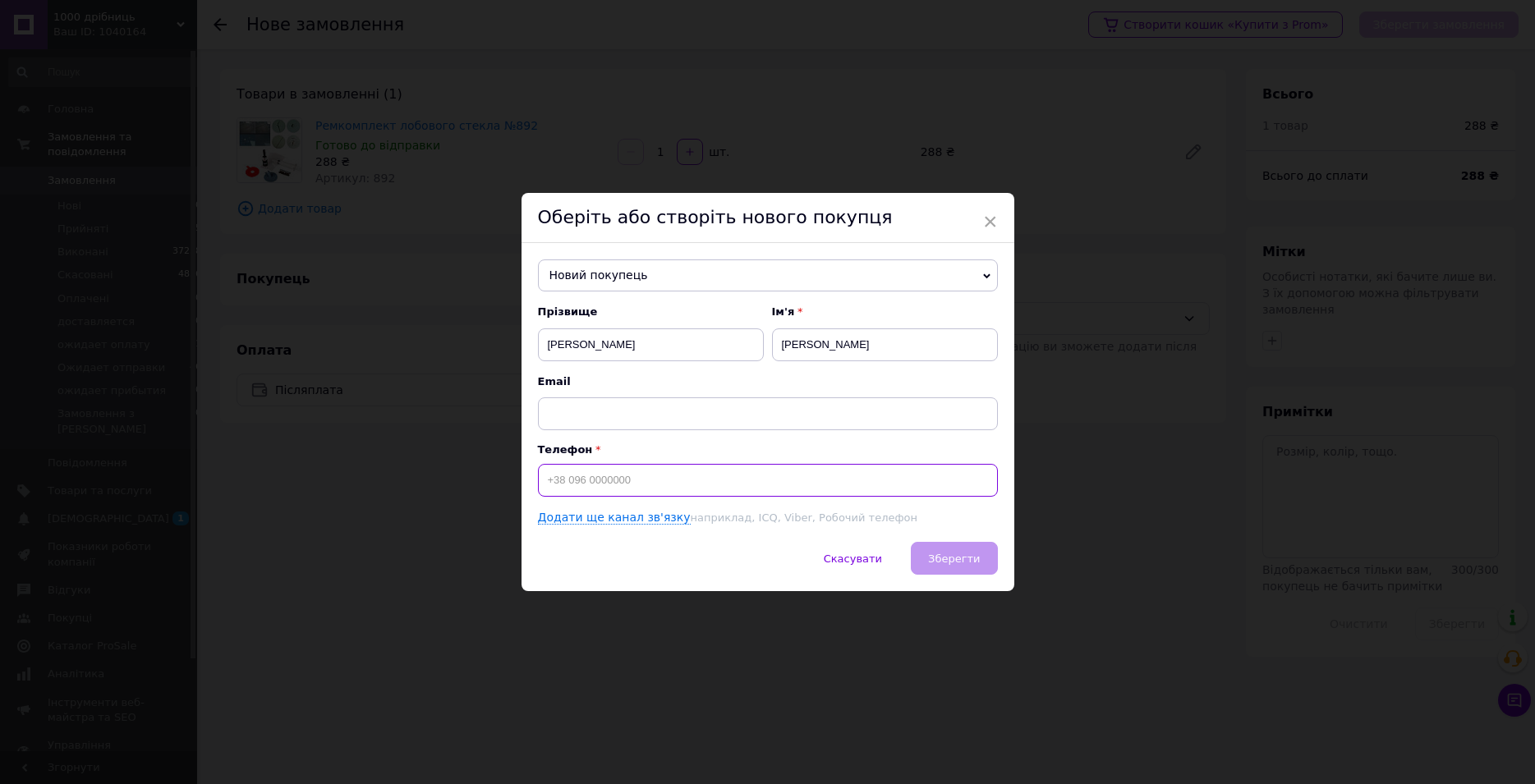
paste input "[PHONE_NUMBER]"
type input "[PHONE_NUMBER]"
click at [948, 554] on span "Зберегти" at bounding box center [954, 558] width 51 height 12
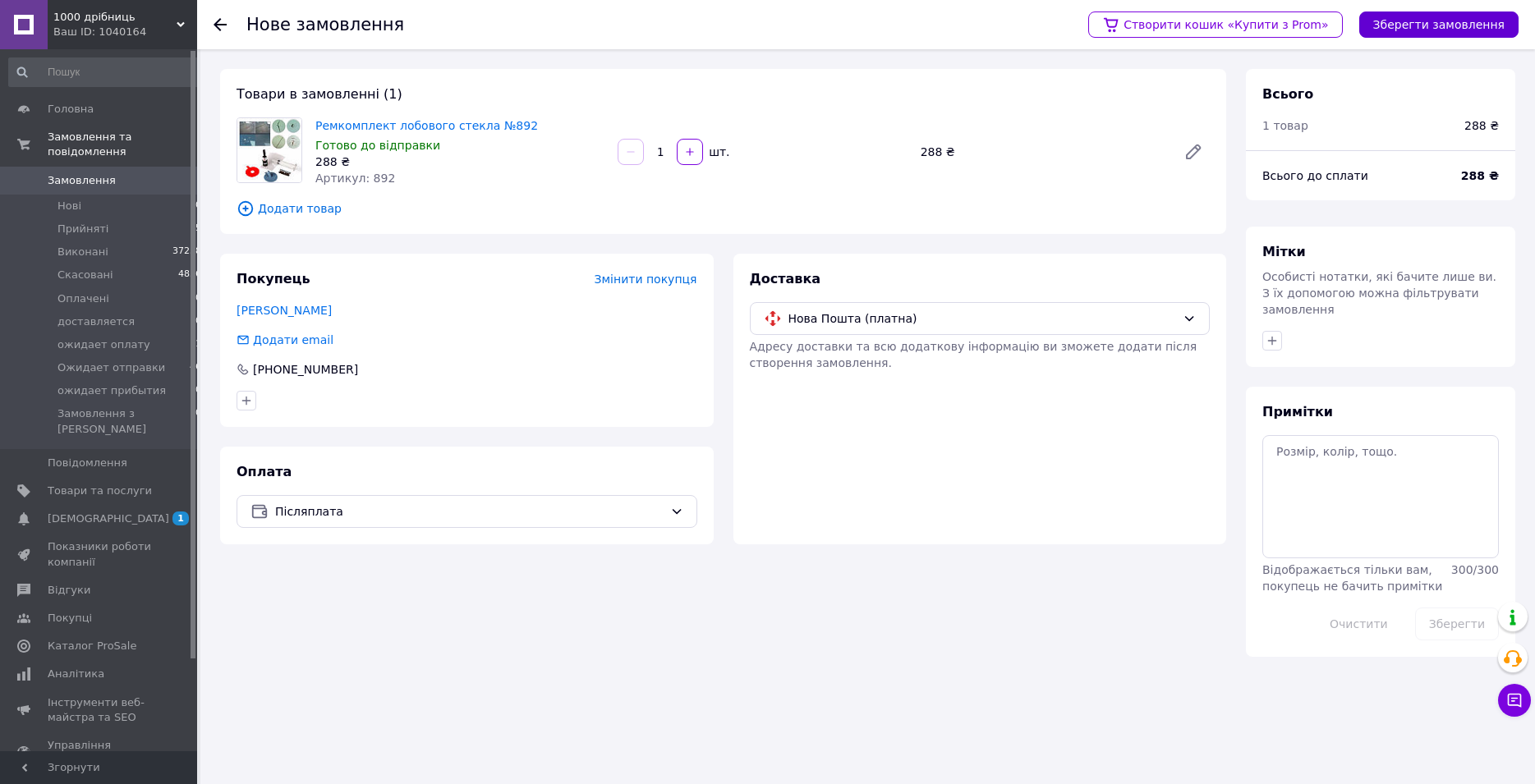
click at [1426, 24] on button "Зберегти замовлення" at bounding box center [1439, 25] width 159 height 27
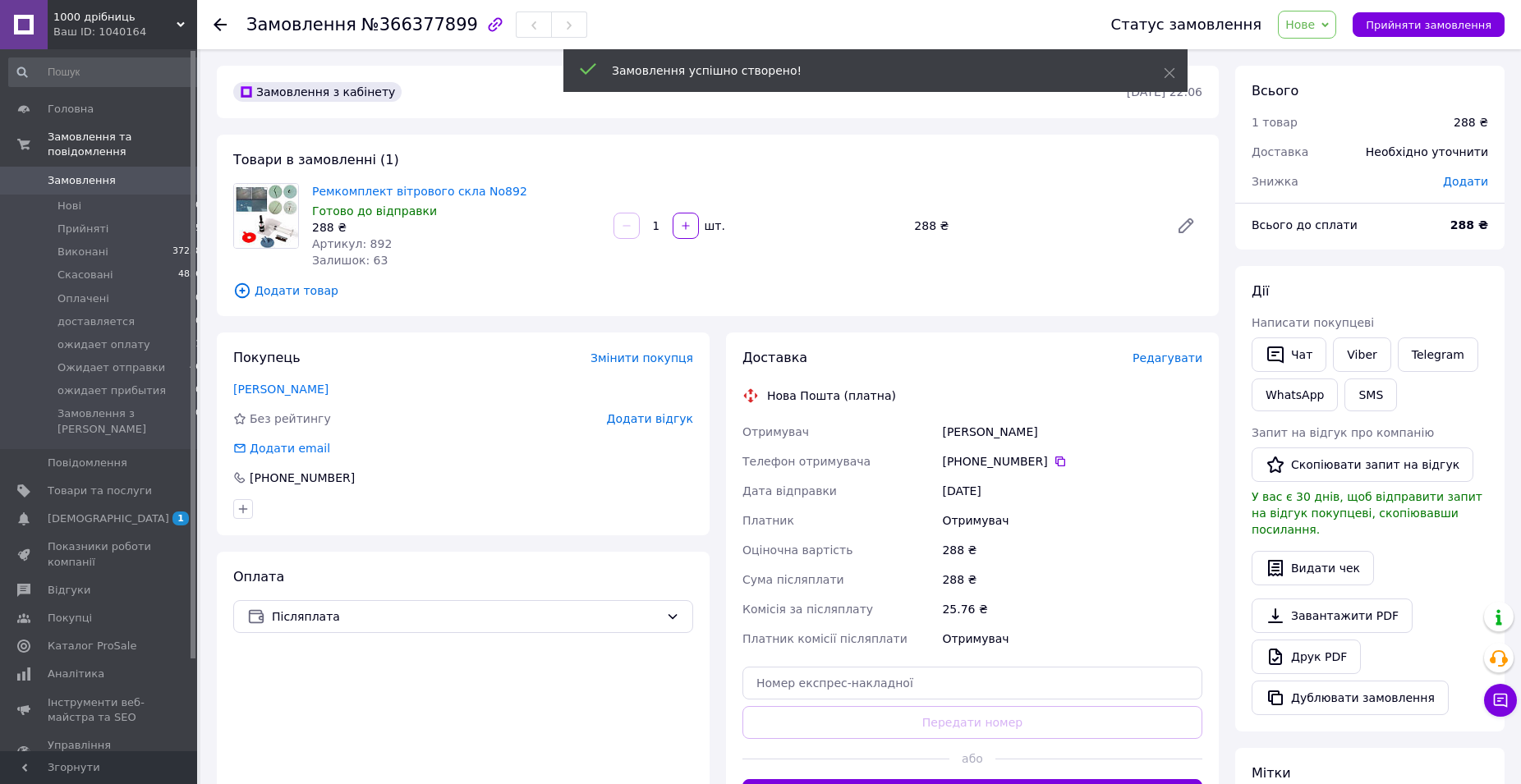
click at [1185, 360] on span "Редагувати" at bounding box center [1167, 358] width 70 height 13
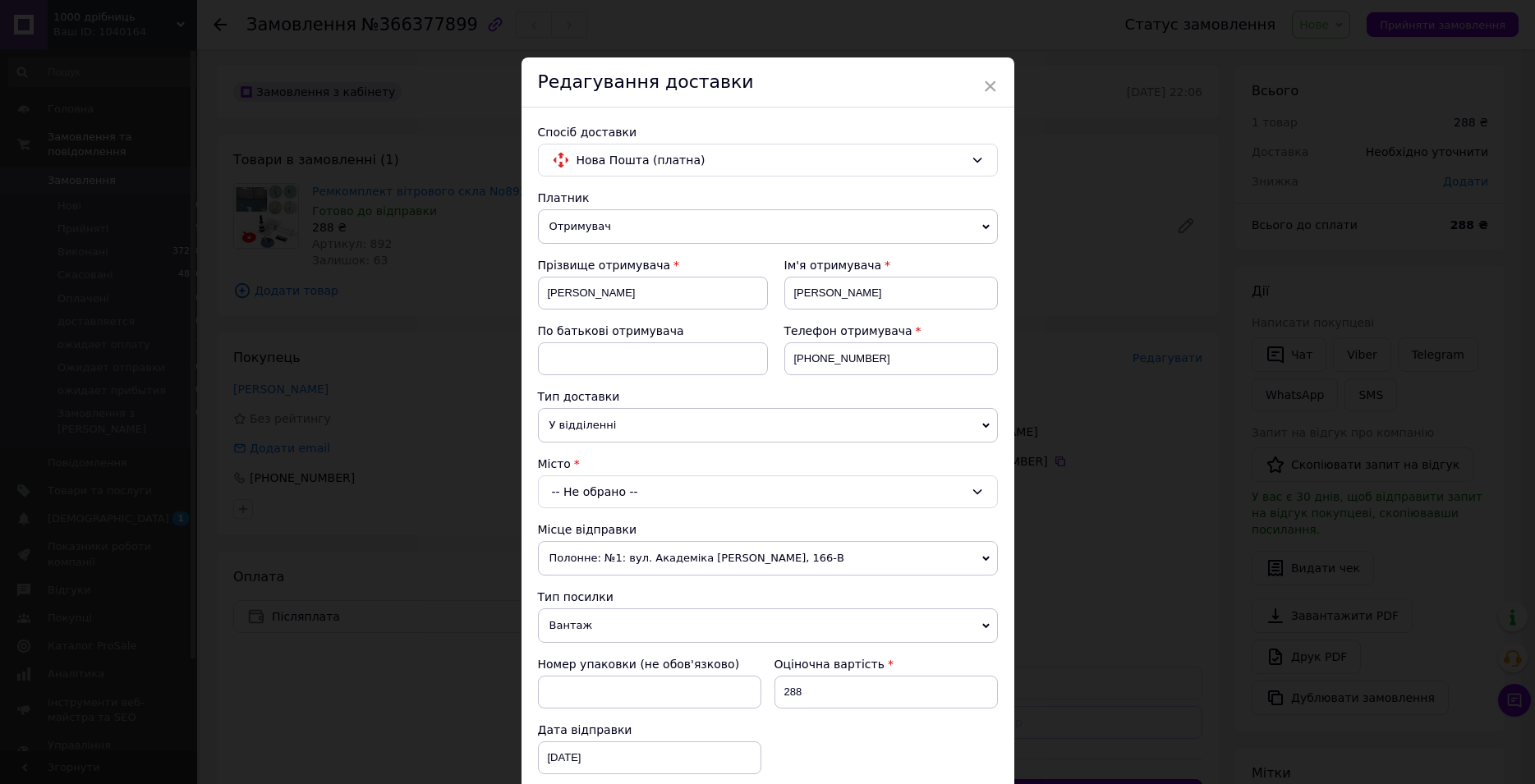
click at [704, 493] on div "-- Не обрано --" at bounding box center [768, 492] width 460 height 33
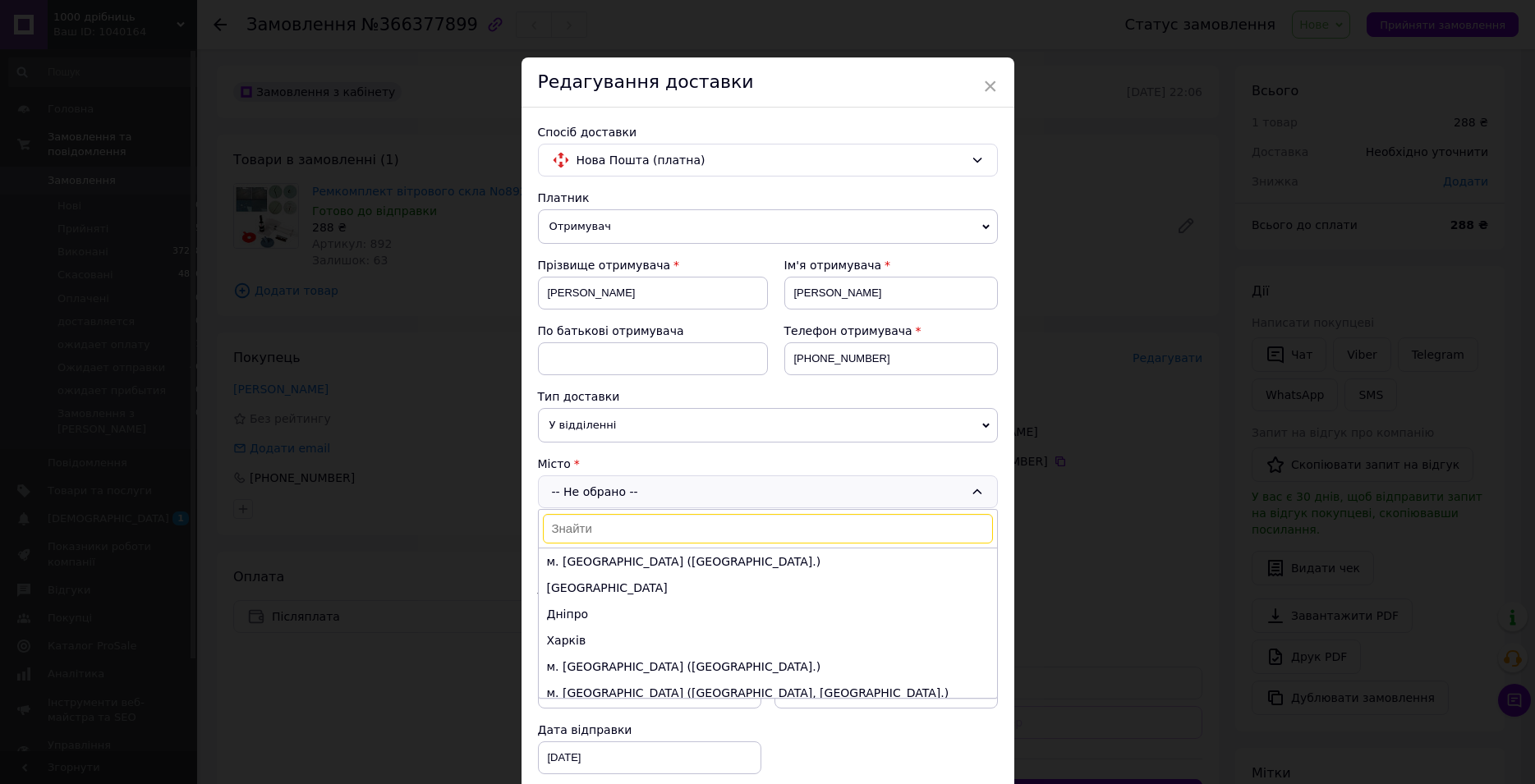
type input "и"
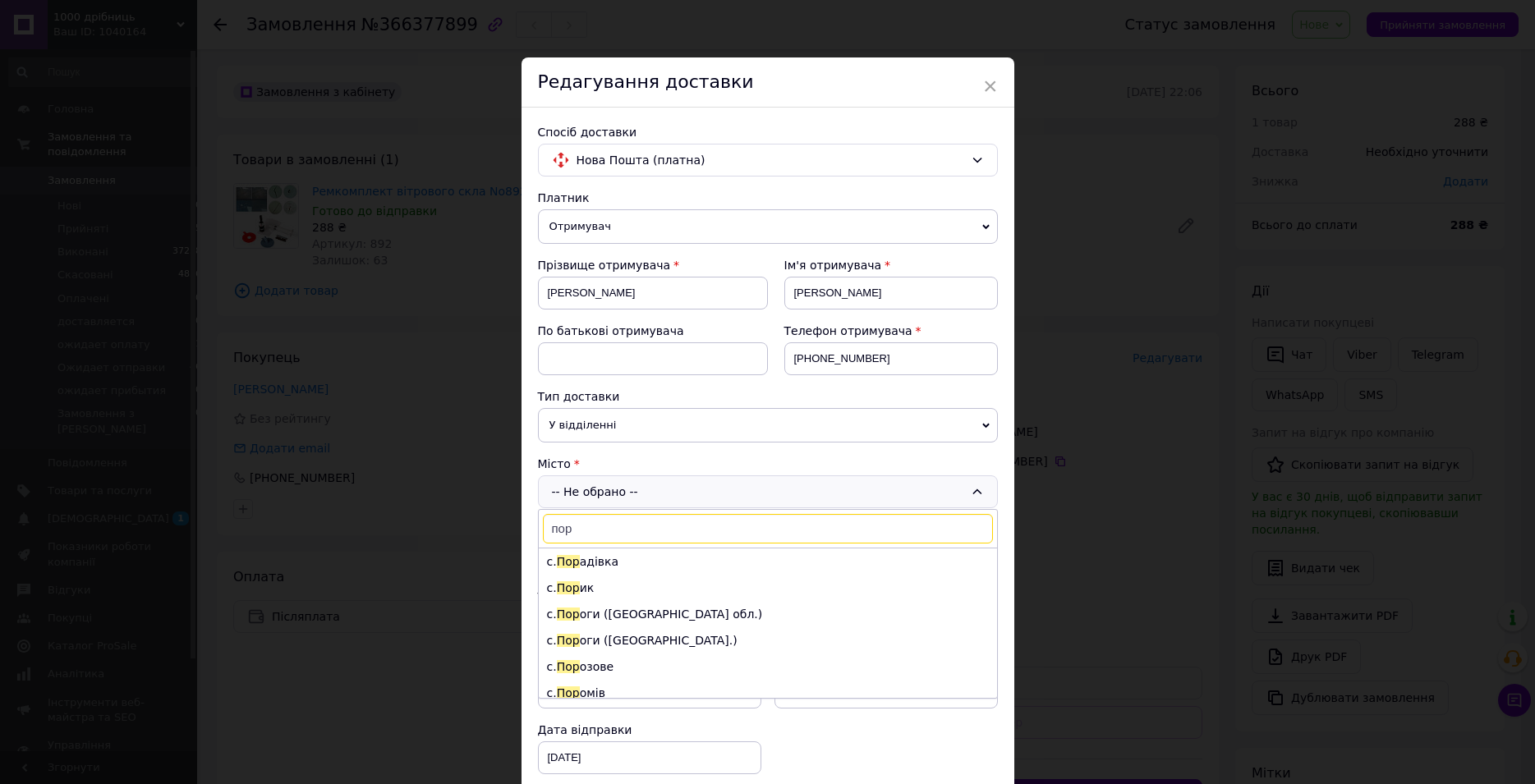
click at [558, 531] on input "пор" at bounding box center [768, 529] width 450 height 30
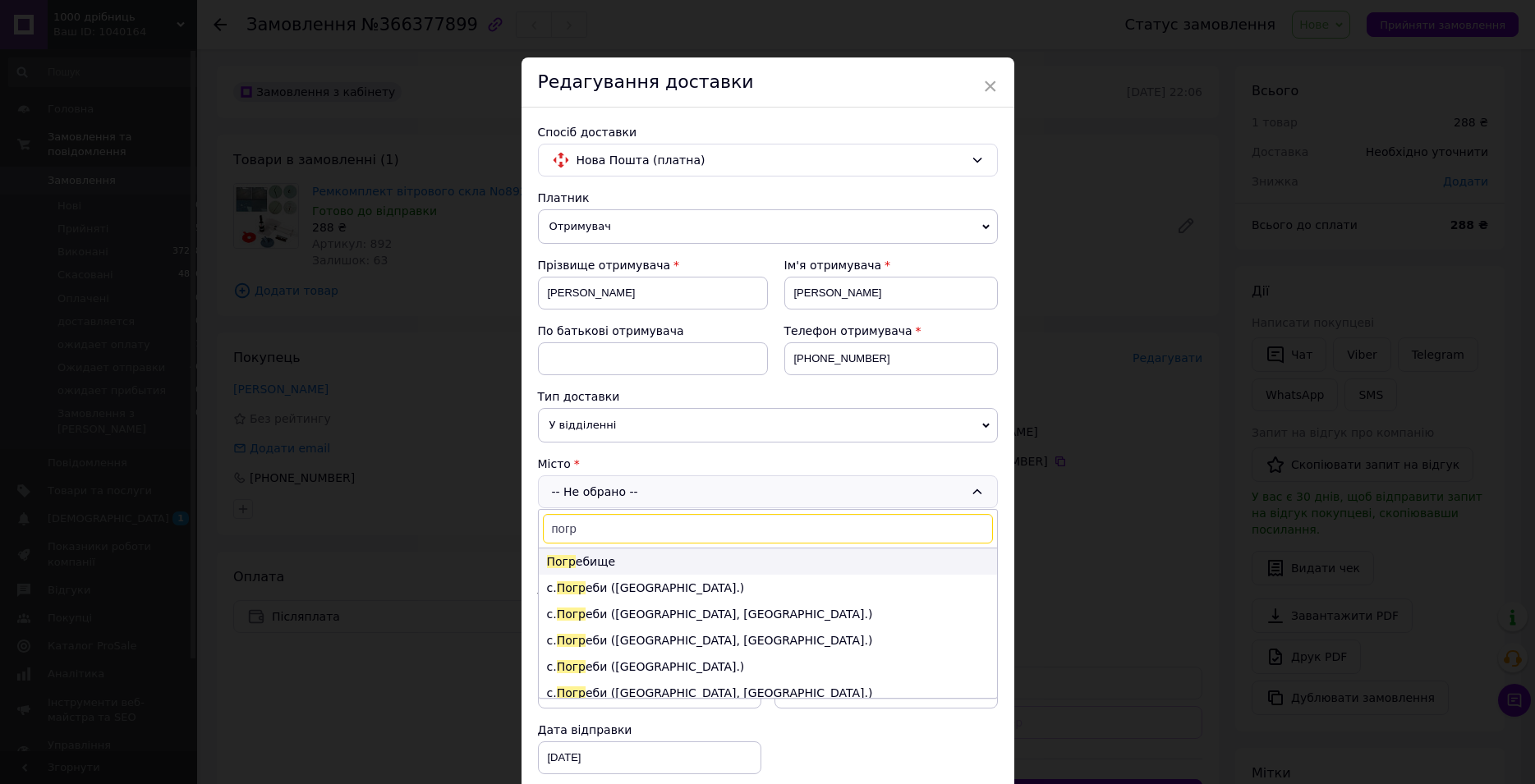
type input "погр"
click at [589, 569] on li "Погр ебище" at bounding box center [768, 561] width 459 height 27
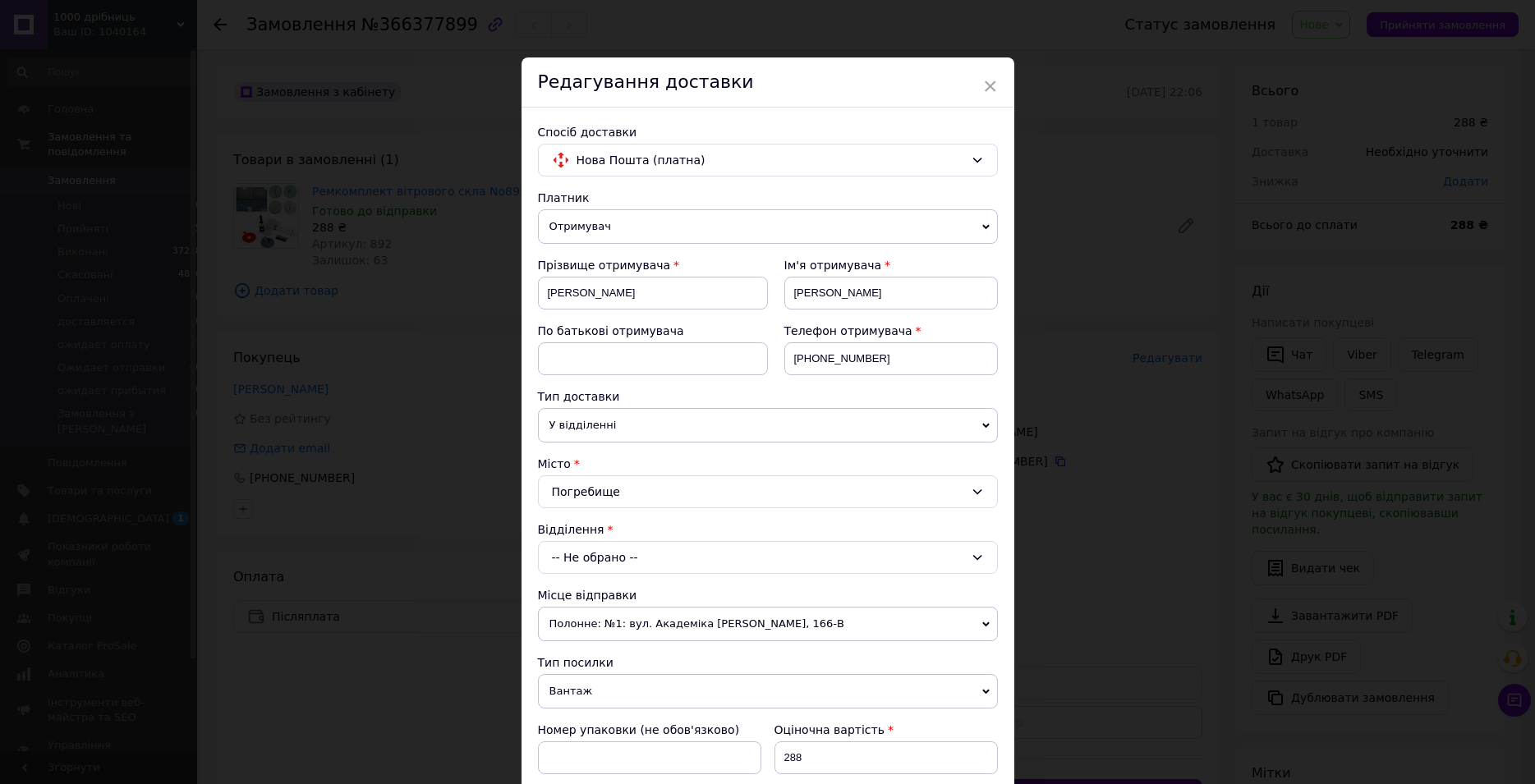
click at [589, 562] on div "-- Не обрано --" at bounding box center [768, 558] width 460 height 33
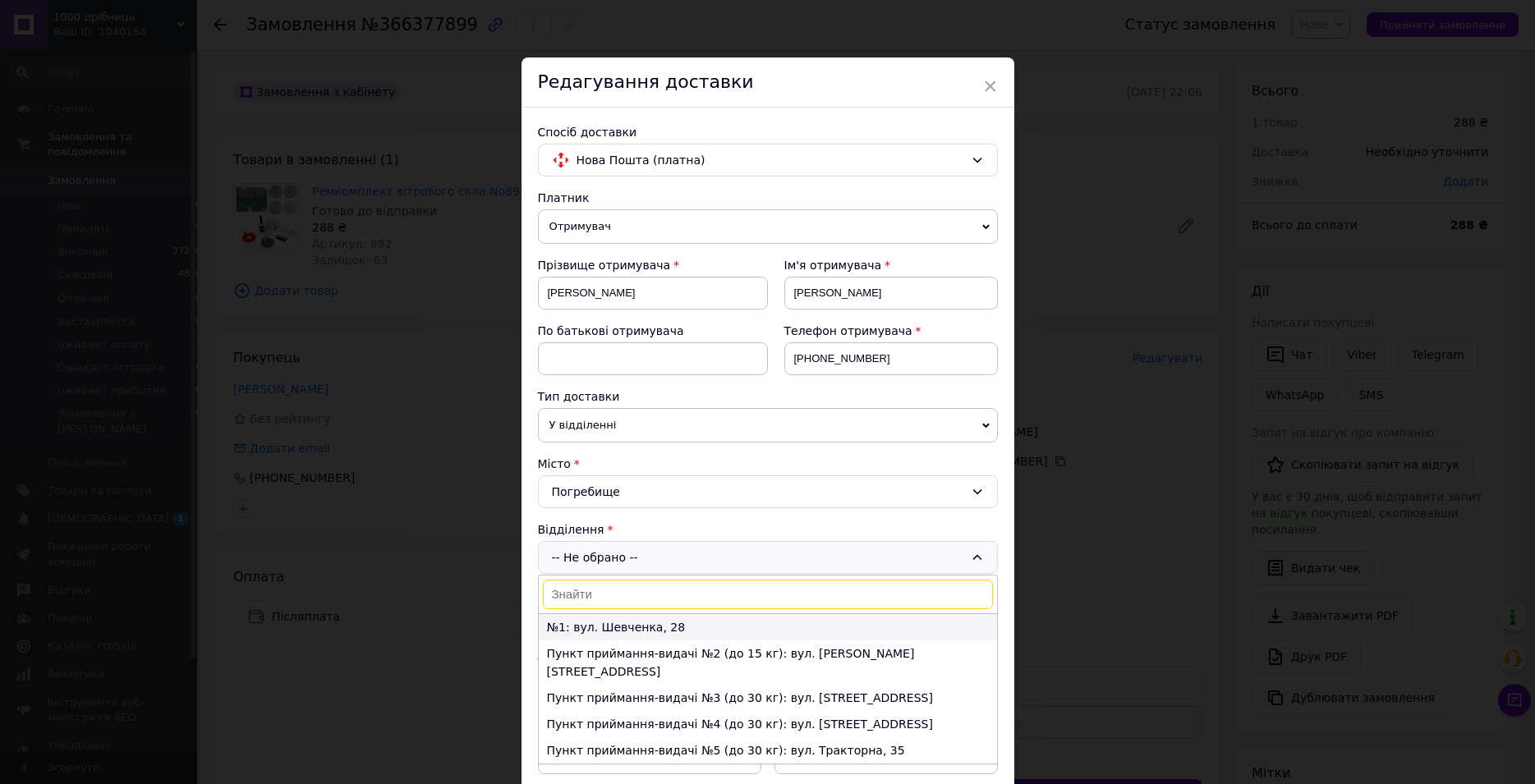
click at [663, 622] on li "№1: вул. Шевченка, 28" at bounding box center [768, 628] width 459 height 27
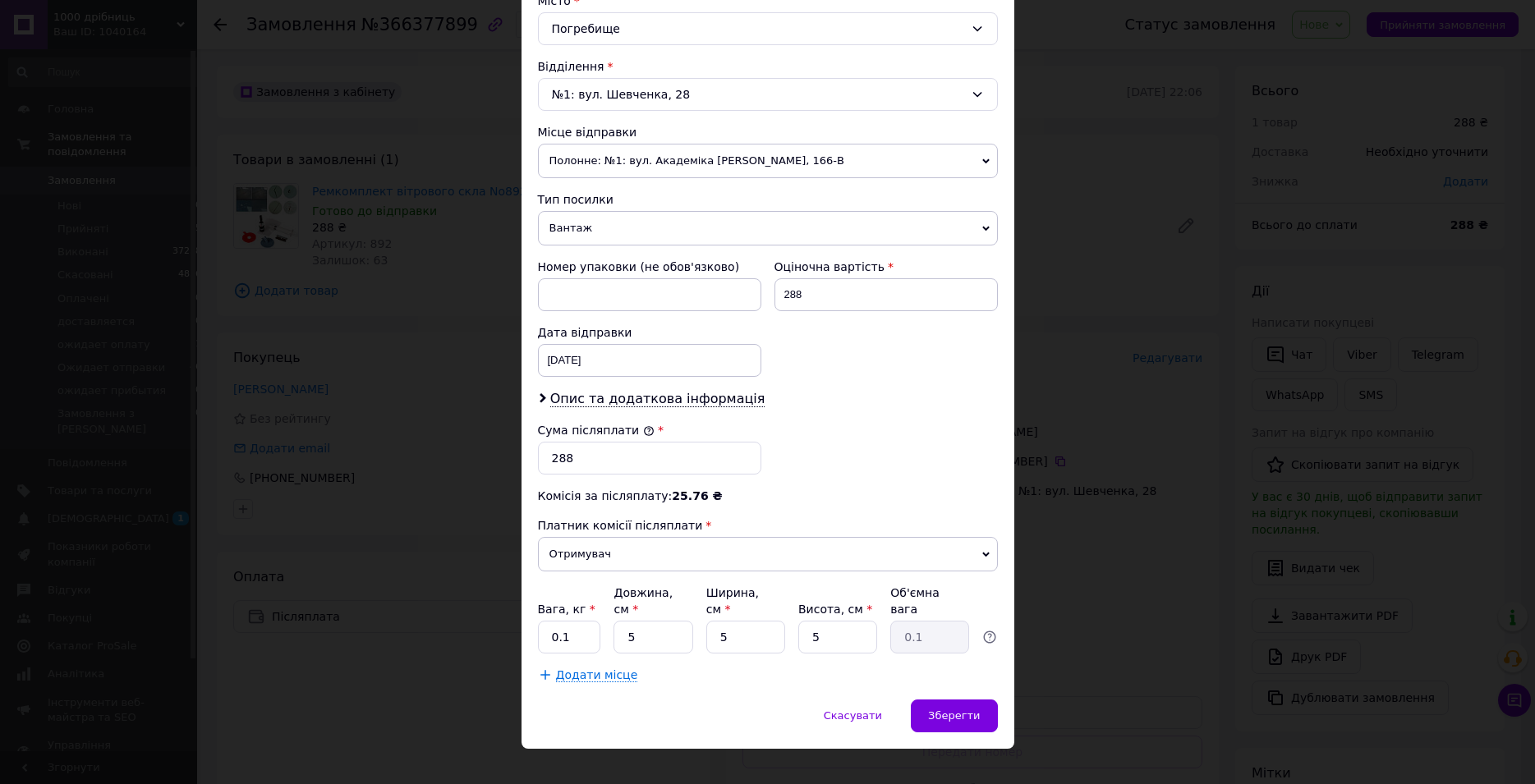
scroll to position [468, 0]
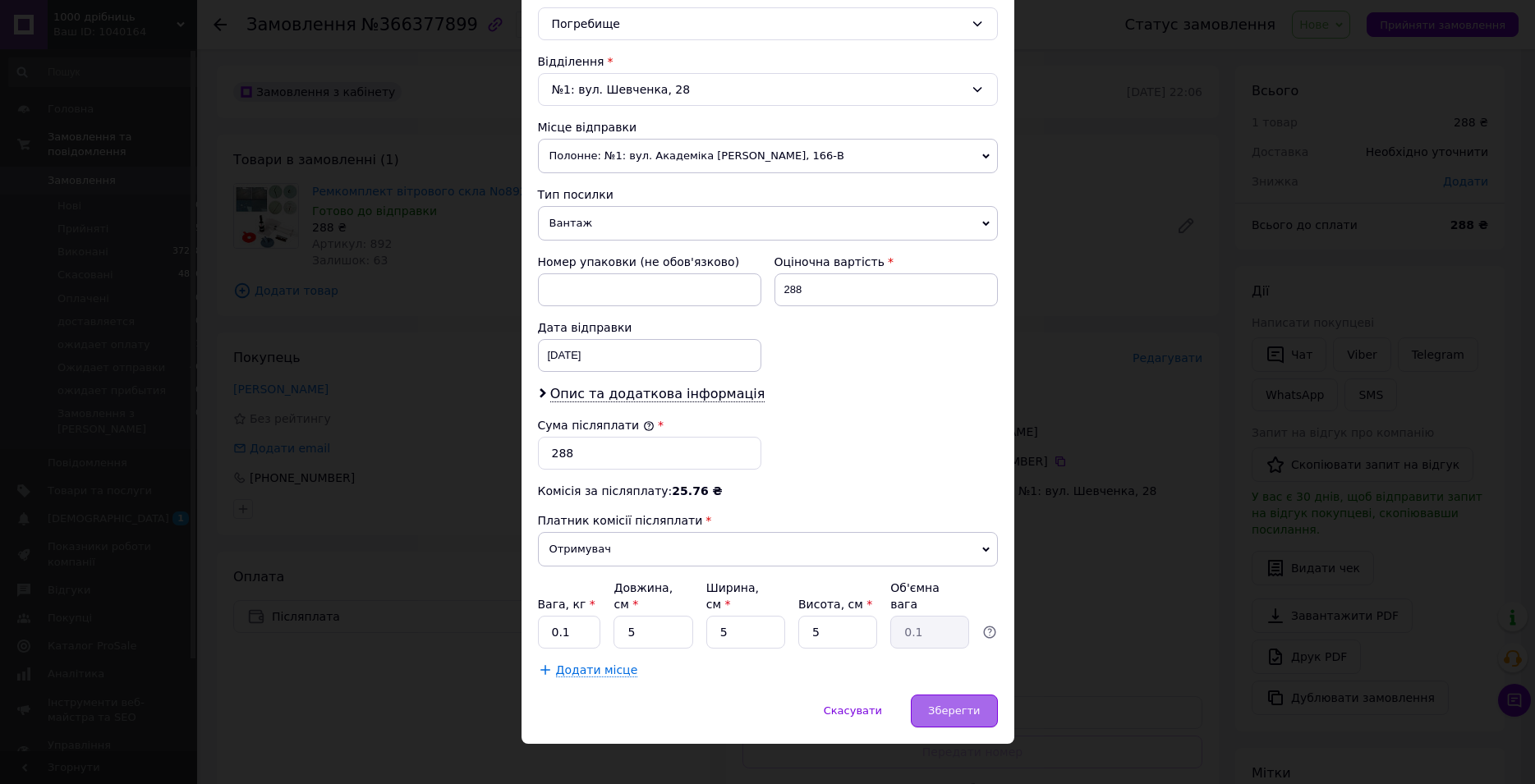
click at [956, 704] on span "Зберегти" at bounding box center [954, 710] width 51 height 12
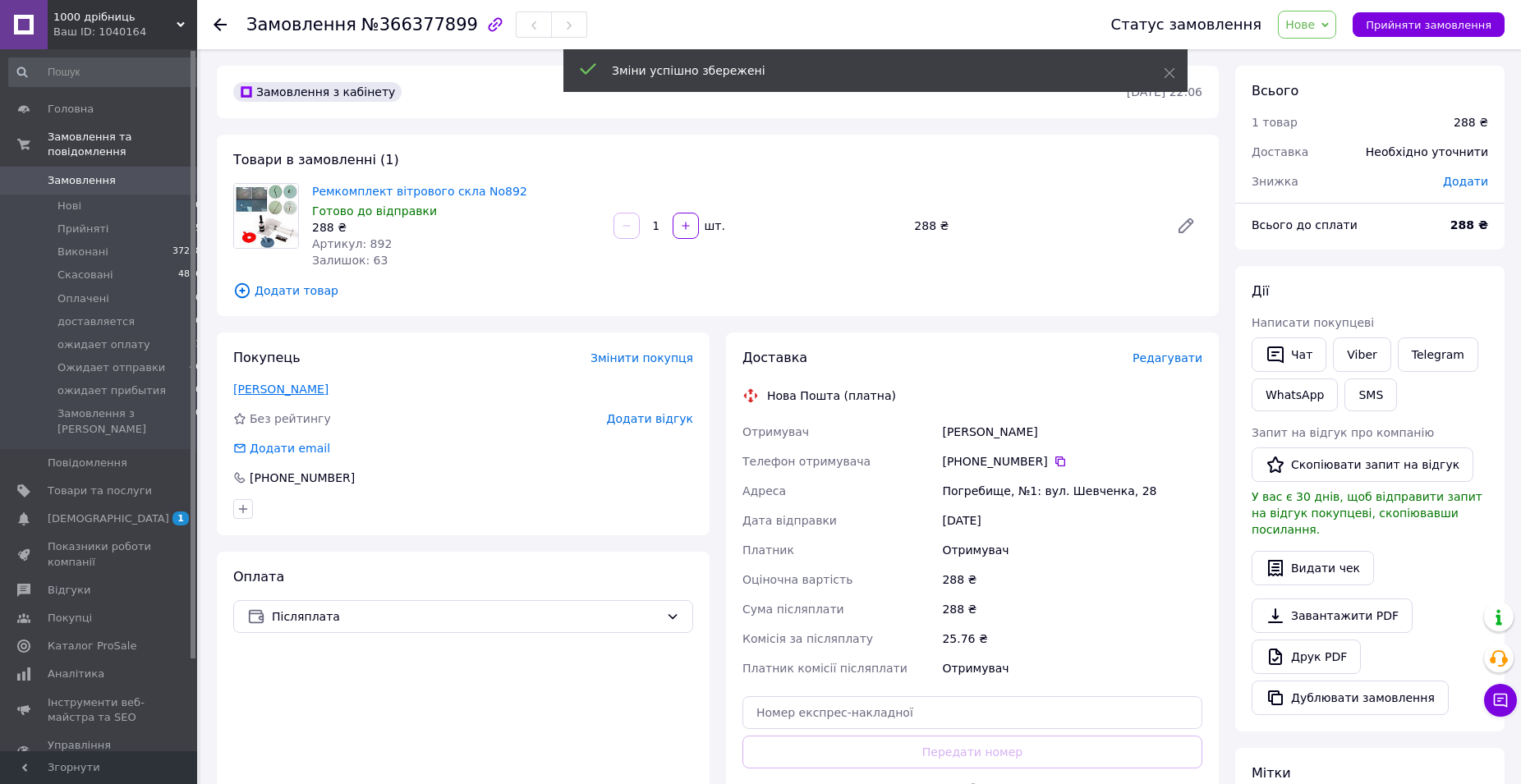
click at [328, 391] on link "[PERSON_NAME]" at bounding box center [281, 390] width 96 height 13
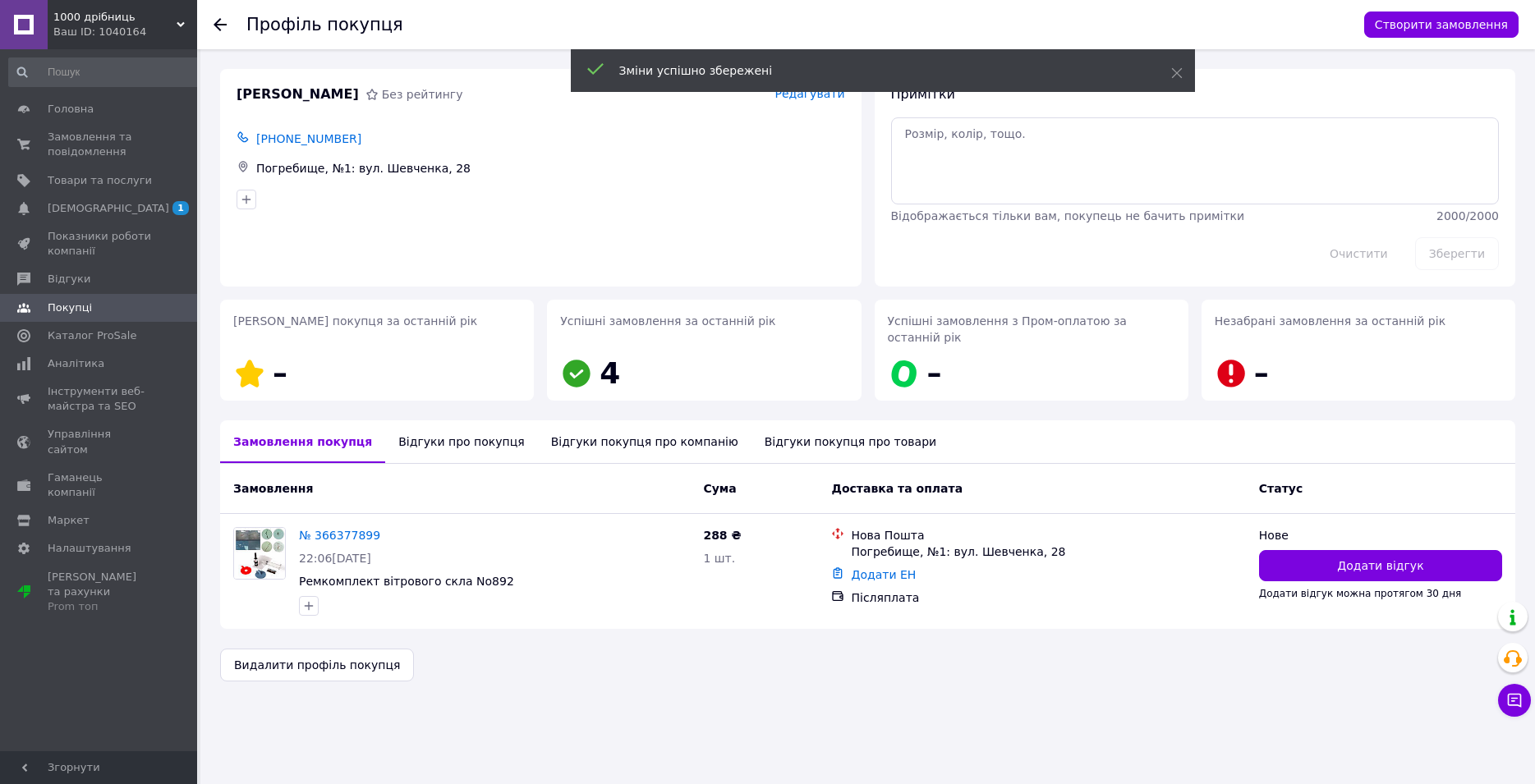
click at [447, 423] on div "Відгуки про покупця" at bounding box center [461, 441] width 152 height 42
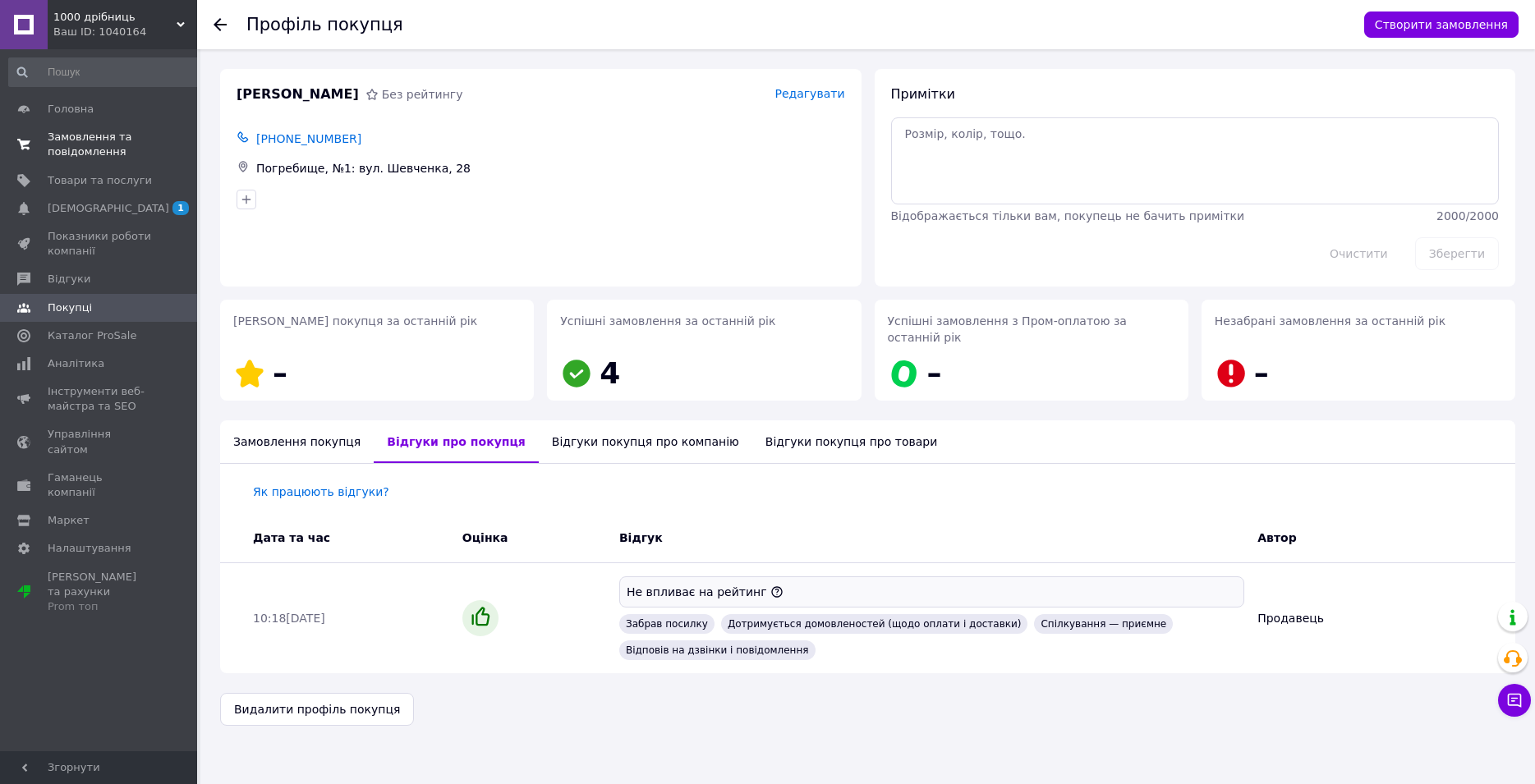
click at [93, 147] on span "Замовлення та повідомлення" at bounding box center [100, 145] width 105 height 30
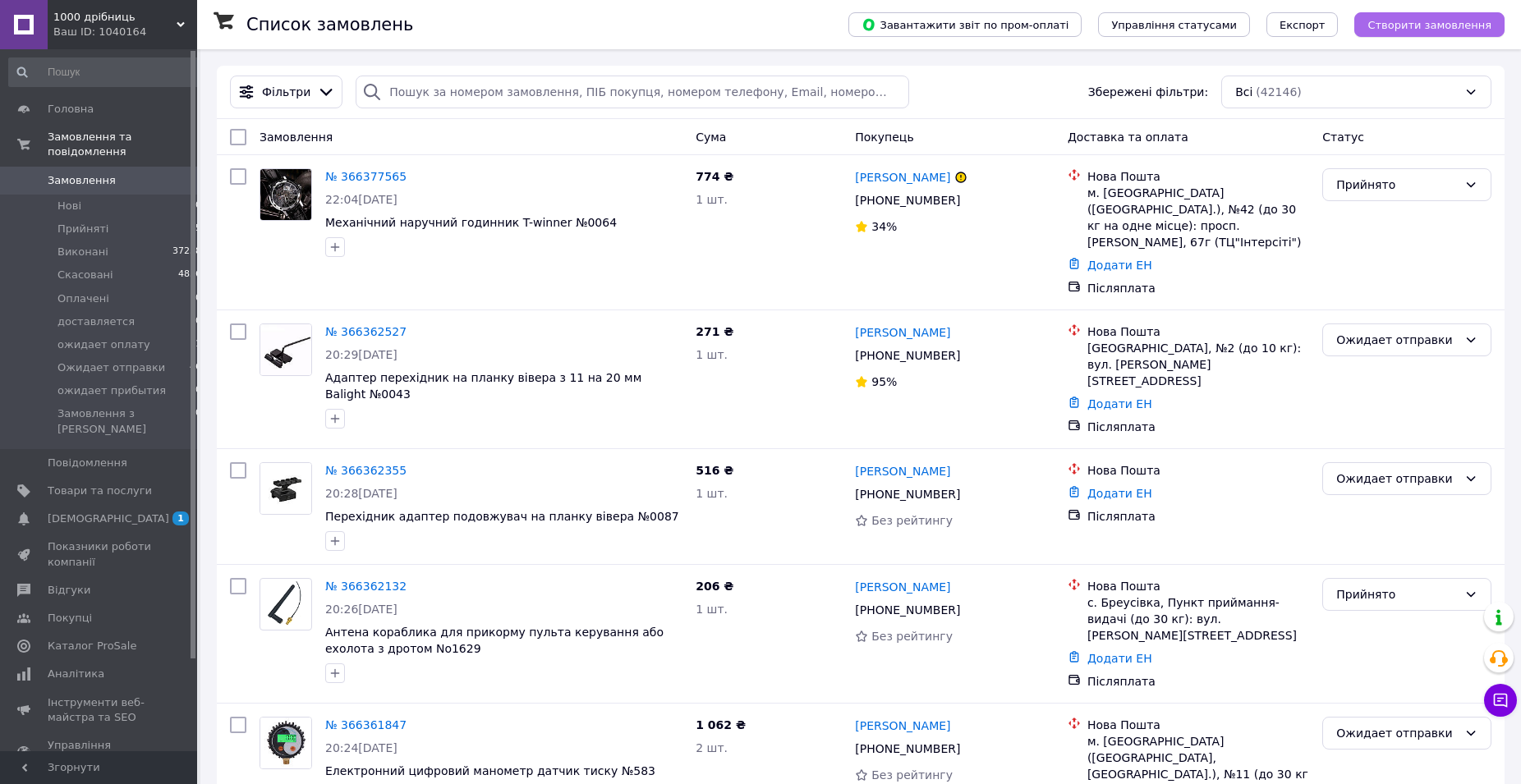
click at [1420, 27] on span "Створити замовлення" at bounding box center [1429, 25] width 124 height 12
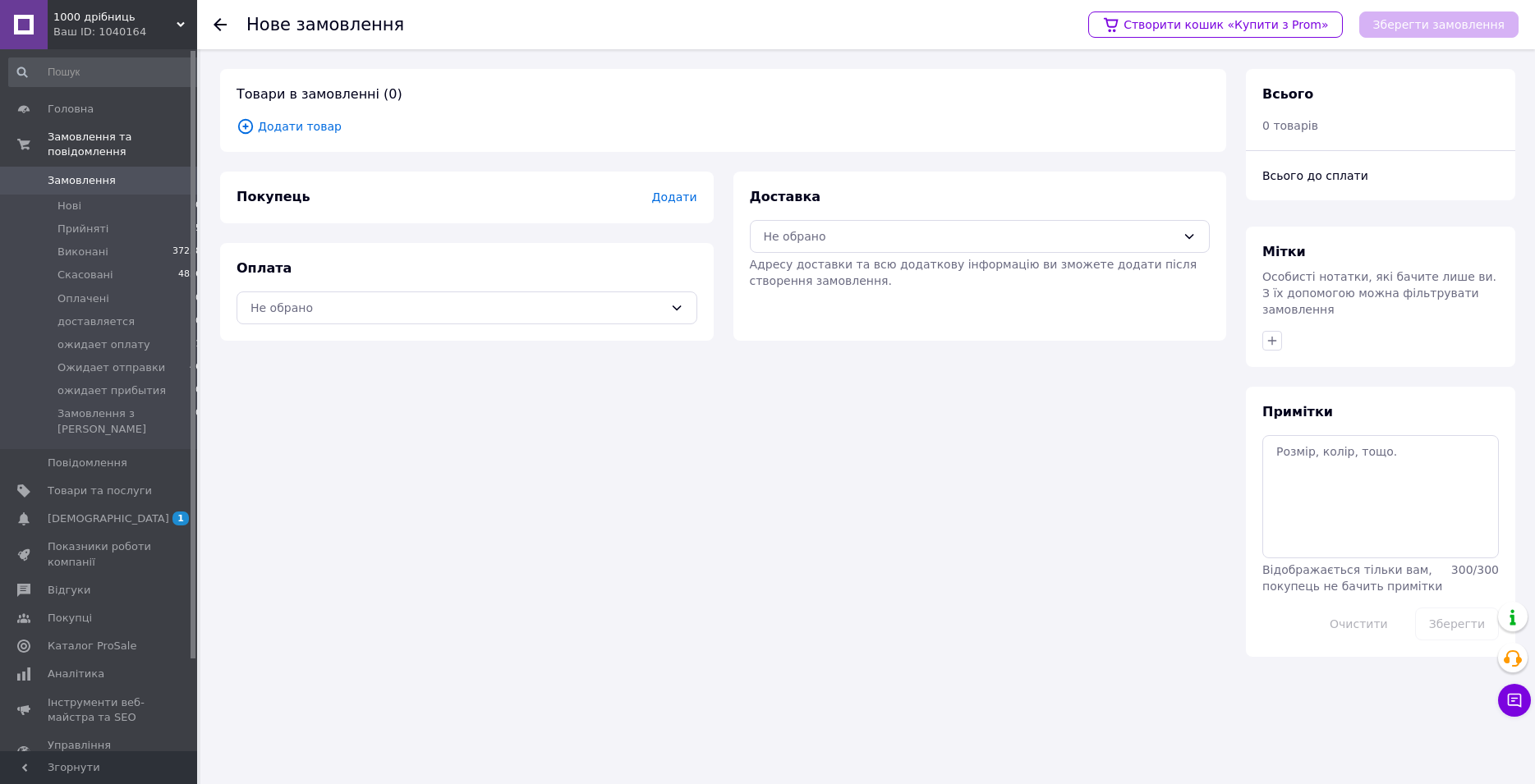
click at [684, 203] on span "Додати" at bounding box center [674, 197] width 45 height 13
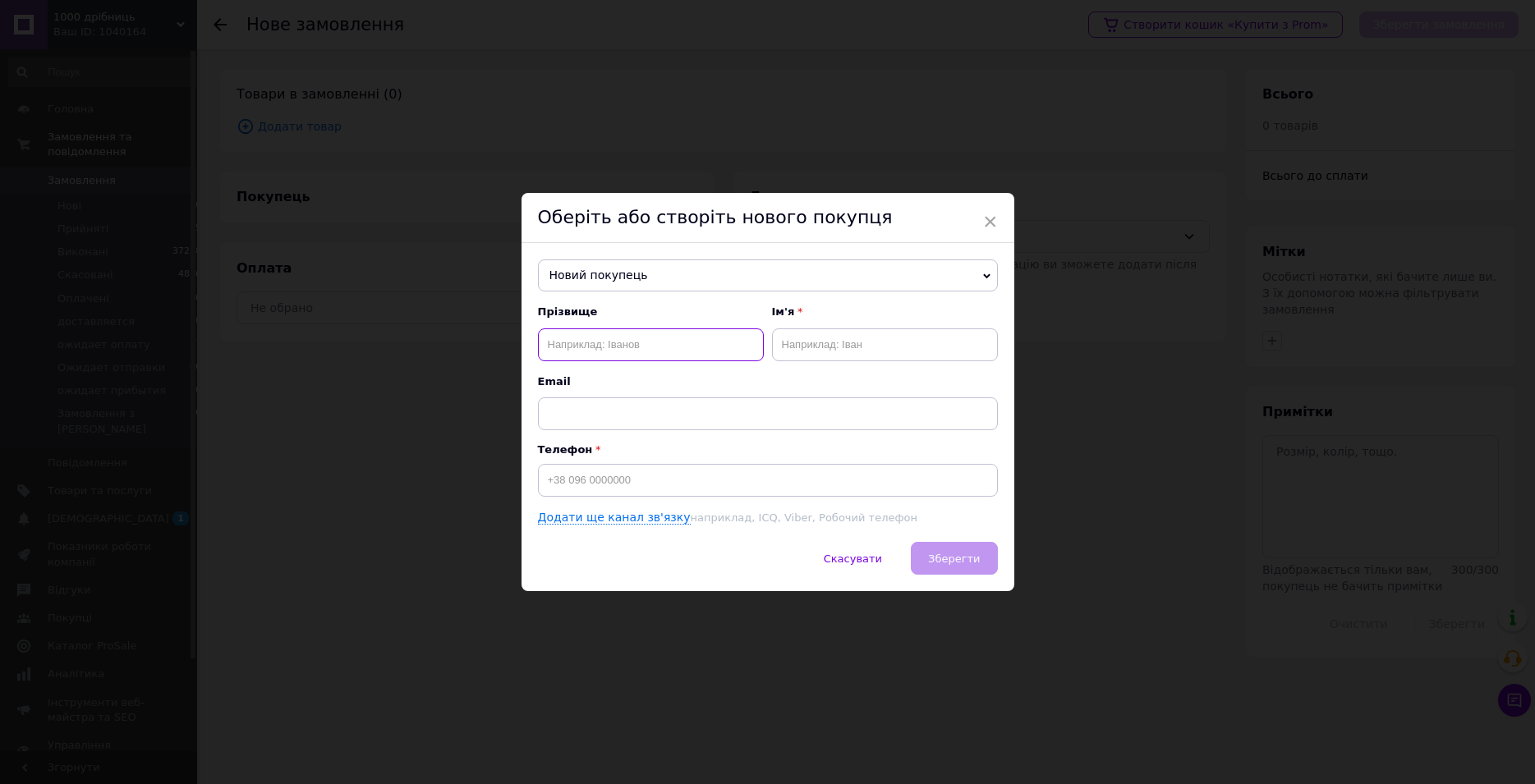
paste input "[PERSON_NAME]"
type input "[PERSON_NAME]"
paste input "[PERSON_NAME]"
click at [813, 338] on input "[PERSON_NAME]" at bounding box center [885, 345] width 226 height 33
type input "Рома"
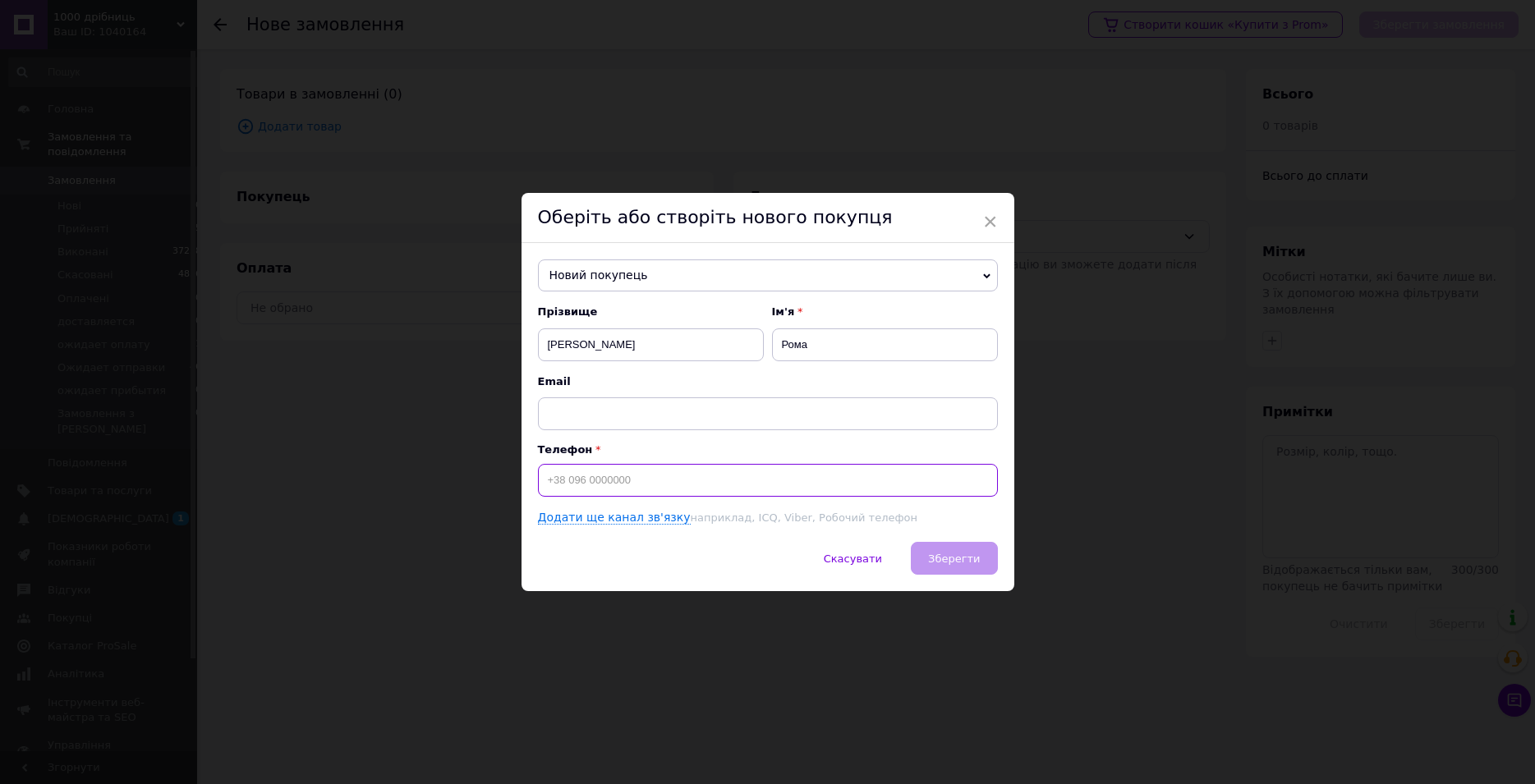
paste input "[PHONE_NUMBER]"
type input "[PHONE_NUMBER]"
click at [980, 546] on button "Зберегти" at bounding box center [954, 559] width 86 height 33
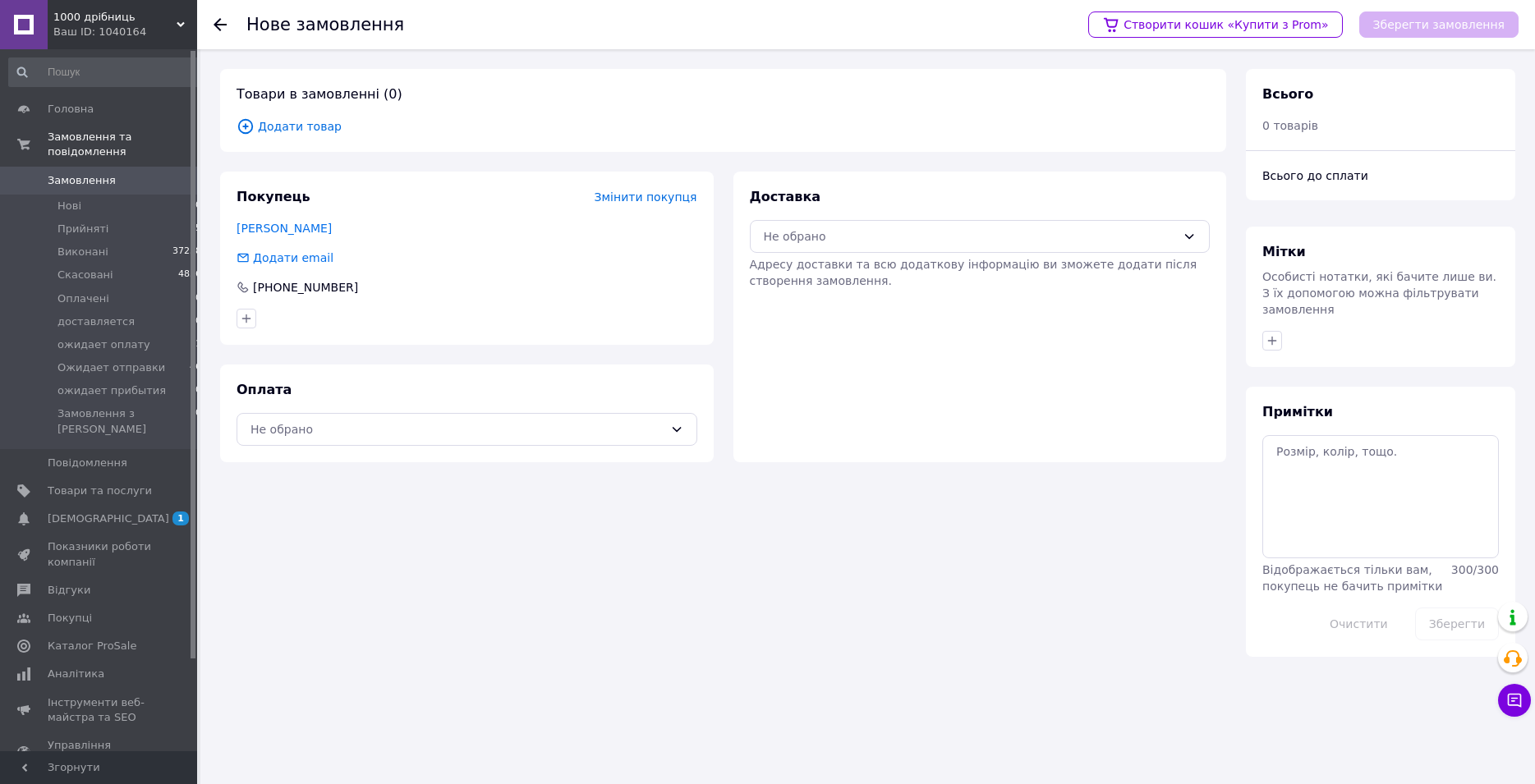
click at [266, 125] on span "Додати товар" at bounding box center [723, 126] width 973 height 18
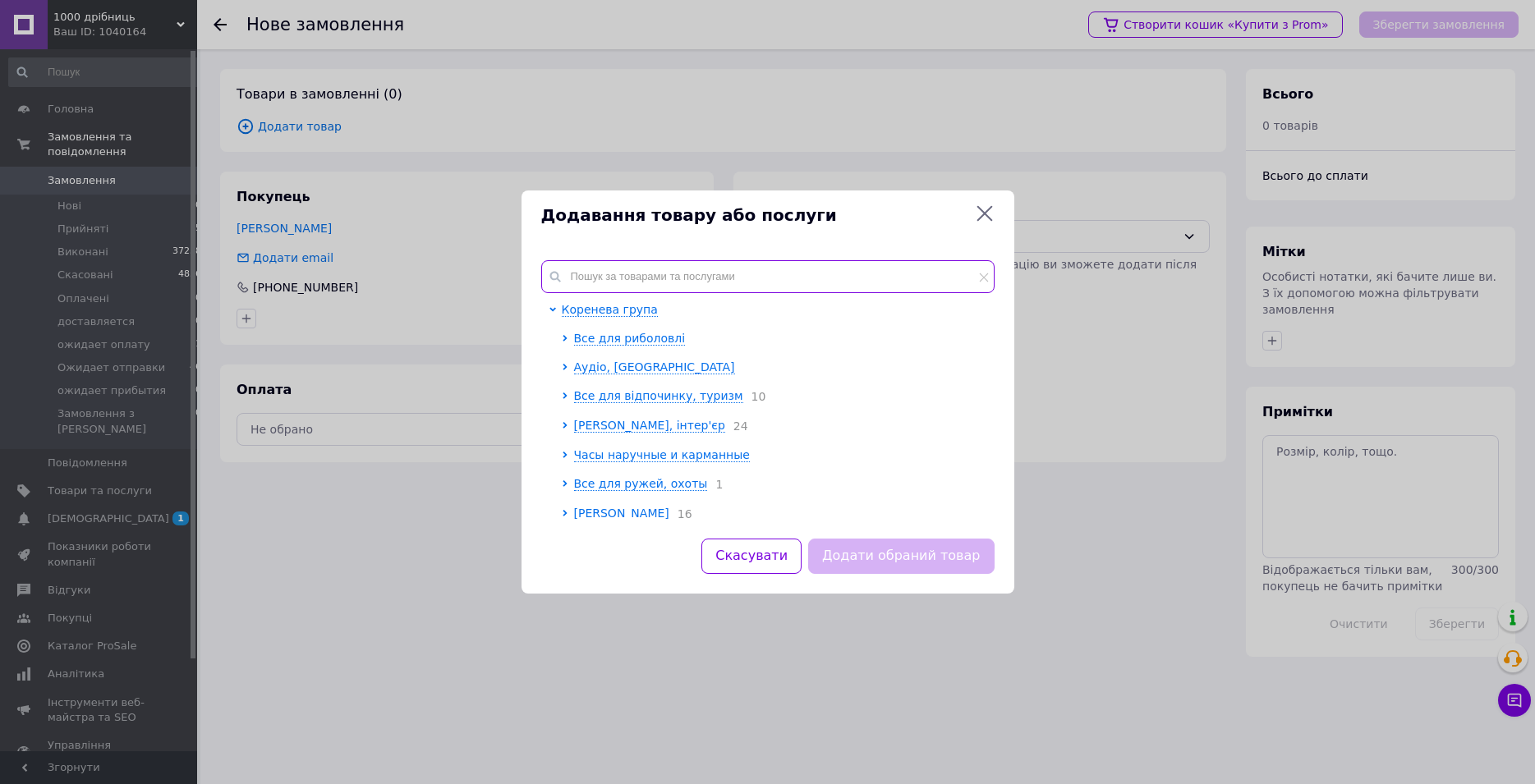
click at [691, 273] on input "text" at bounding box center [768, 277] width 454 height 33
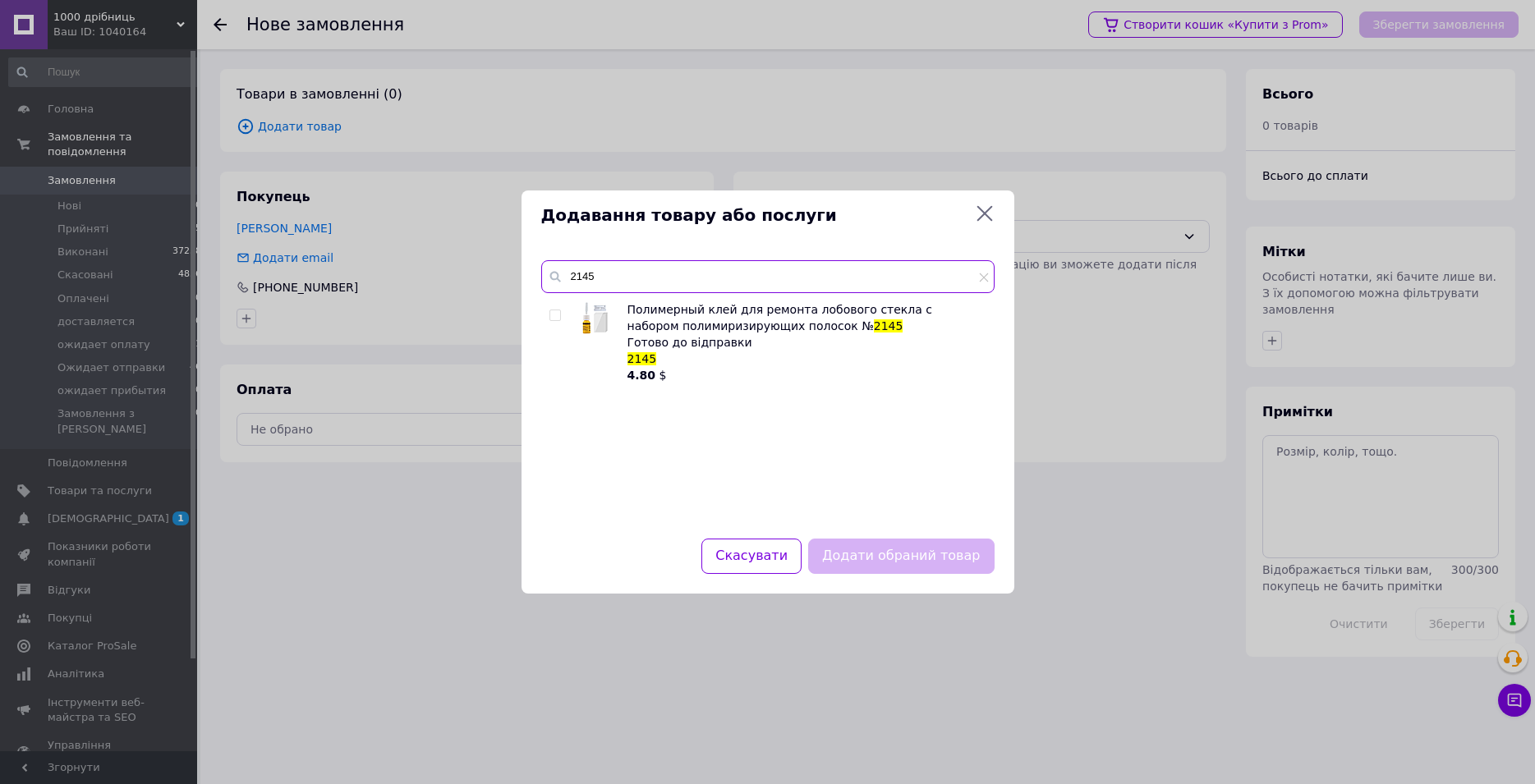
type input "2145"
click at [555, 314] on input "checkbox" at bounding box center [554, 316] width 11 height 11
checkbox input "true"
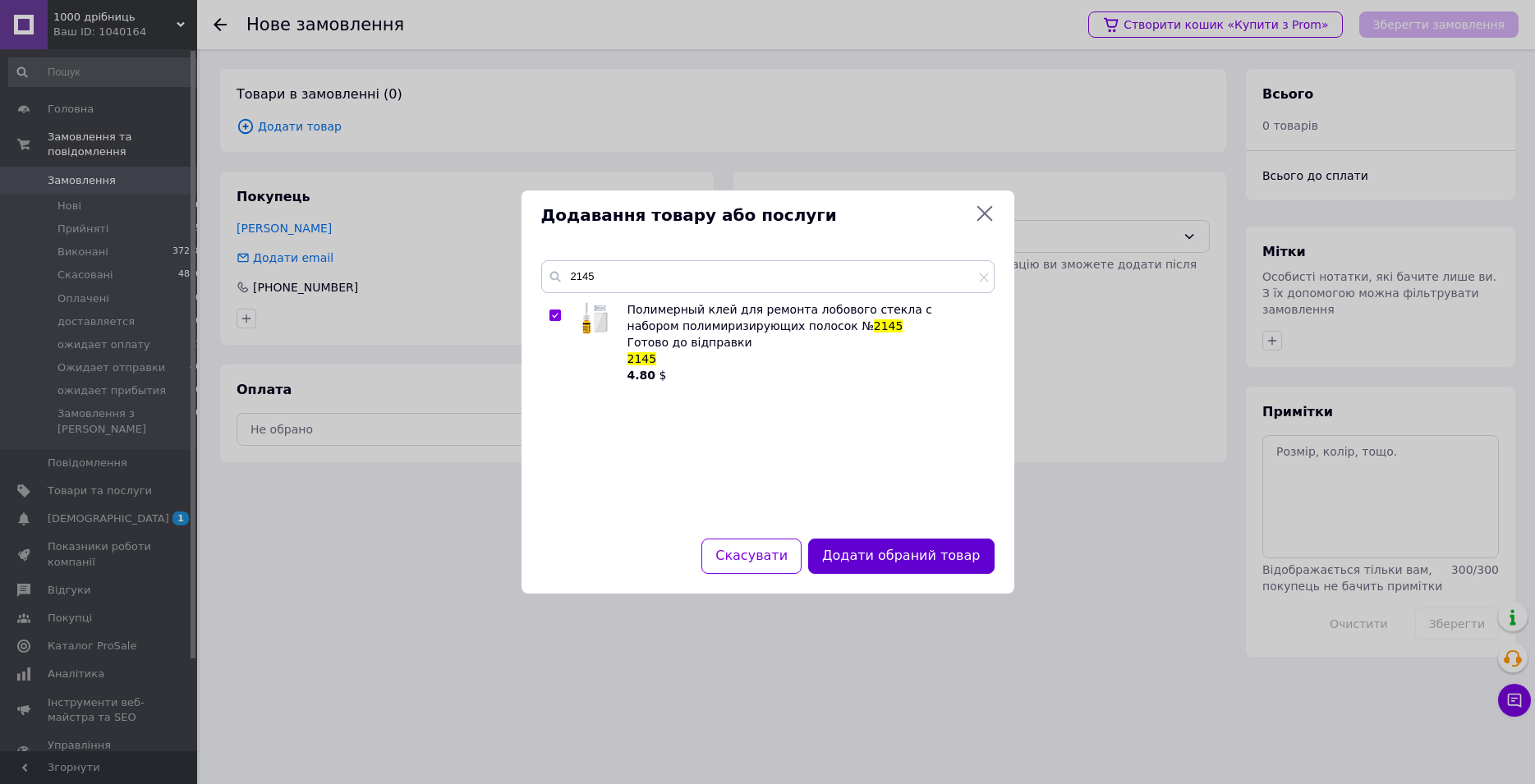
click at [876, 545] on button "Додати обраний товар" at bounding box center [900, 556] width 185 height 36
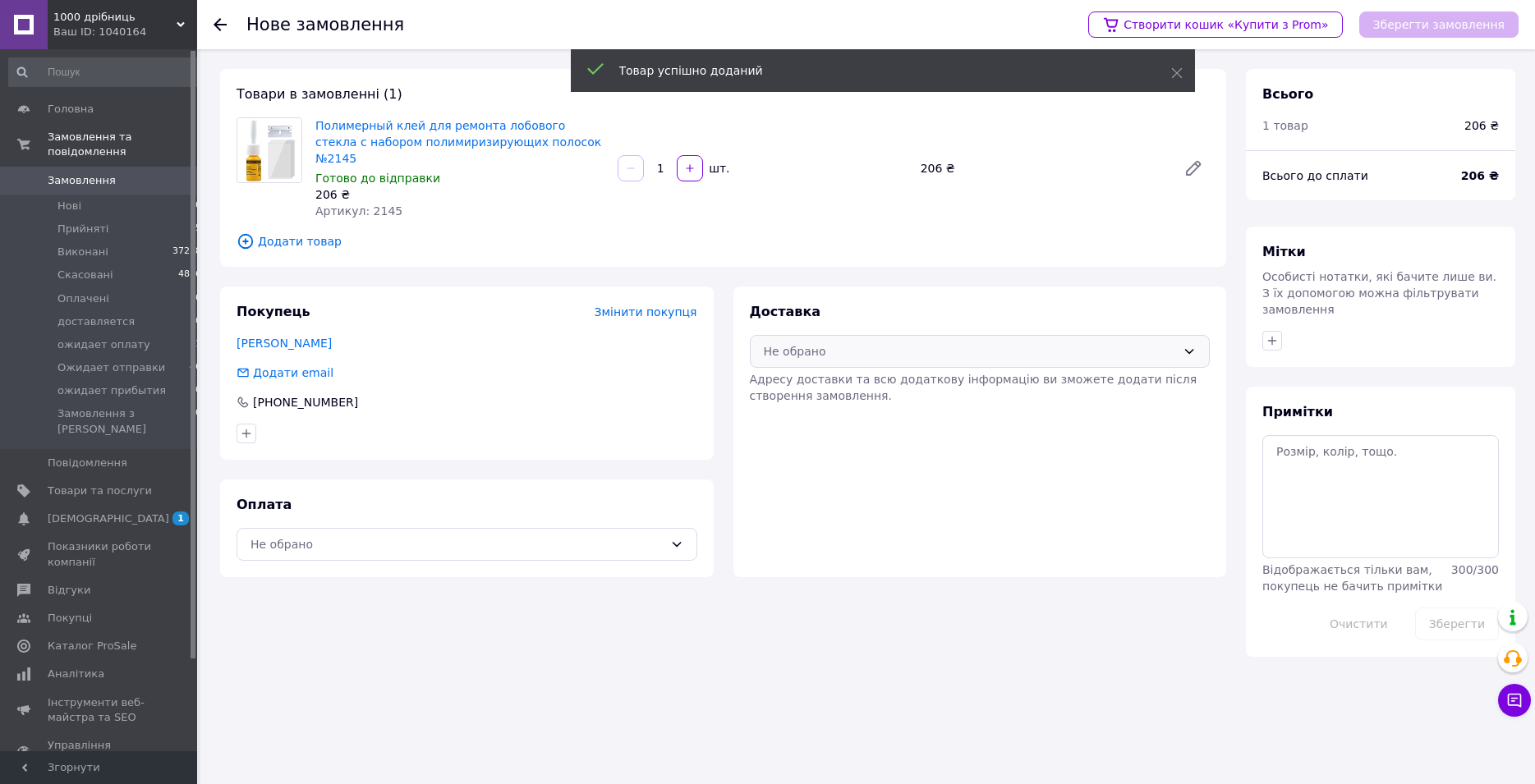
click at [993, 342] on div "Не обрано" at bounding box center [970, 351] width 413 height 18
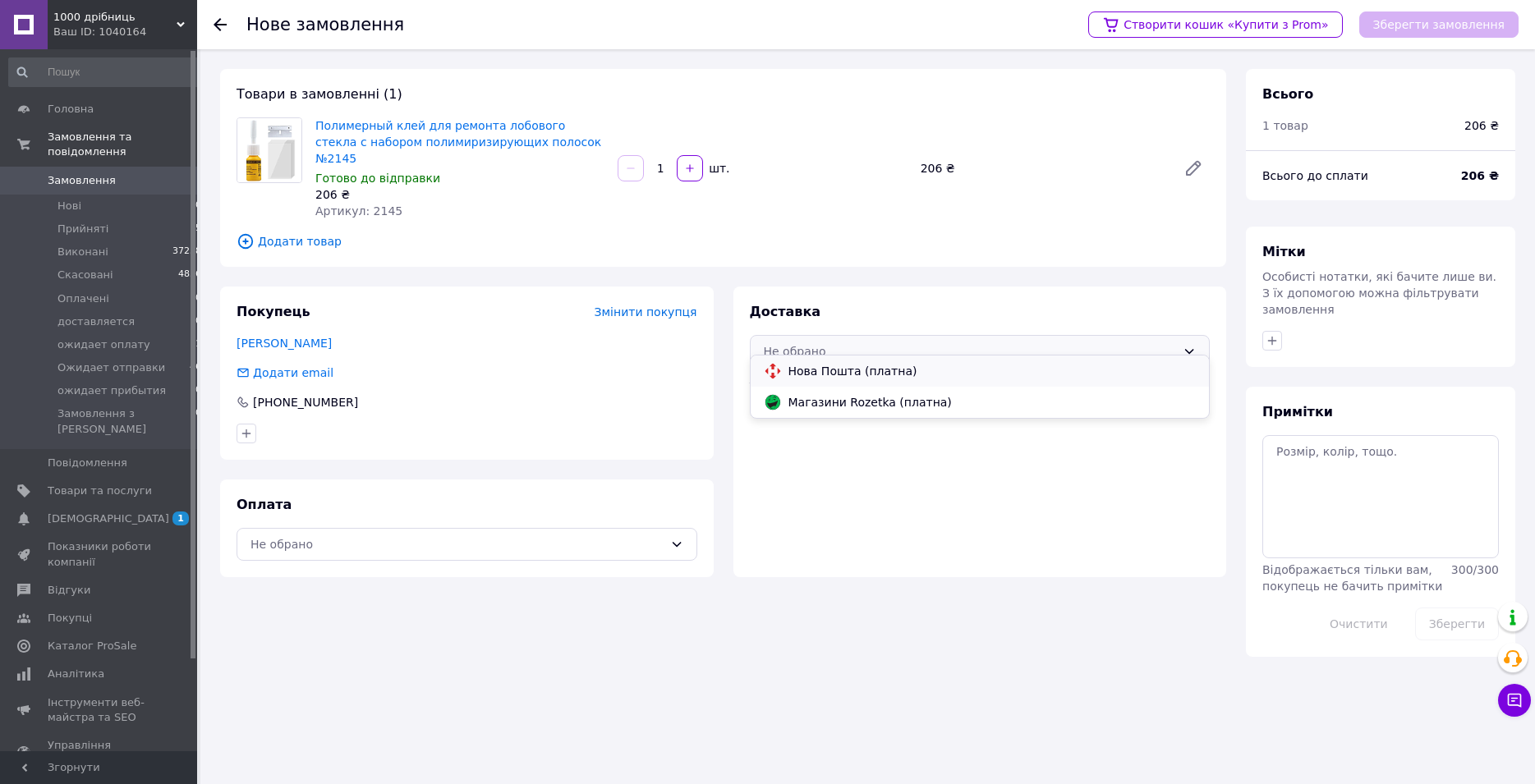
click at [862, 361] on div "Нова Пошта (платна)" at bounding box center [980, 371] width 459 height 32
click at [651, 536] on div "Не обрано" at bounding box center [457, 545] width 413 height 18
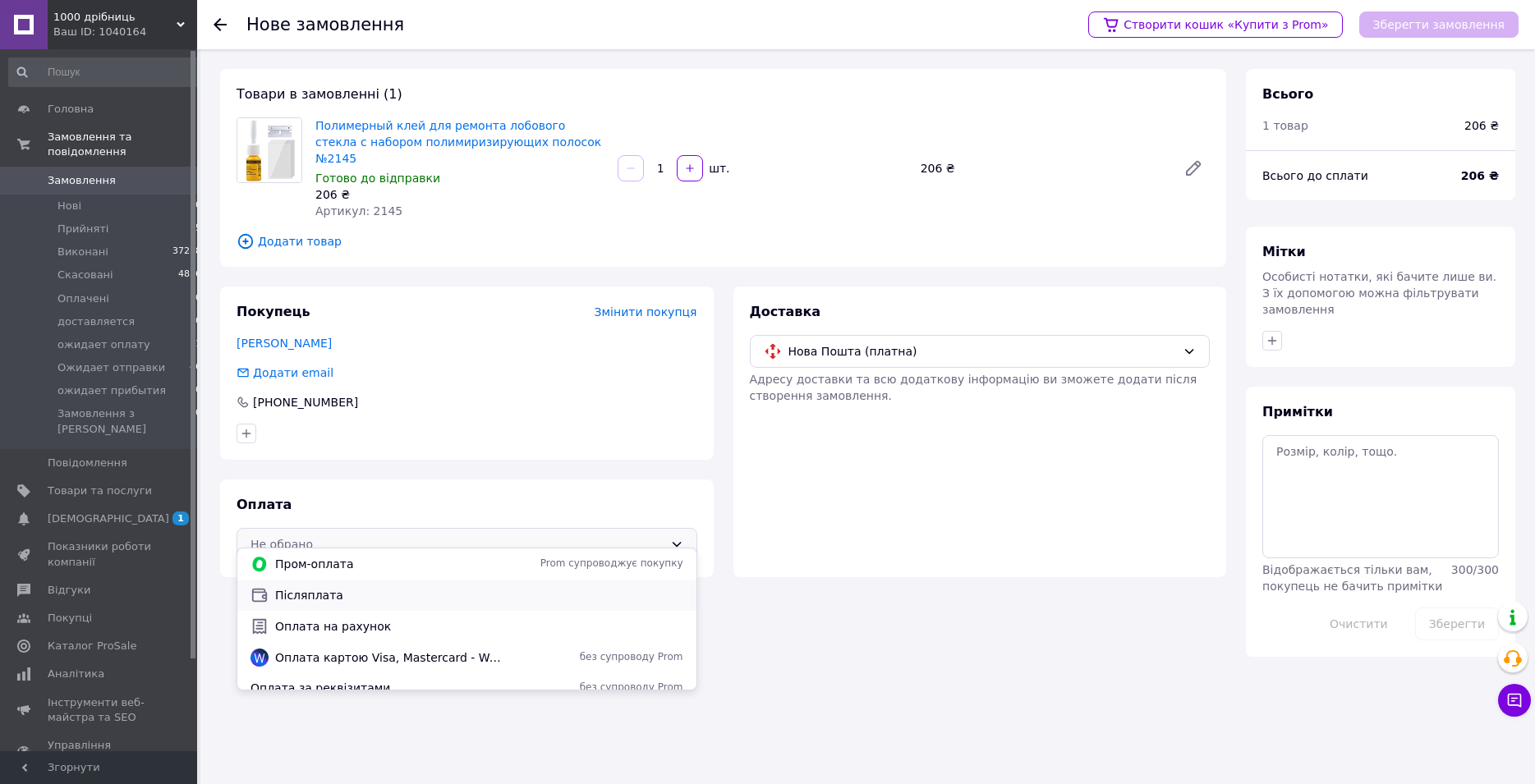
click at [274, 604] on div "Післяплата" at bounding box center [467, 595] width 439 height 18
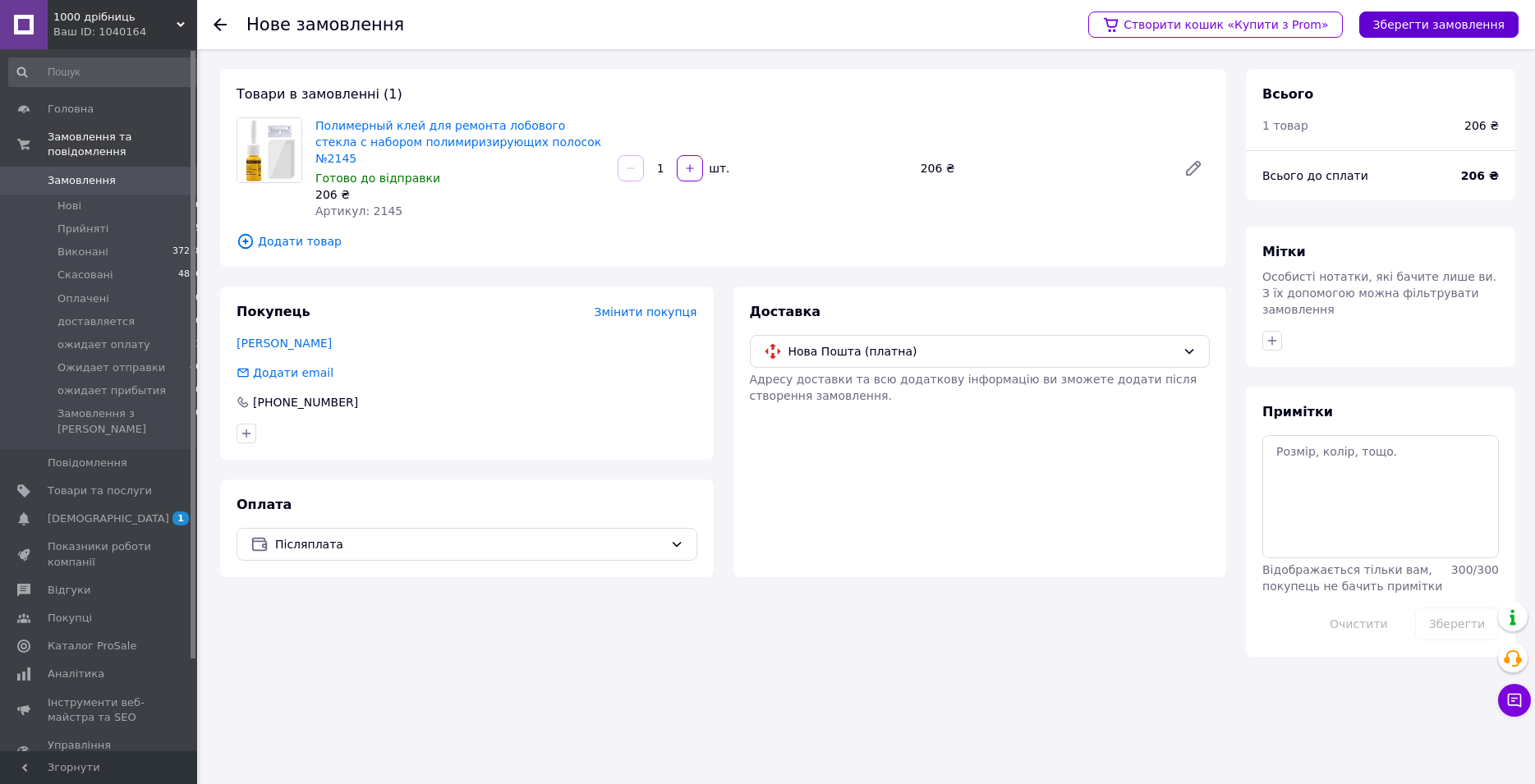
click at [1444, 22] on button "Зберегти замовлення" at bounding box center [1439, 25] width 159 height 27
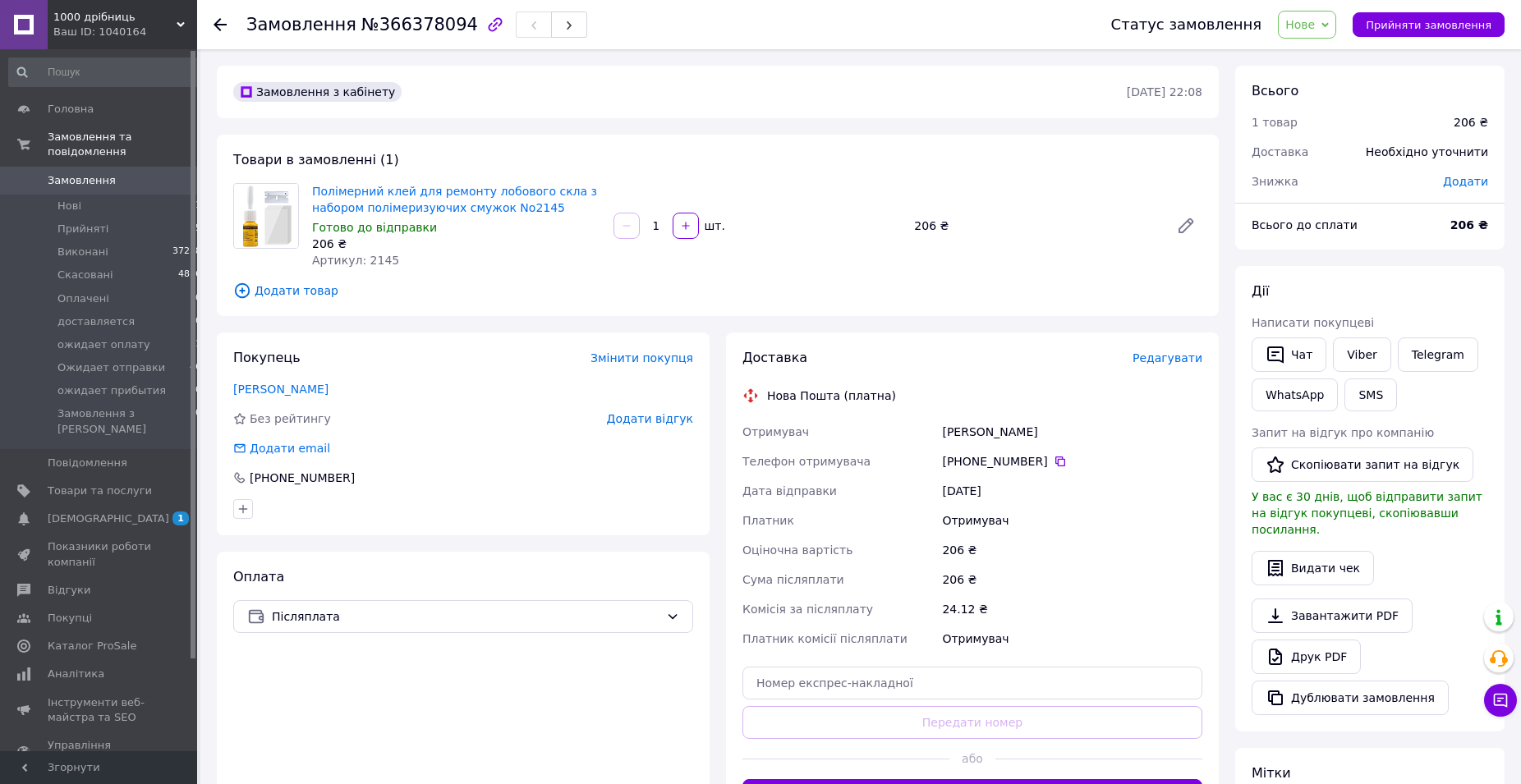
click at [1191, 372] on div "Доставка Редагувати Нова Пошта (платна) Отримувач [PERSON_NAME] Телефон отримув…" at bounding box center [973, 581] width 460 height 463
click at [1182, 359] on span "Редагувати" at bounding box center [1167, 358] width 70 height 13
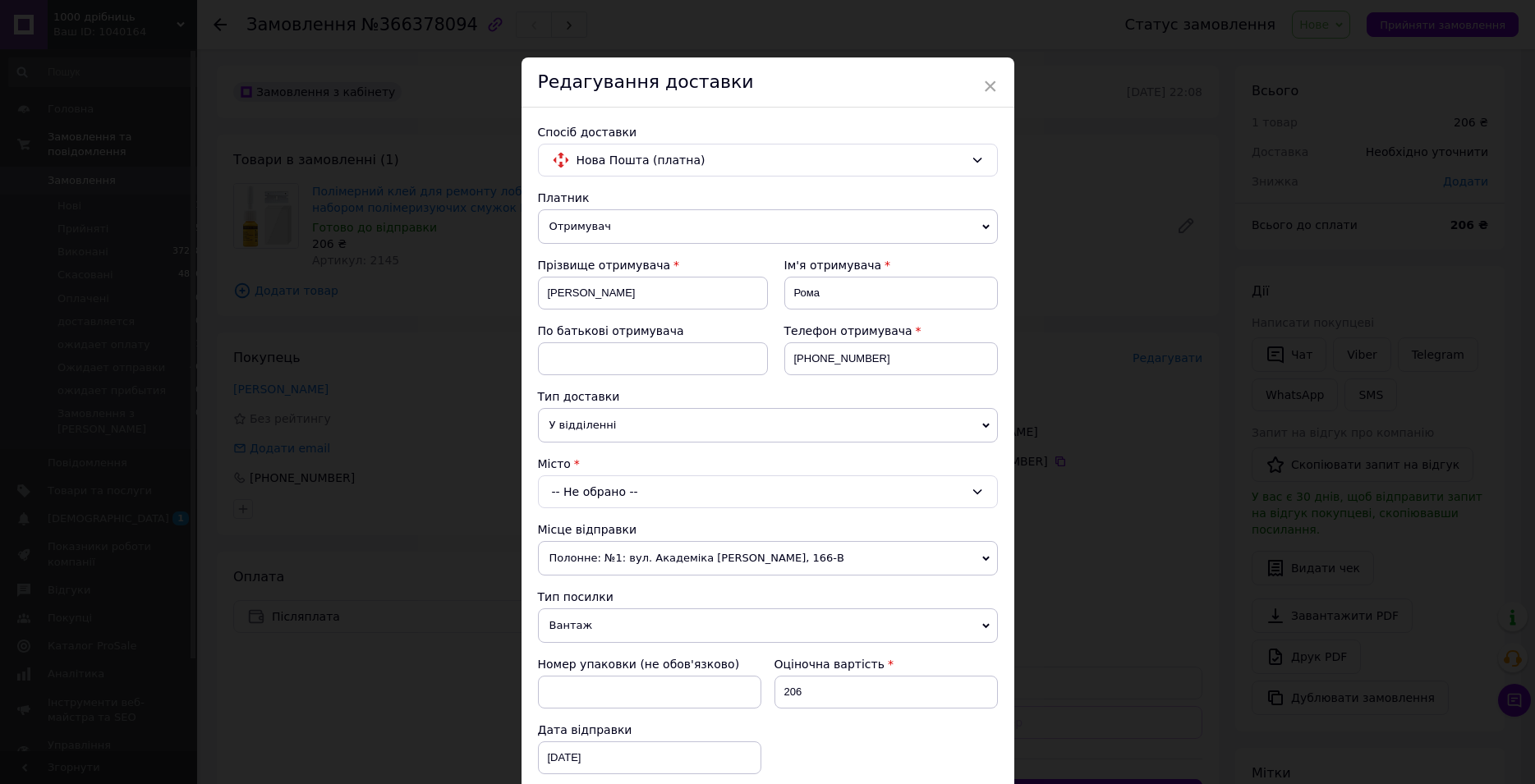
click at [581, 497] on div "-- Не обрано --" at bounding box center [768, 492] width 460 height 33
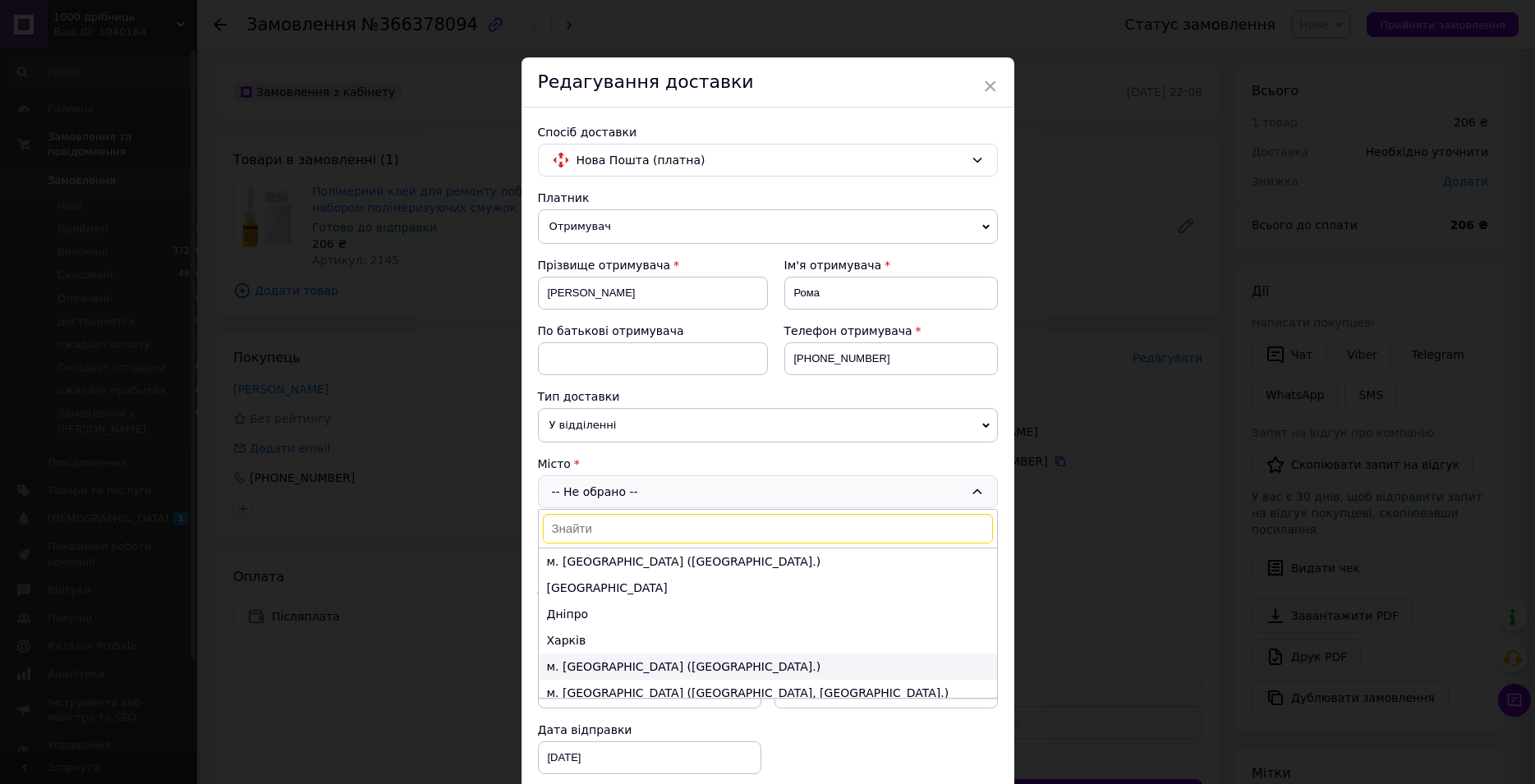
click at [615, 672] on li "м. [GEOGRAPHIC_DATA] ([GEOGRAPHIC_DATA].)" at bounding box center [768, 667] width 459 height 27
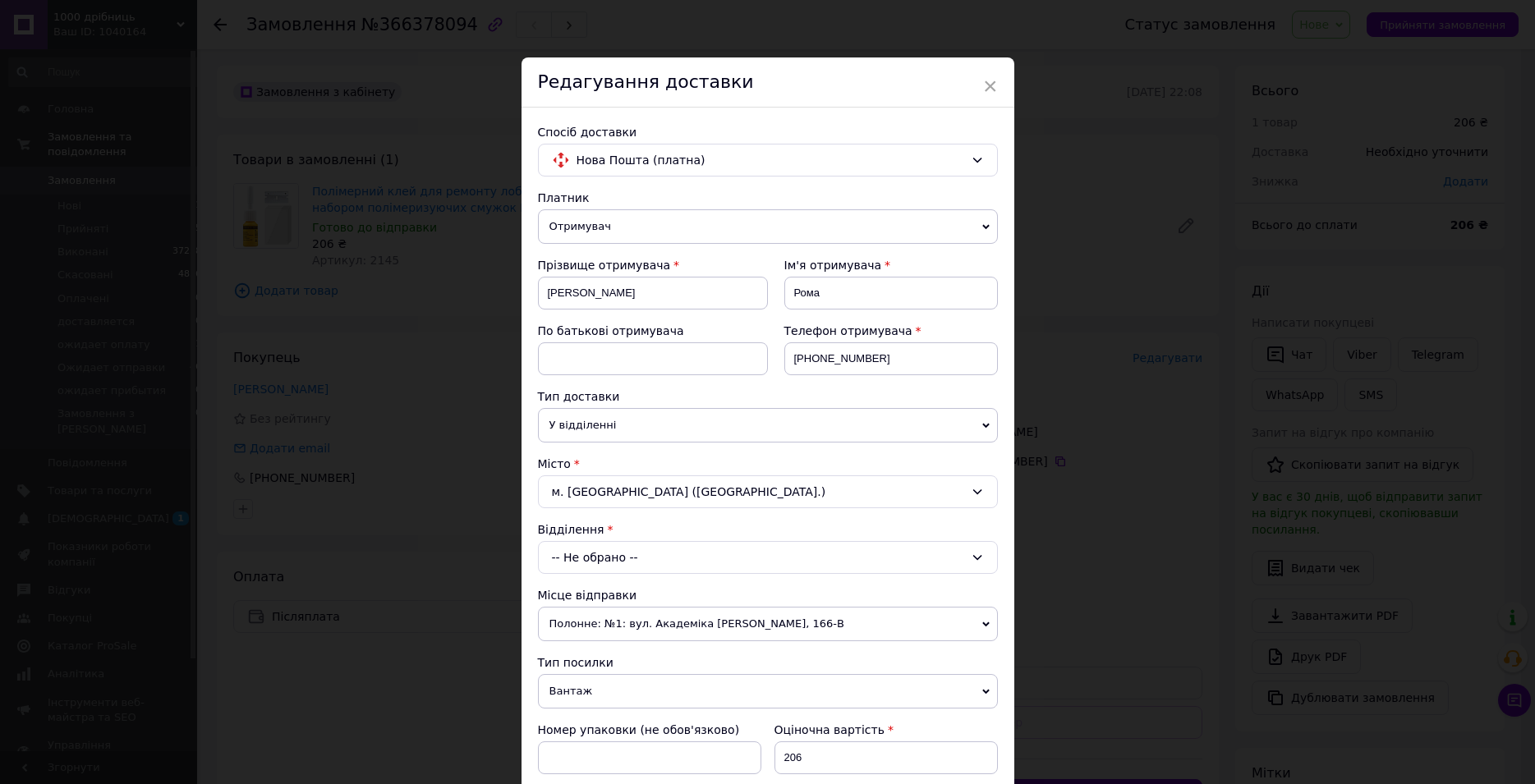
click at [596, 547] on div "-- Не обрано --" at bounding box center [768, 558] width 460 height 33
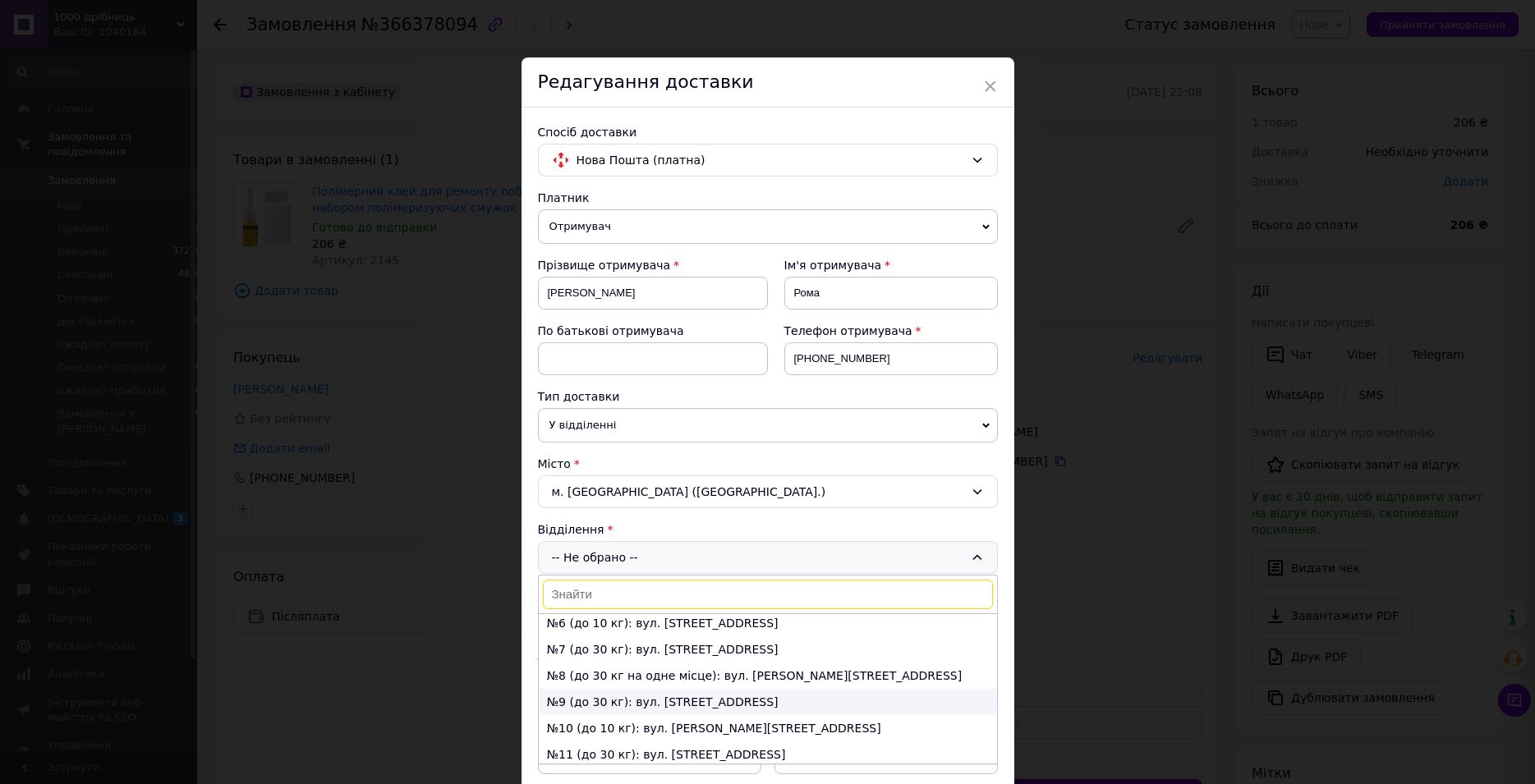
scroll to position [187, 0]
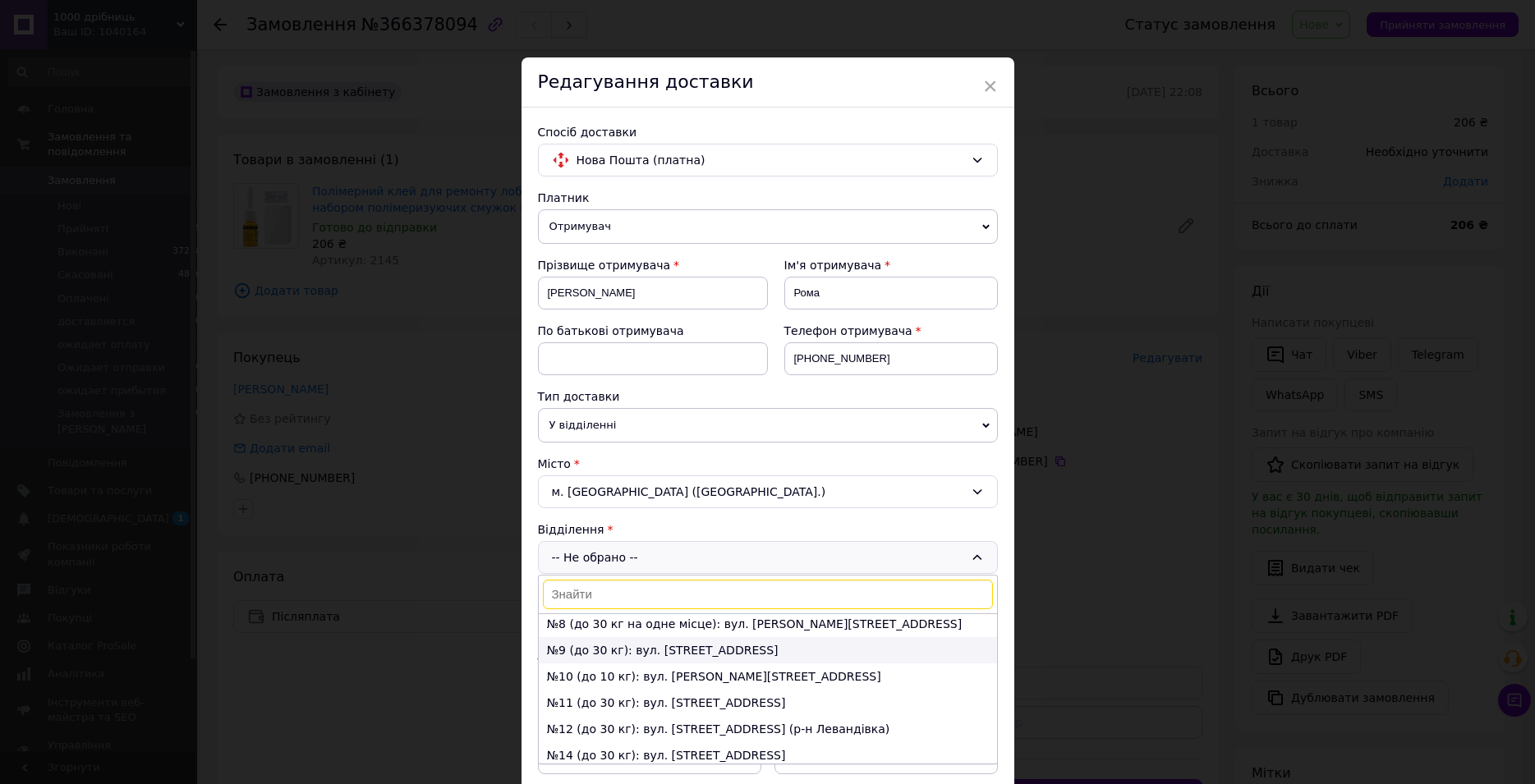
click at [640, 643] on li "№9 (до 30 кг): вул. [STREET_ADDRESS]" at bounding box center [768, 650] width 459 height 27
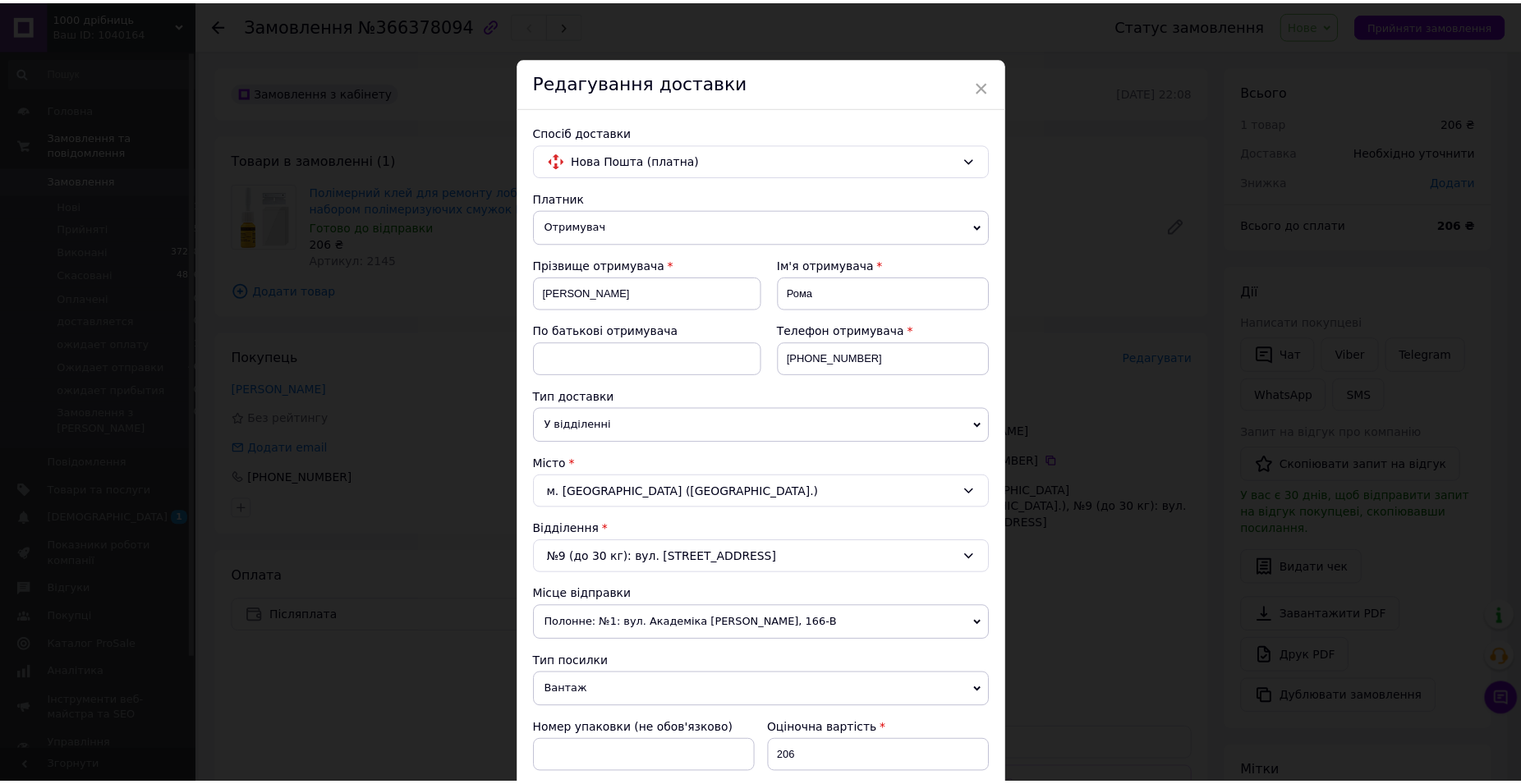
scroll to position [468, 0]
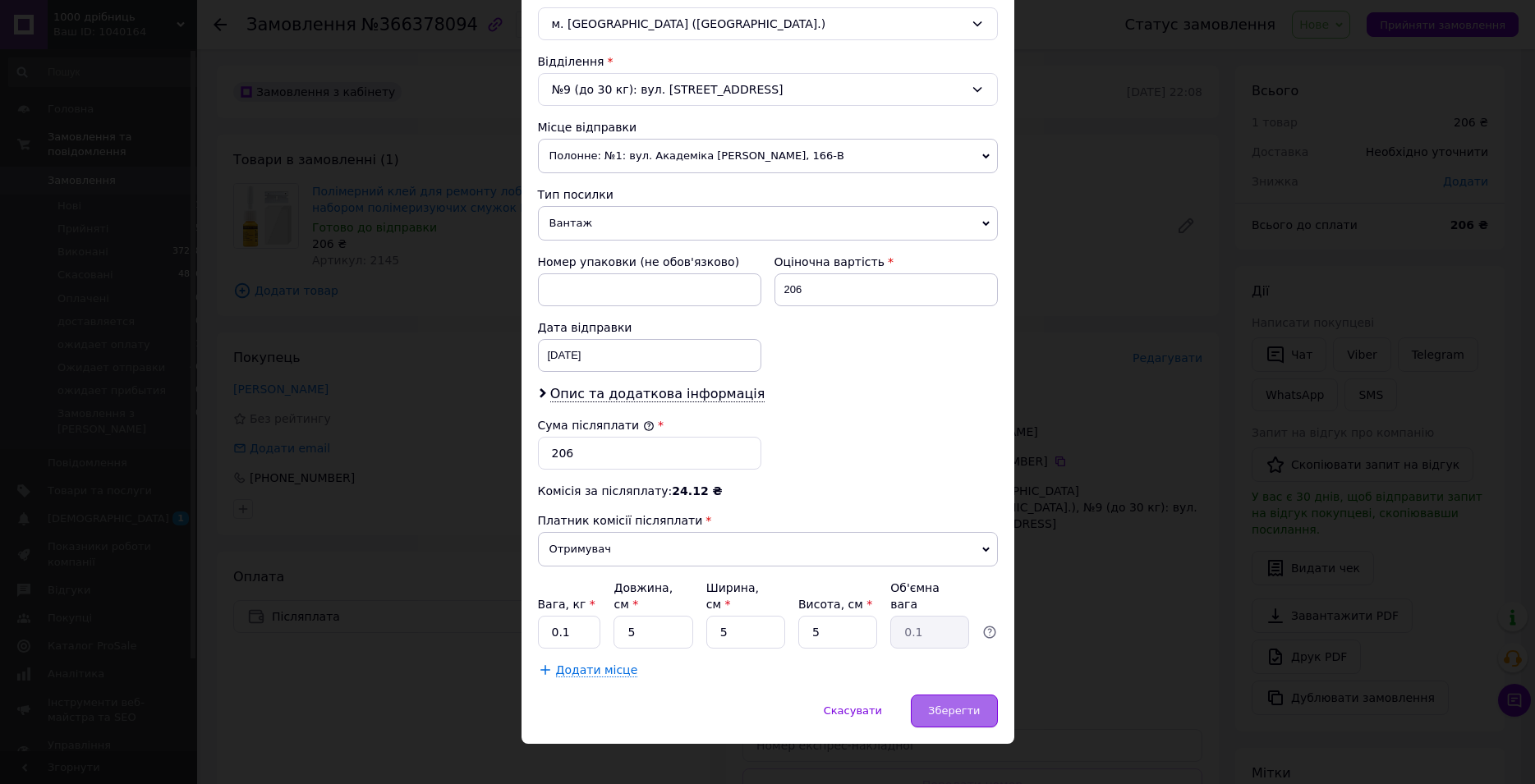
click at [944, 704] on span "Зберегти" at bounding box center [954, 710] width 51 height 12
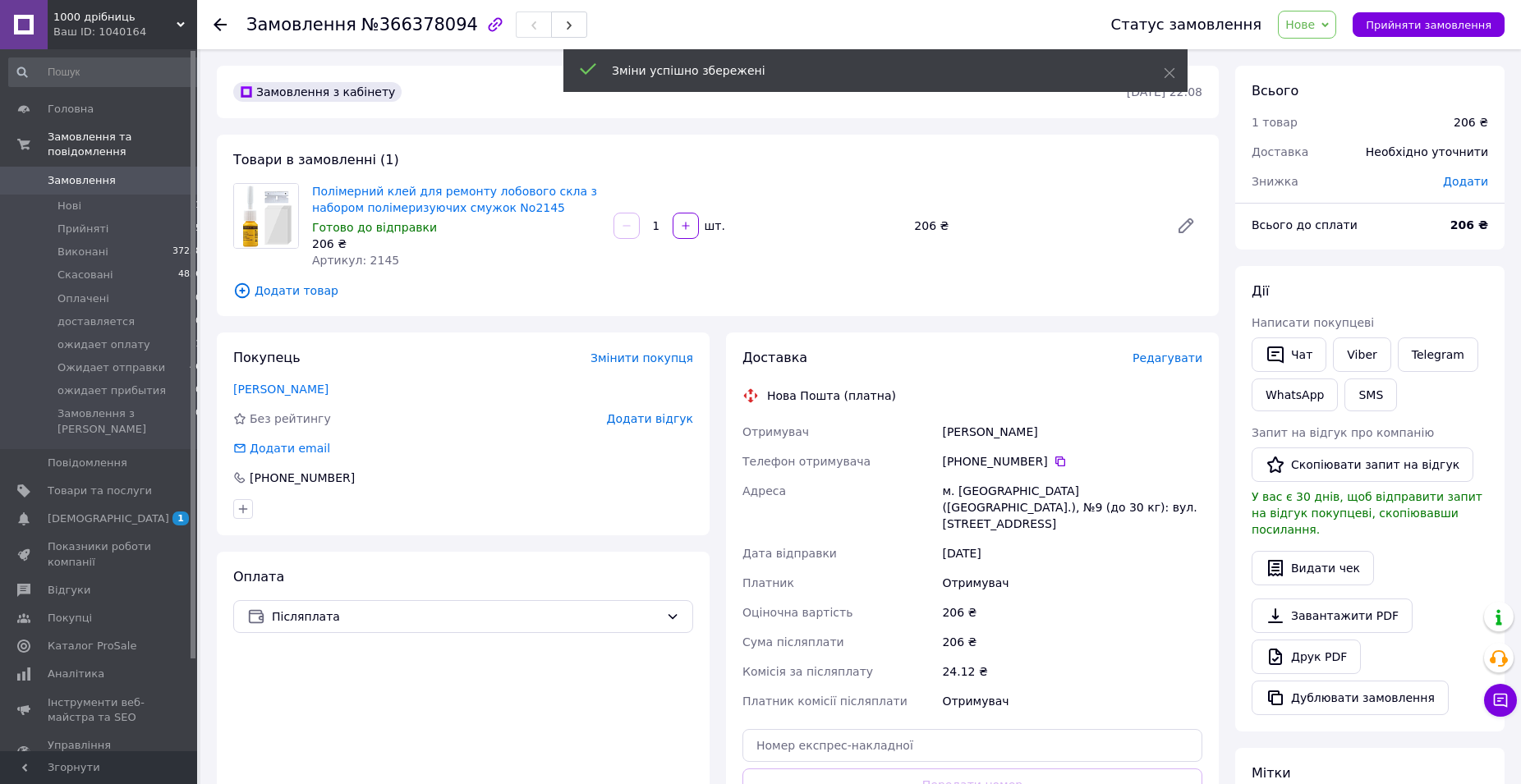
click at [264, 392] on link "[PERSON_NAME]" at bounding box center [281, 390] width 96 height 13
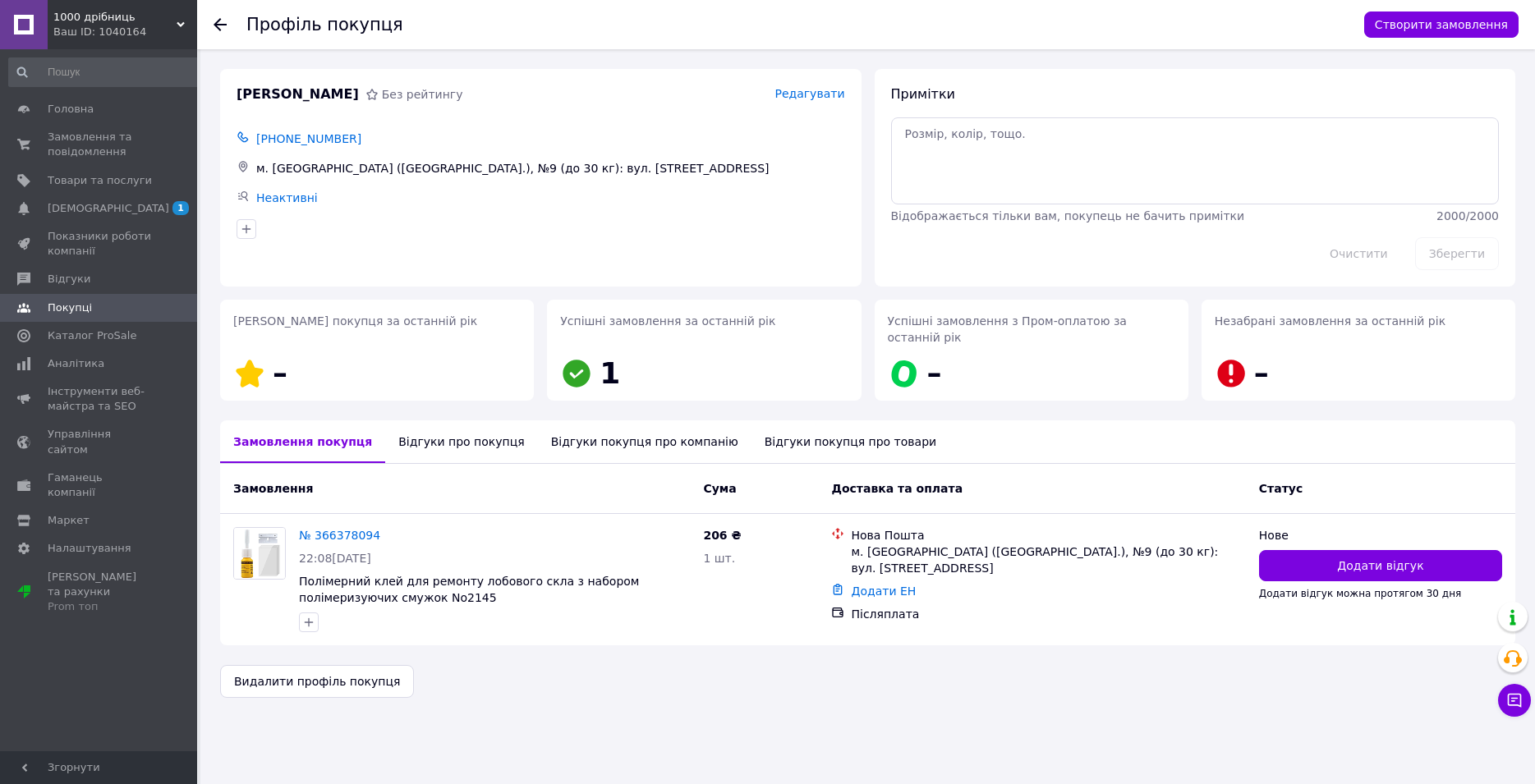
click at [413, 434] on div "Відгуки про покупця" at bounding box center [461, 441] width 152 height 42
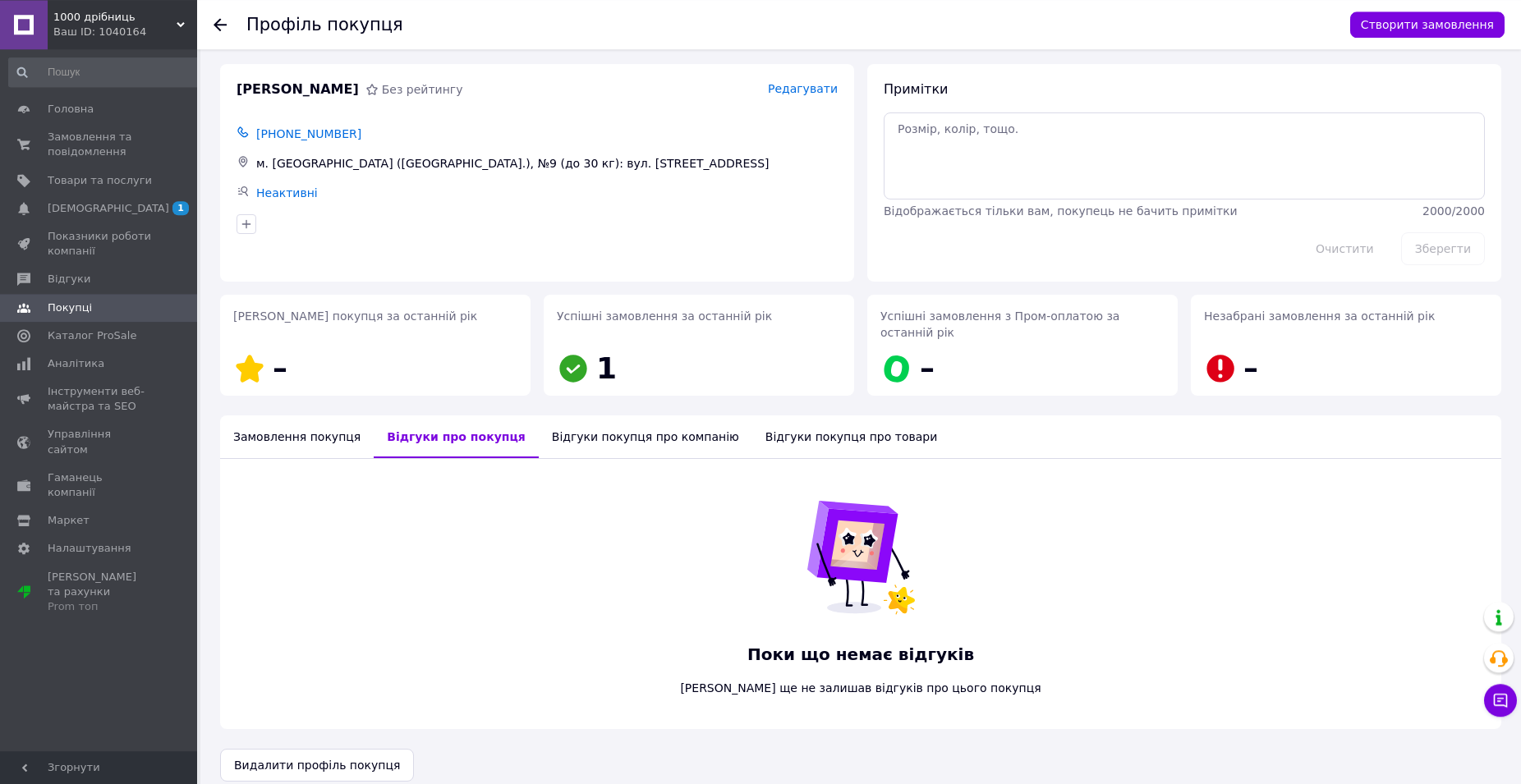
scroll to position [6, 0]
click at [1405, 465] on div "Поки що немає відгуків [PERSON_NAME] ще не залишав відгуків про цього покупця" at bounding box center [861, 593] width 1281 height 270
